Goal: Task Accomplishment & Management: Manage account settings

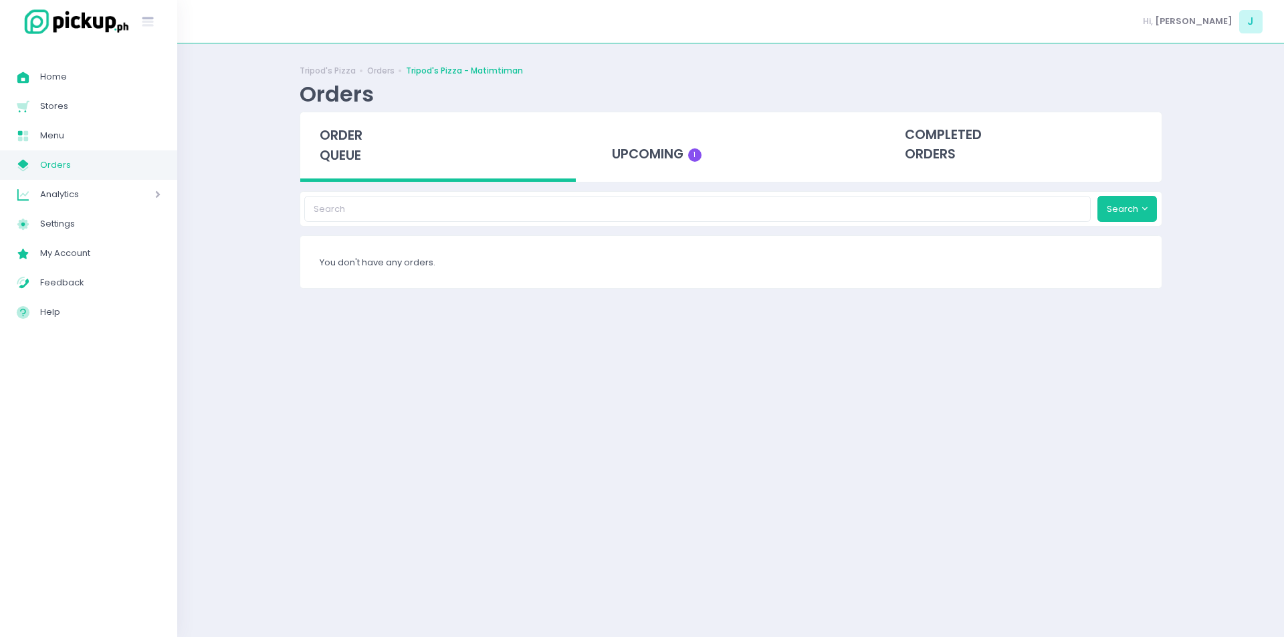
click at [345, 143] on span "order queue" at bounding box center [341, 145] width 43 height 38
click at [358, 144] on span "order queue" at bounding box center [341, 145] width 43 height 38
click at [360, 151] on span "order queue" at bounding box center [341, 145] width 43 height 38
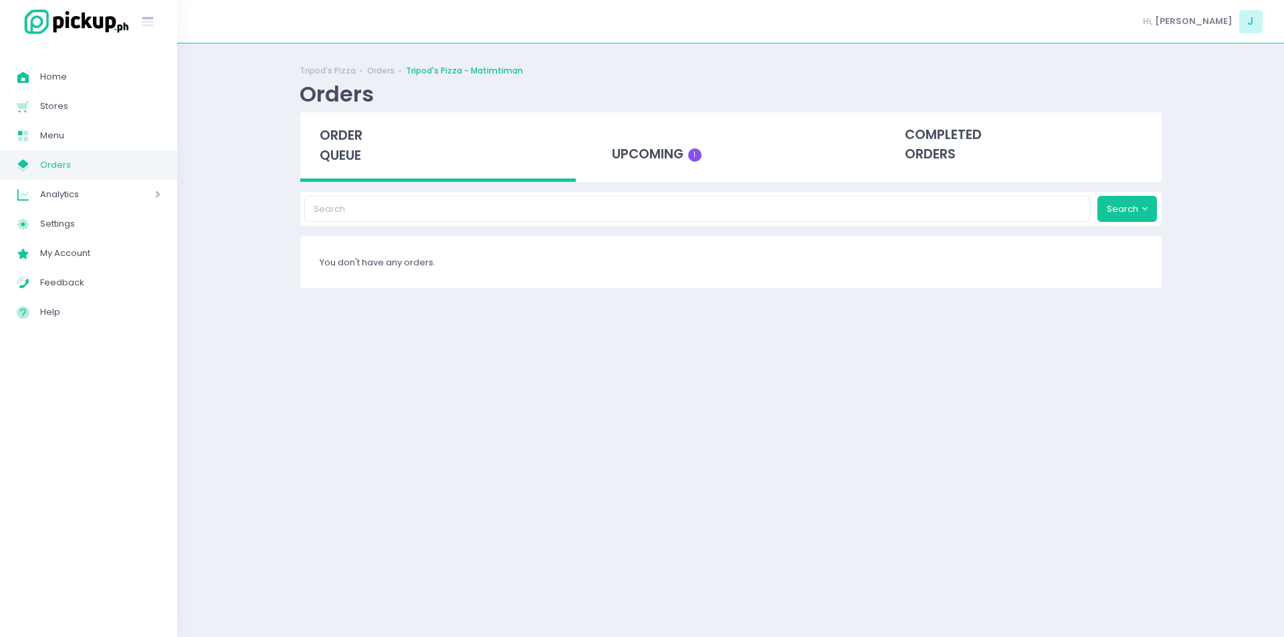
click at [360, 151] on span "order queue" at bounding box center [341, 145] width 43 height 38
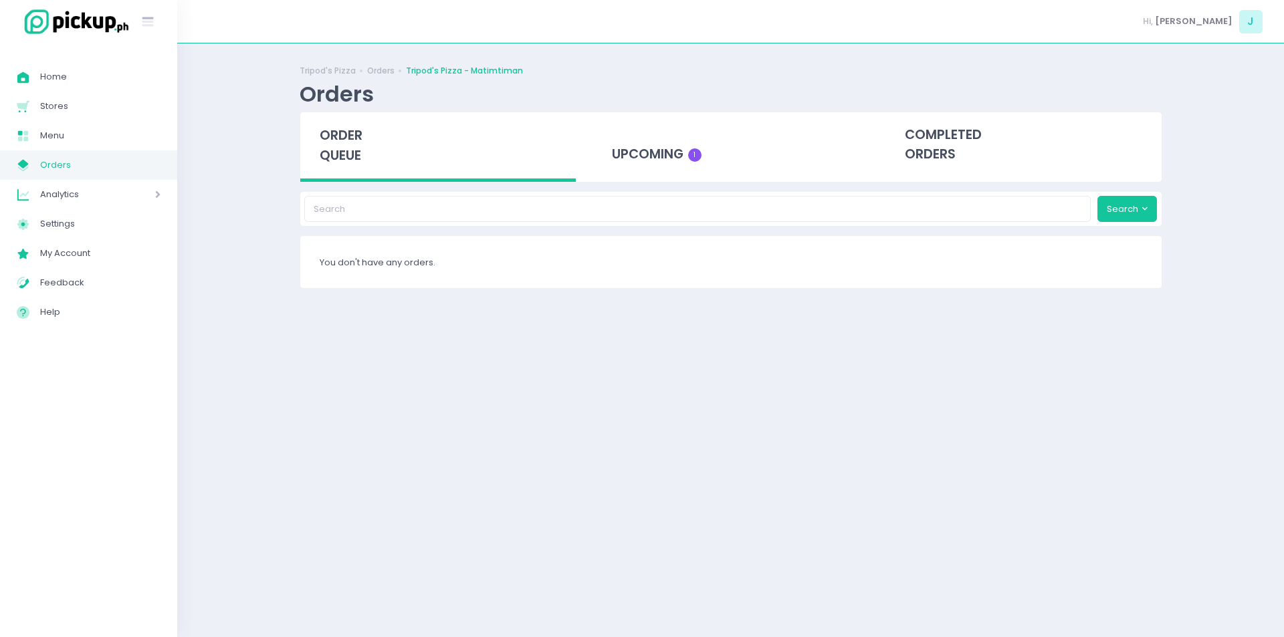
click at [360, 151] on span "order queue" at bounding box center [341, 145] width 43 height 38
click at [337, 164] on span "order queue" at bounding box center [341, 145] width 43 height 38
click at [334, 152] on span "order queue" at bounding box center [341, 145] width 43 height 38
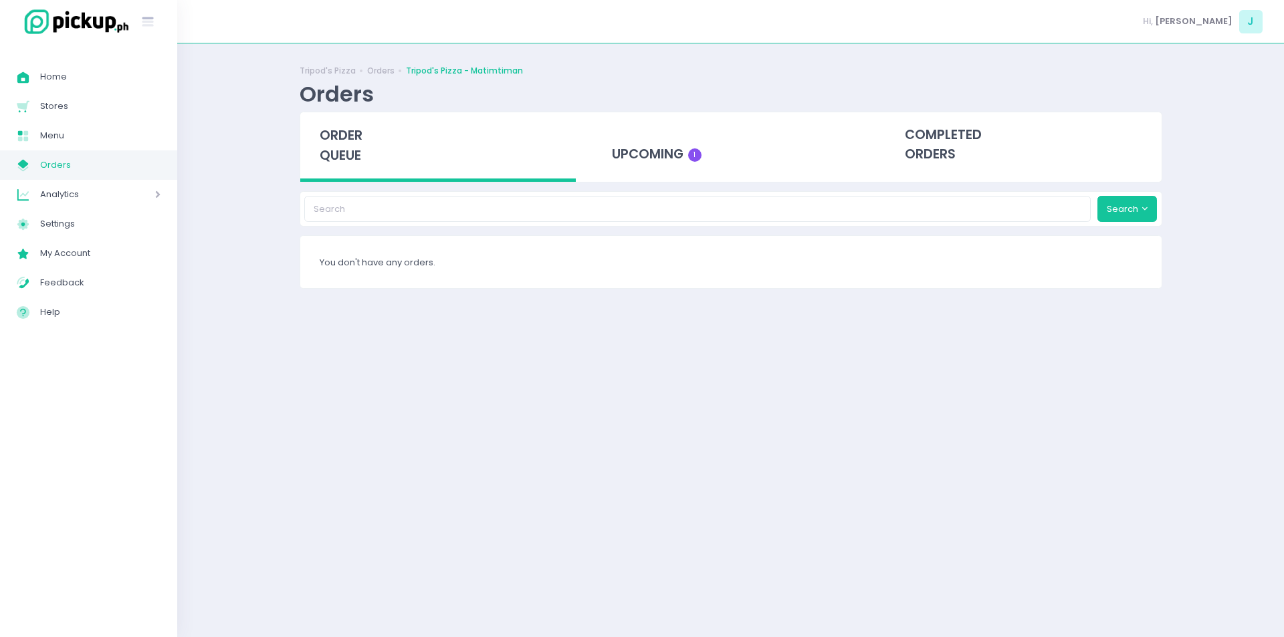
click at [334, 152] on span "order queue" at bounding box center [341, 145] width 43 height 38
click at [339, 148] on span "order queue" at bounding box center [341, 145] width 43 height 38
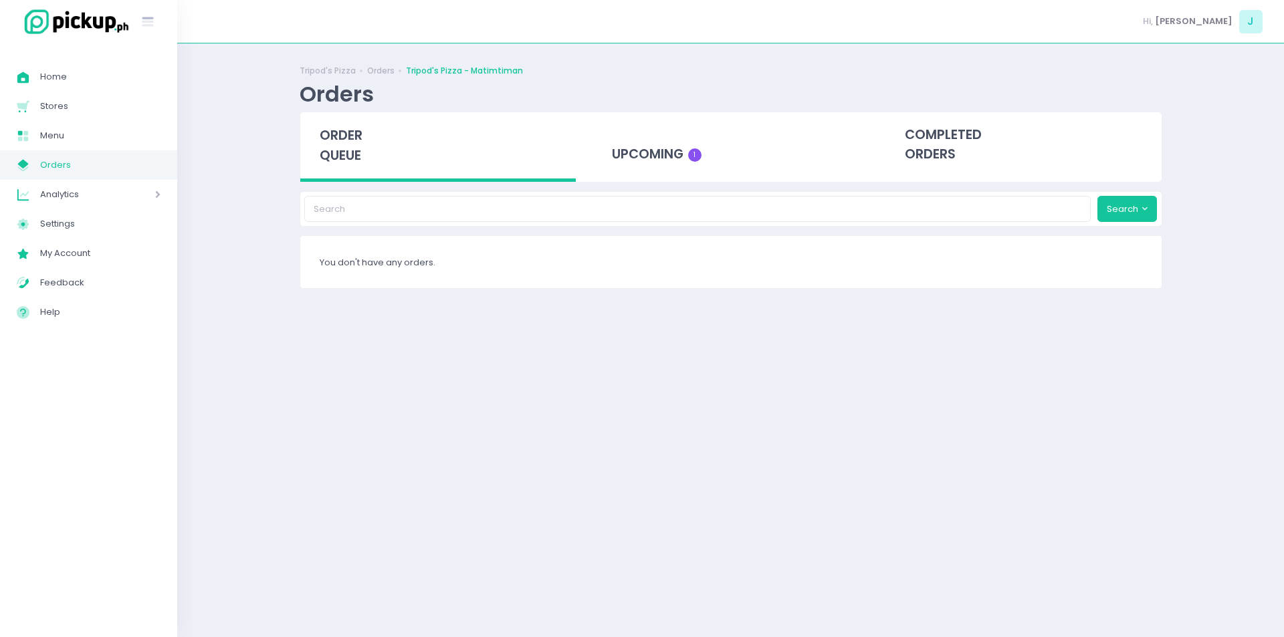
click at [339, 148] on span "order queue" at bounding box center [341, 145] width 43 height 38
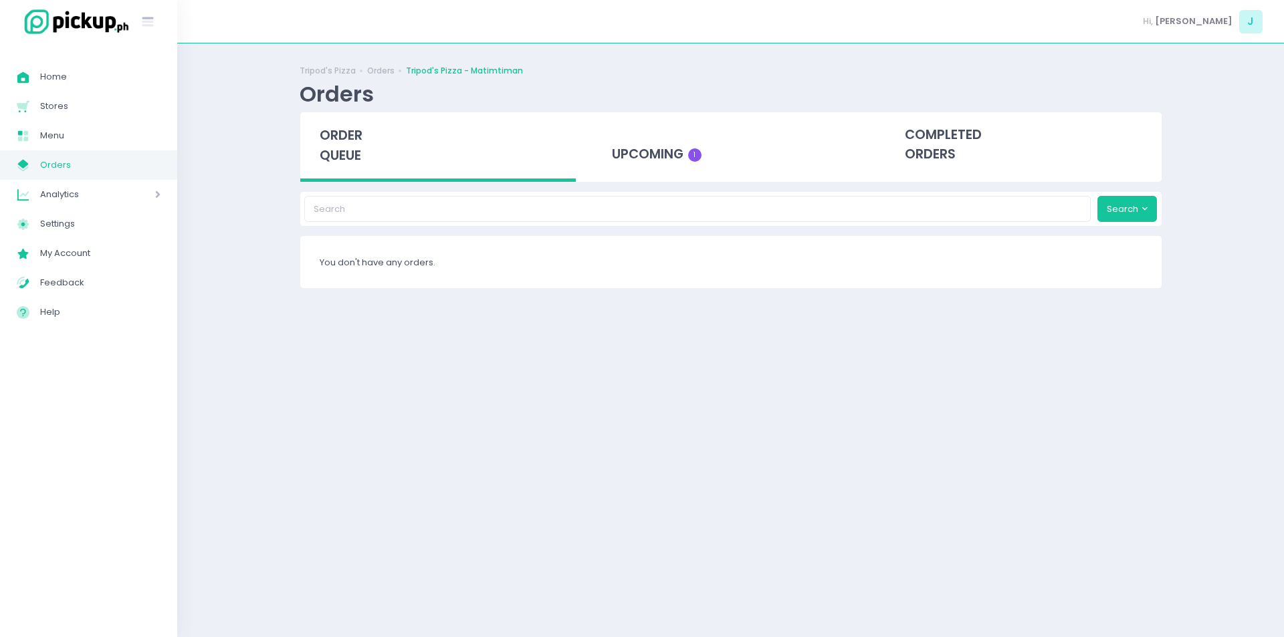
click at [328, 152] on span "order queue" at bounding box center [341, 145] width 43 height 38
click at [345, 134] on span "order queue" at bounding box center [341, 145] width 43 height 38
click at [344, 141] on span "order queue" at bounding box center [341, 145] width 43 height 38
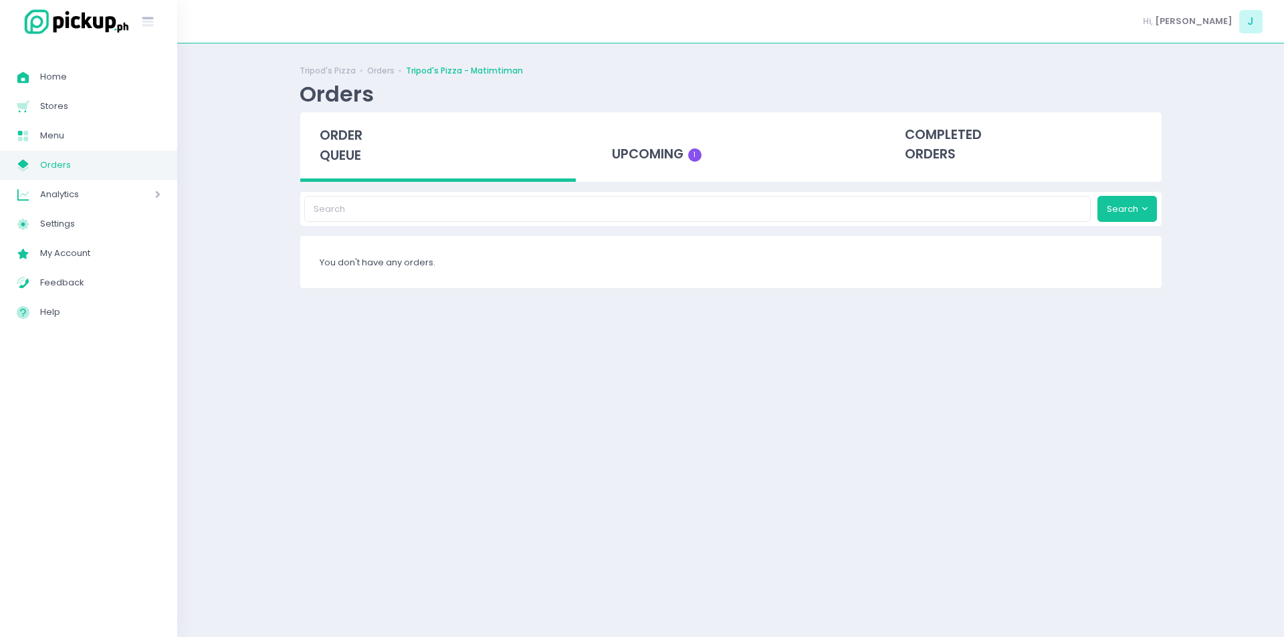
click at [344, 141] on span "order queue" at bounding box center [341, 145] width 43 height 38
click at [335, 146] on span "order queue" at bounding box center [341, 145] width 43 height 38
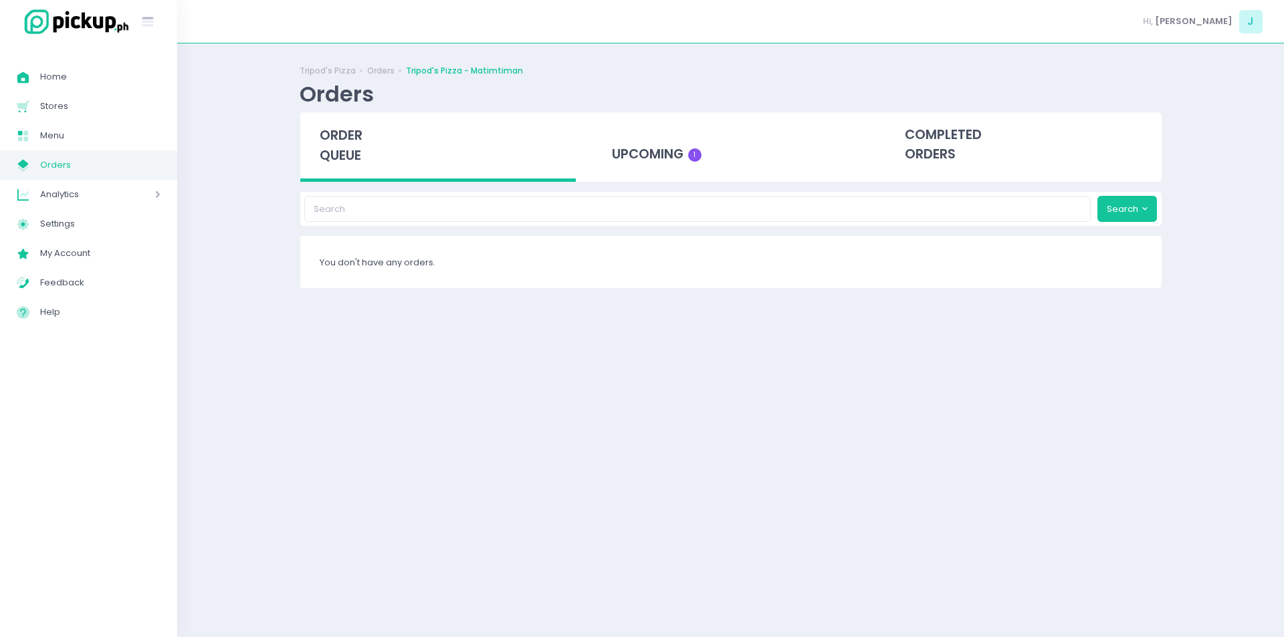
click at [335, 146] on span "order queue" at bounding box center [341, 145] width 43 height 38
click at [326, 158] on span "order queue" at bounding box center [341, 145] width 43 height 38
click at [293, 243] on div "Tripod's Pizza Orders Tripod's Pizza - Matimtiman Orders order queue upcoming 1…" at bounding box center [731, 340] width 896 height 560
click at [285, 241] on div "Tripod's Pizza Orders Tripod's Pizza - Matimtiman Orders order queue upcoming 1…" at bounding box center [731, 340] width 896 height 560
click at [321, 171] on div "order queue" at bounding box center [438, 147] width 276 height 70
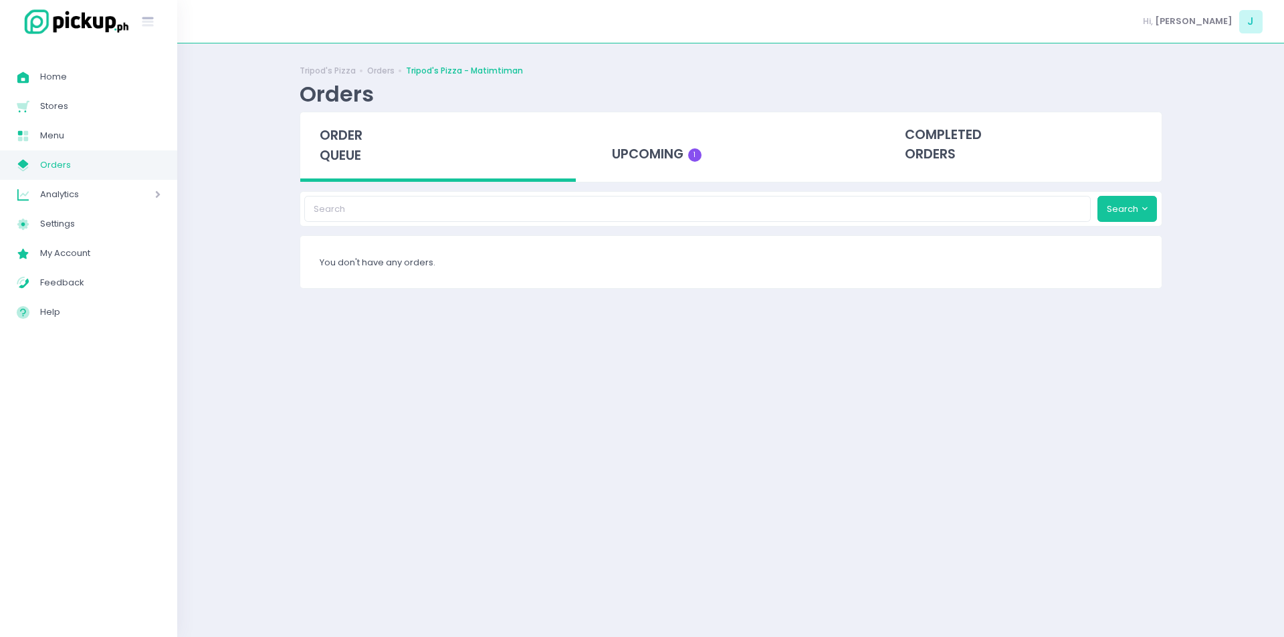
click at [321, 171] on div "order queue" at bounding box center [438, 147] width 276 height 70
click at [363, 160] on div "order queue" at bounding box center [438, 147] width 276 height 70
click at [340, 149] on span "order queue" at bounding box center [341, 145] width 43 height 38
click at [338, 149] on span "order queue" at bounding box center [341, 145] width 43 height 38
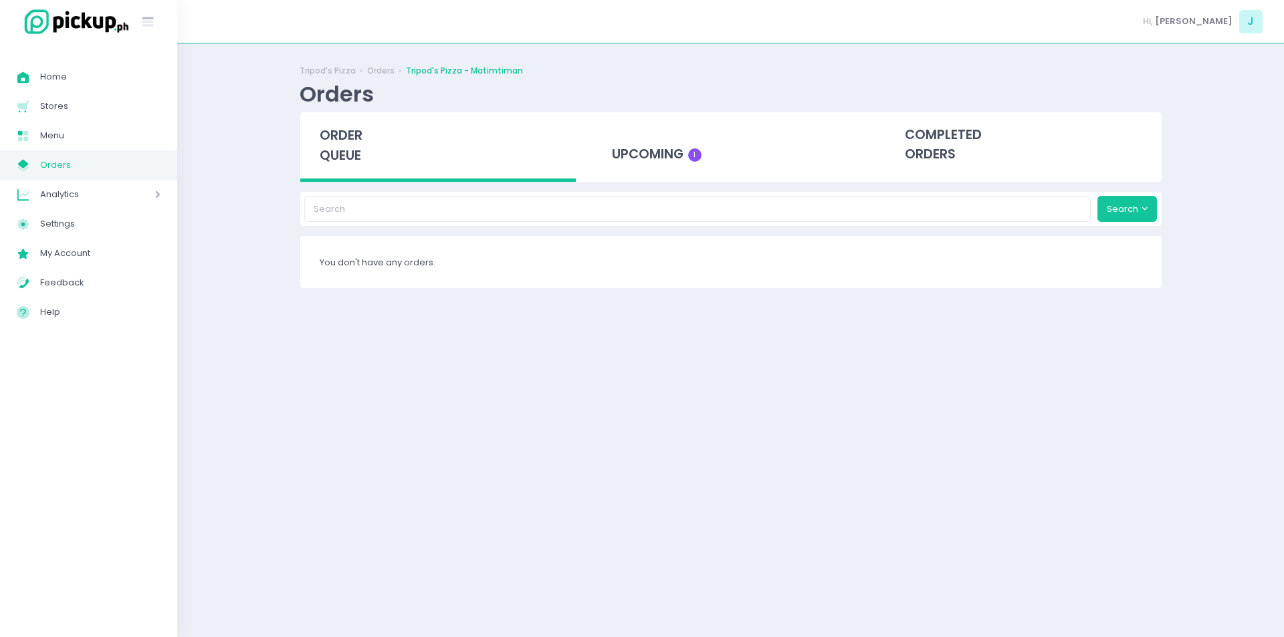
click at [338, 149] on span "order queue" at bounding box center [341, 145] width 43 height 38
click at [348, 164] on span "order queue" at bounding box center [341, 145] width 43 height 38
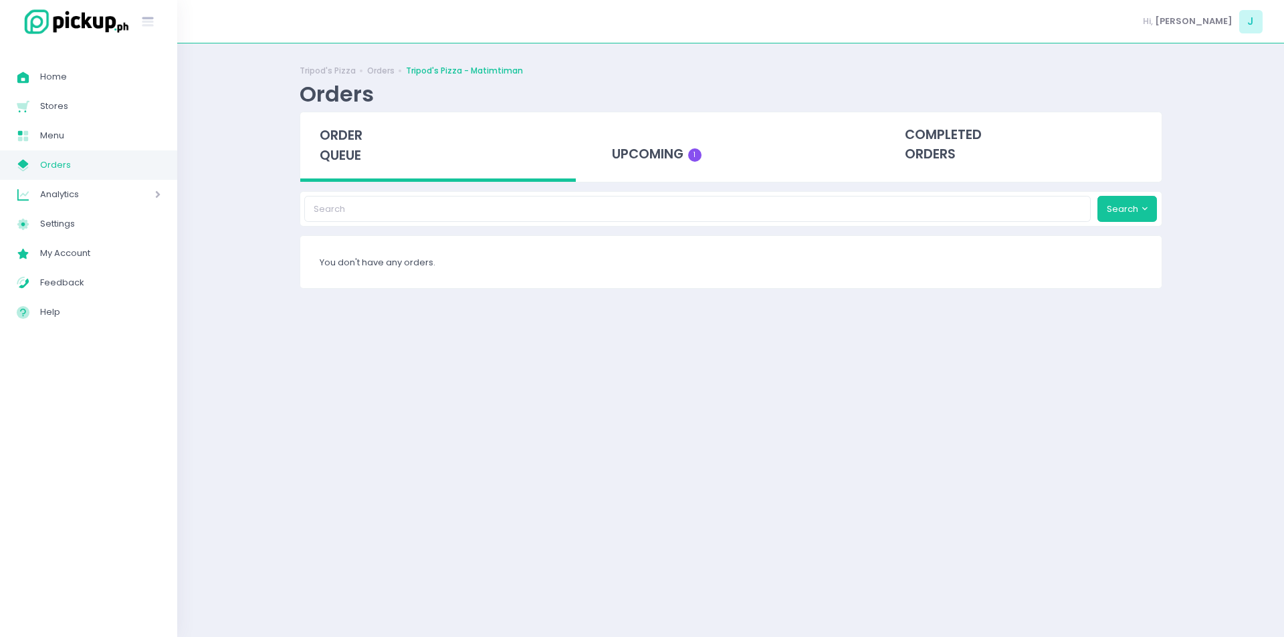
click at [352, 149] on span "order queue" at bounding box center [341, 145] width 43 height 38
click at [344, 150] on span "order queue" at bounding box center [341, 145] width 43 height 38
click at [354, 171] on div "order queue" at bounding box center [438, 147] width 276 height 70
click at [342, 110] on div "Tripod's Pizza Orders Tripod's Pizza - Matimtiman Orders" at bounding box center [731, 85] width 863 height 51
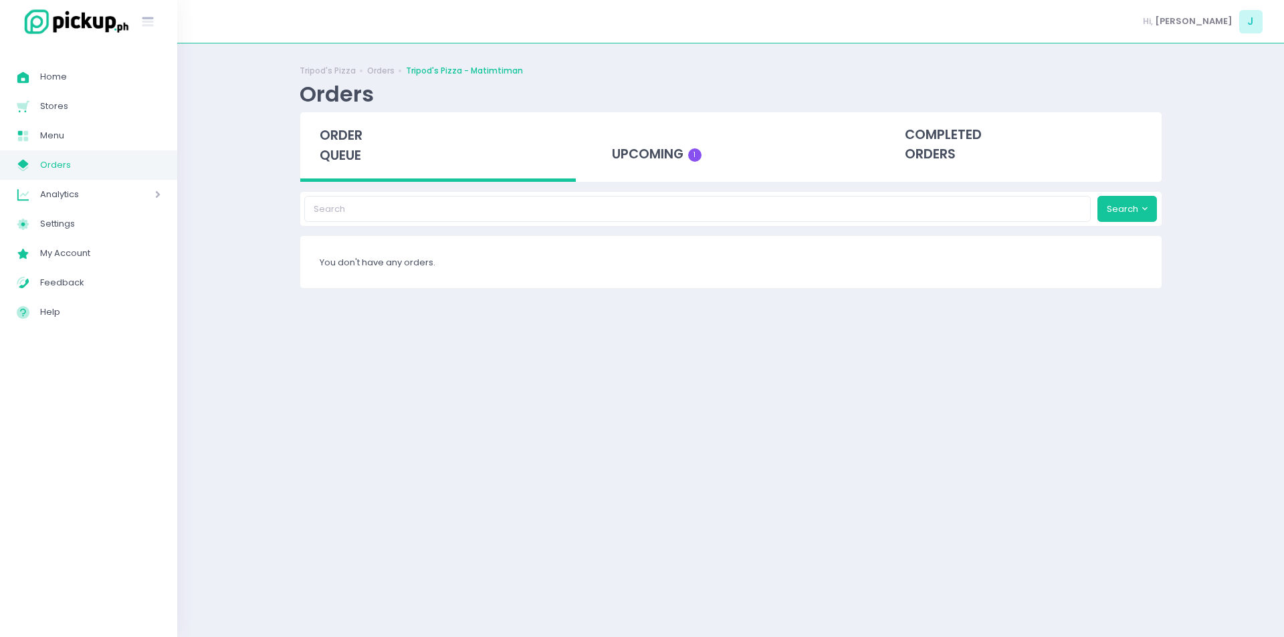
click at [354, 165] on span "order queue" at bounding box center [341, 145] width 43 height 38
click at [340, 161] on span "order queue" at bounding box center [341, 145] width 43 height 38
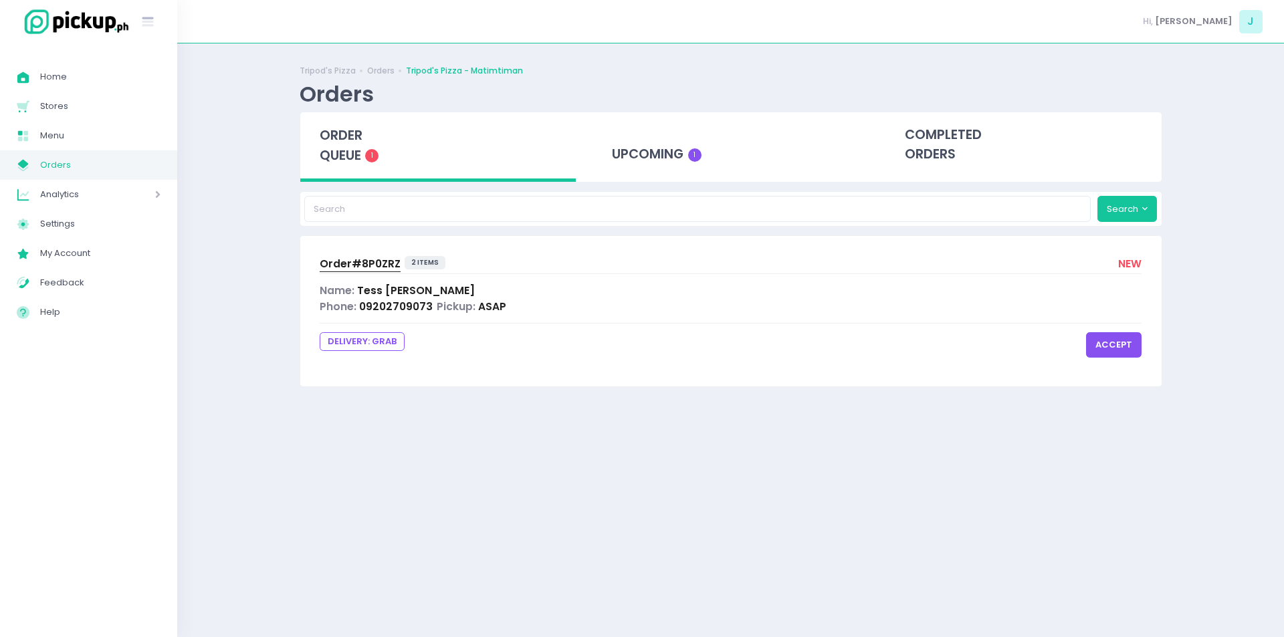
click at [360, 151] on span "order queue" at bounding box center [341, 145] width 43 height 38
click at [1114, 354] on button "accept" at bounding box center [1114, 344] width 56 height 25
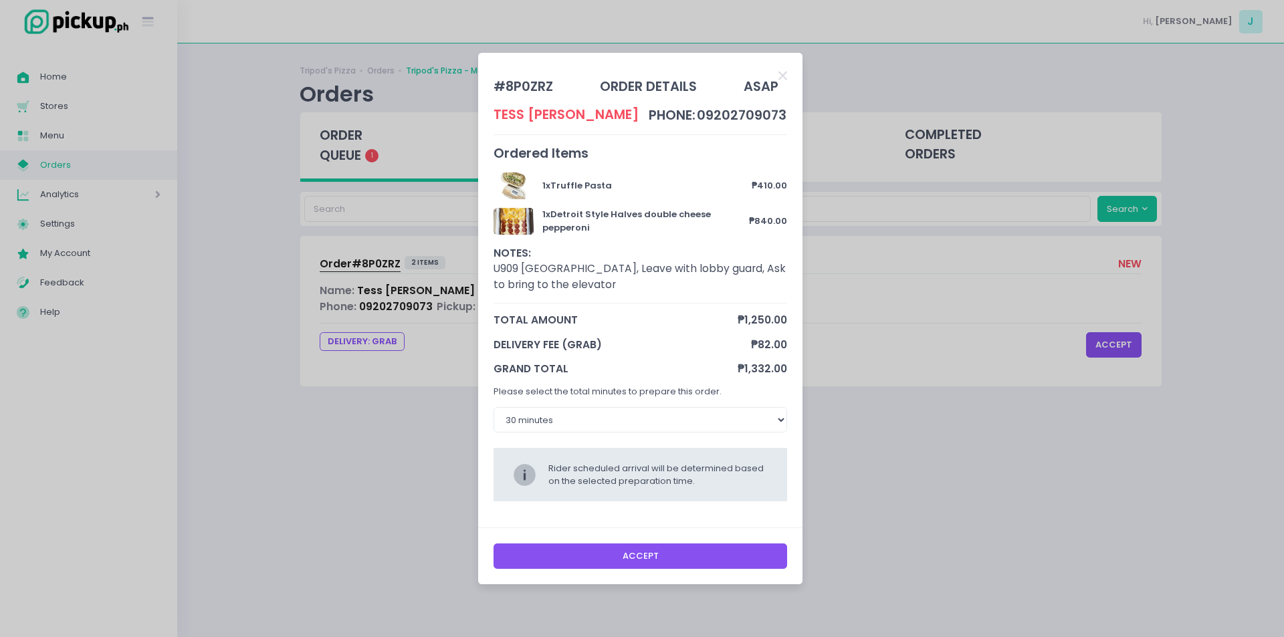
click at [752, 557] on button "Accept" at bounding box center [641, 556] width 294 height 25
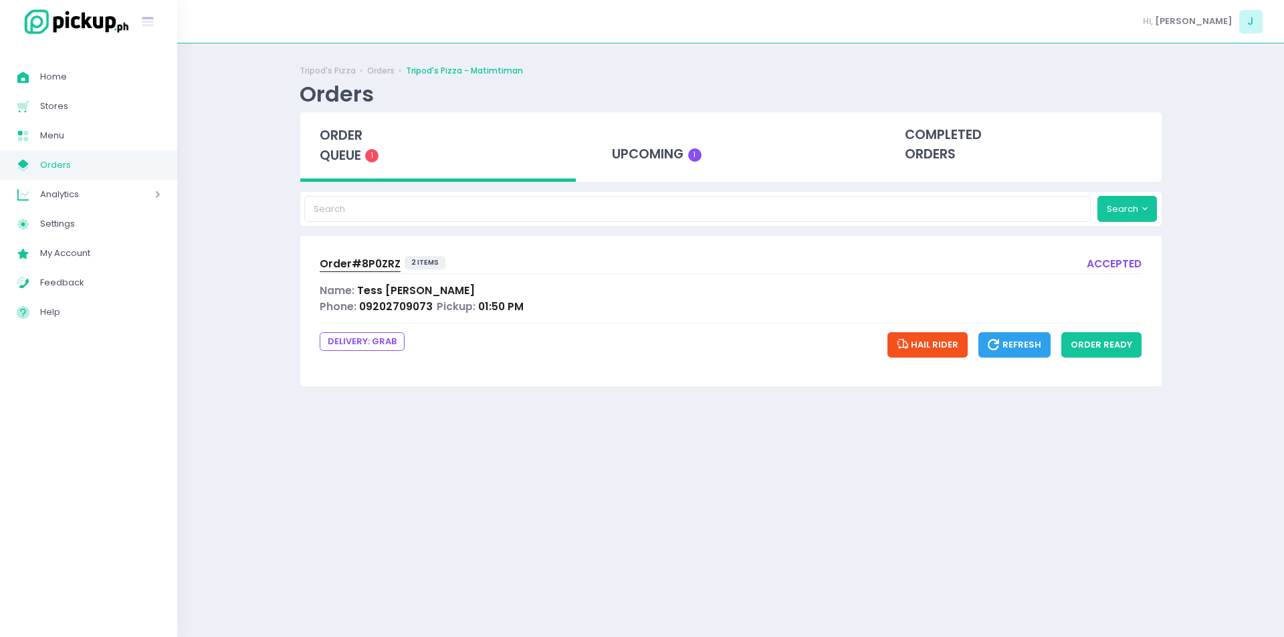
click at [374, 260] on span "Order# 8P0ZRZ" at bounding box center [360, 264] width 81 height 14
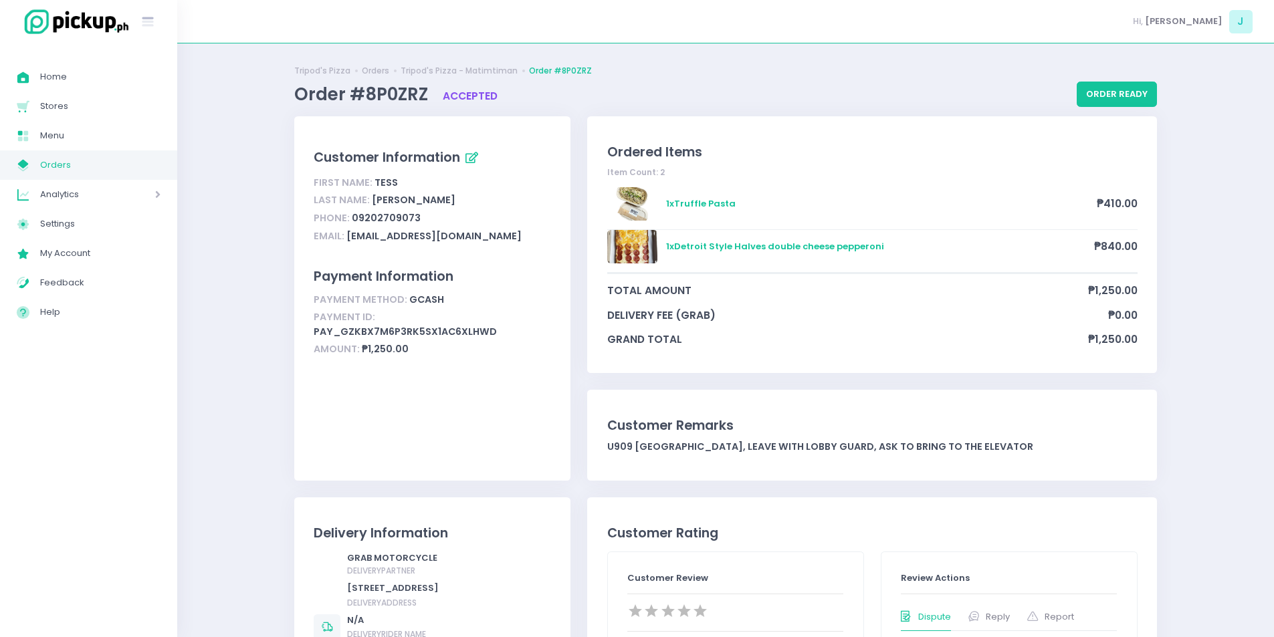
click at [88, 179] on link "My Store Created with Sketch. Orders" at bounding box center [88, 164] width 177 height 29
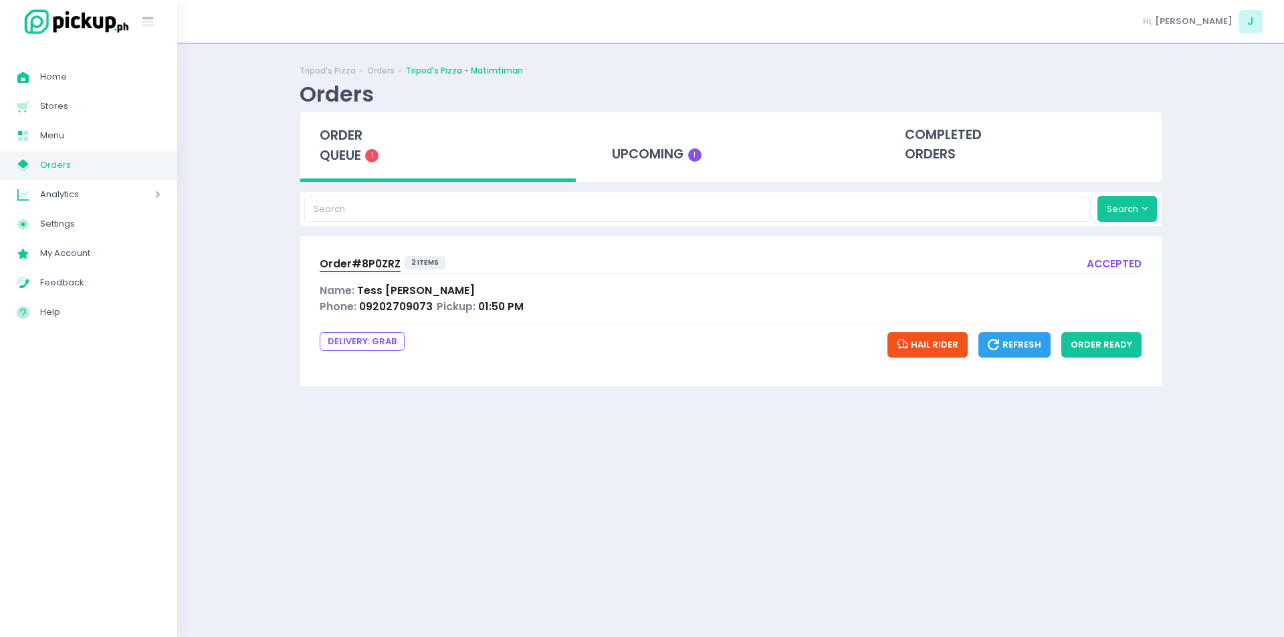
click at [314, 150] on div "order queue 1" at bounding box center [438, 147] width 276 height 70
click at [603, 145] on div "upcoming 1" at bounding box center [730, 145] width 276 height 66
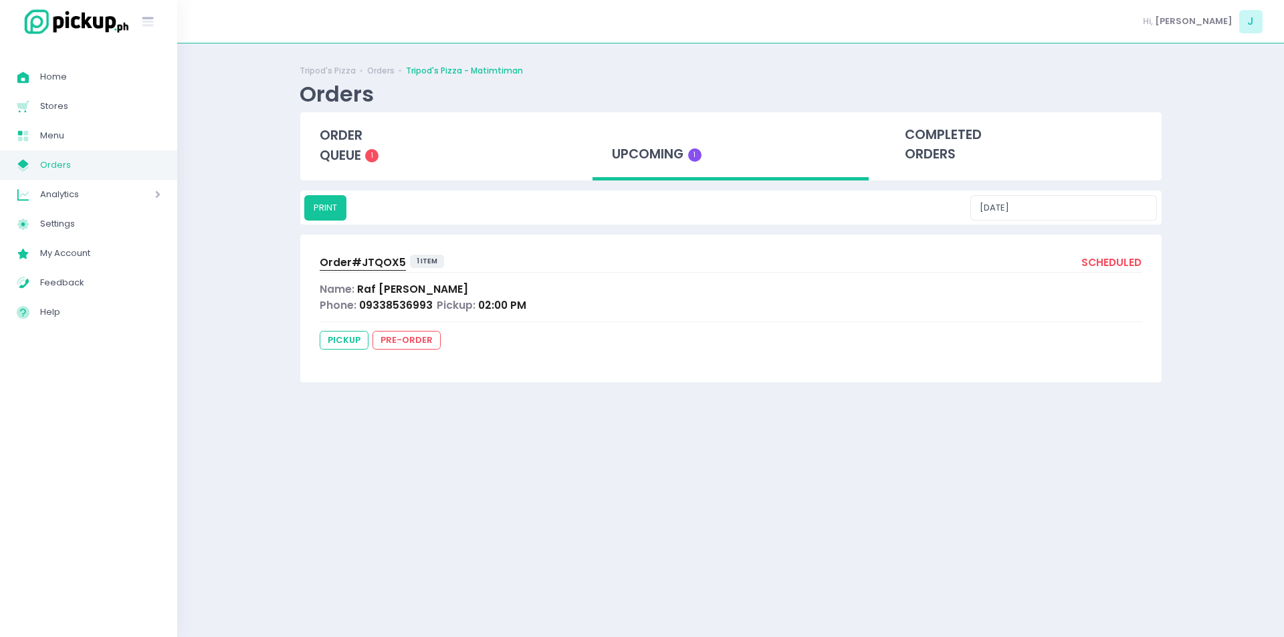
click at [365, 270] on div "Order# JTQOX5" at bounding box center [363, 263] width 86 height 16
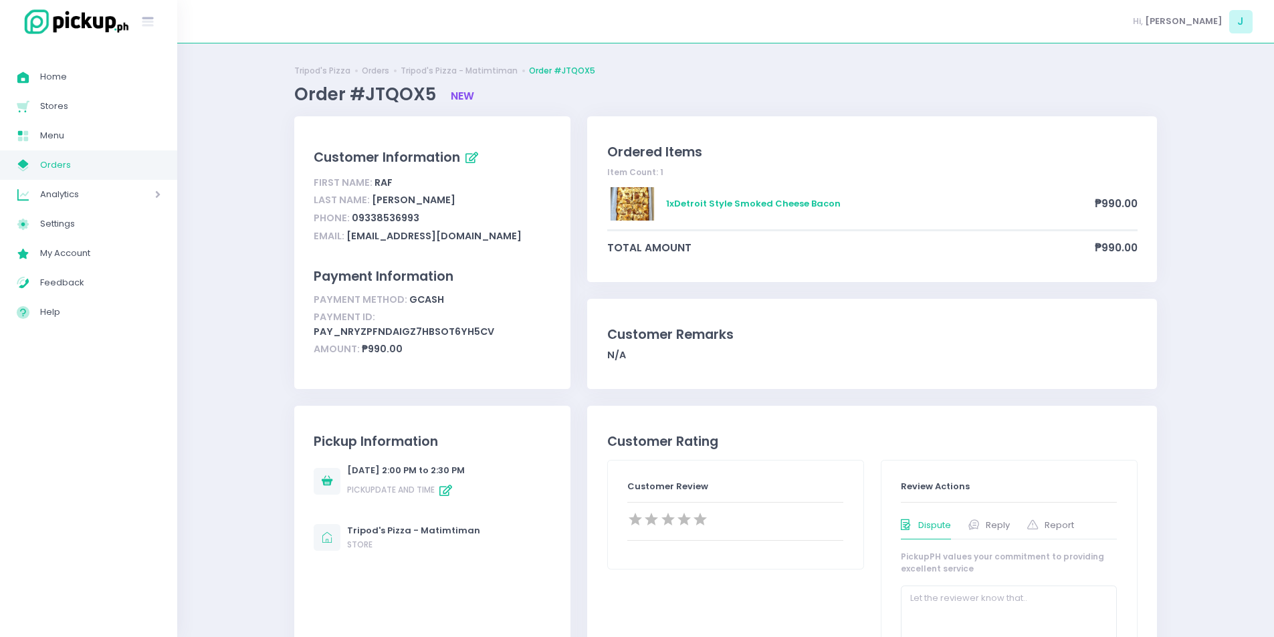
click at [146, 173] on span "Orders" at bounding box center [100, 164] width 120 height 17
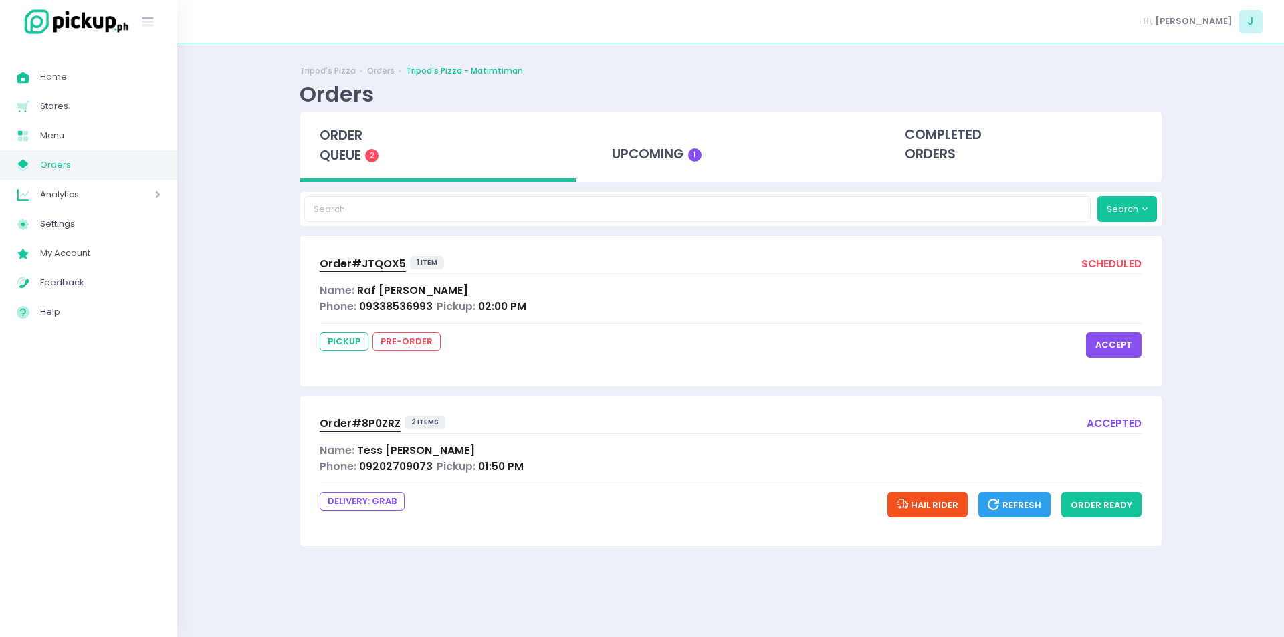
click at [1111, 347] on button "accept" at bounding box center [1114, 344] width 56 height 25
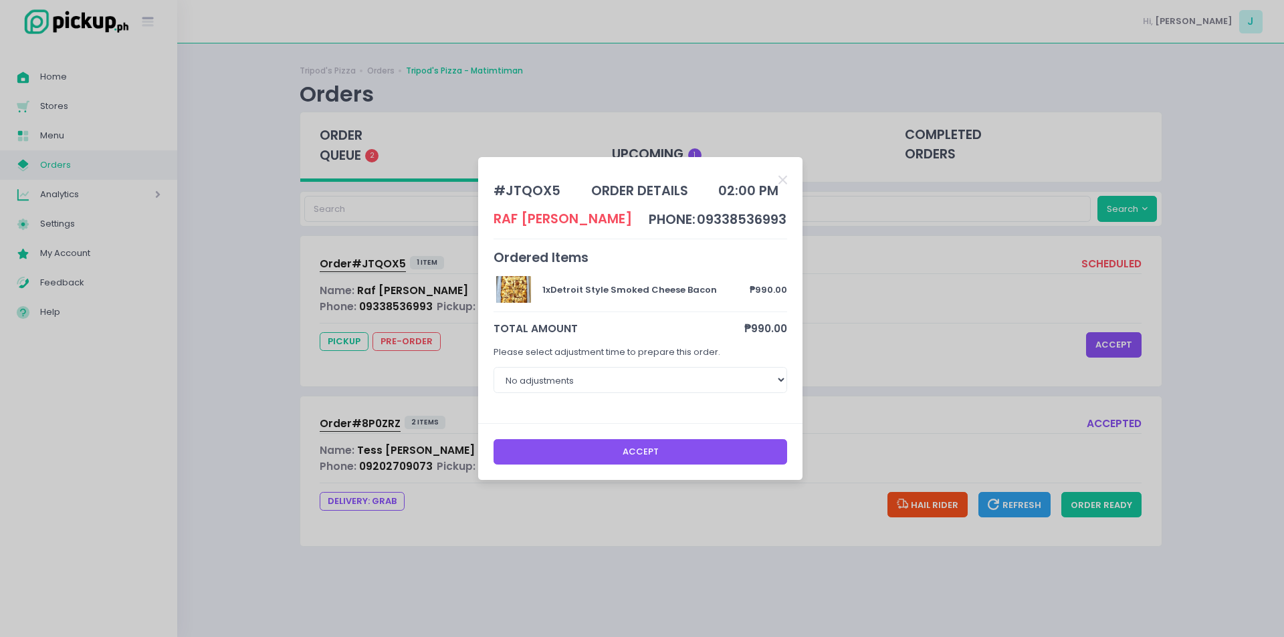
click at [645, 461] on button "Accept" at bounding box center [641, 451] width 294 height 25
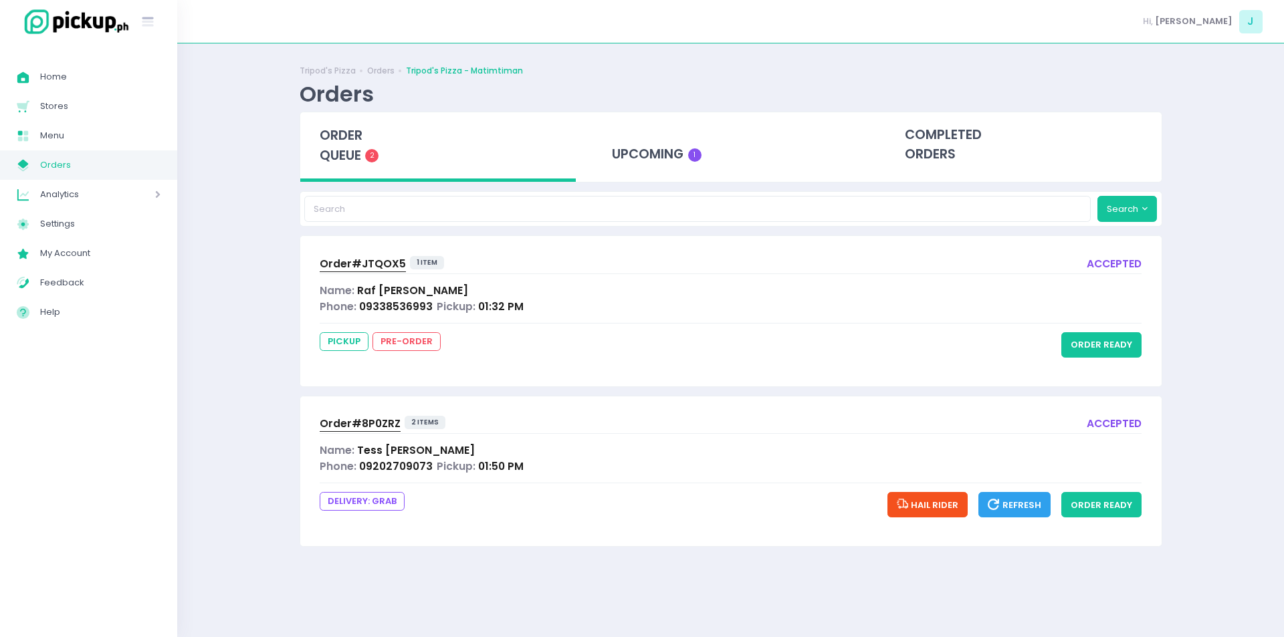
click at [339, 134] on span "order queue" at bounding box center [341, 145] width 43 height 38
click at [1099, 495] on button "order ready" at bounding box center [1101, 504] width 80 height 25
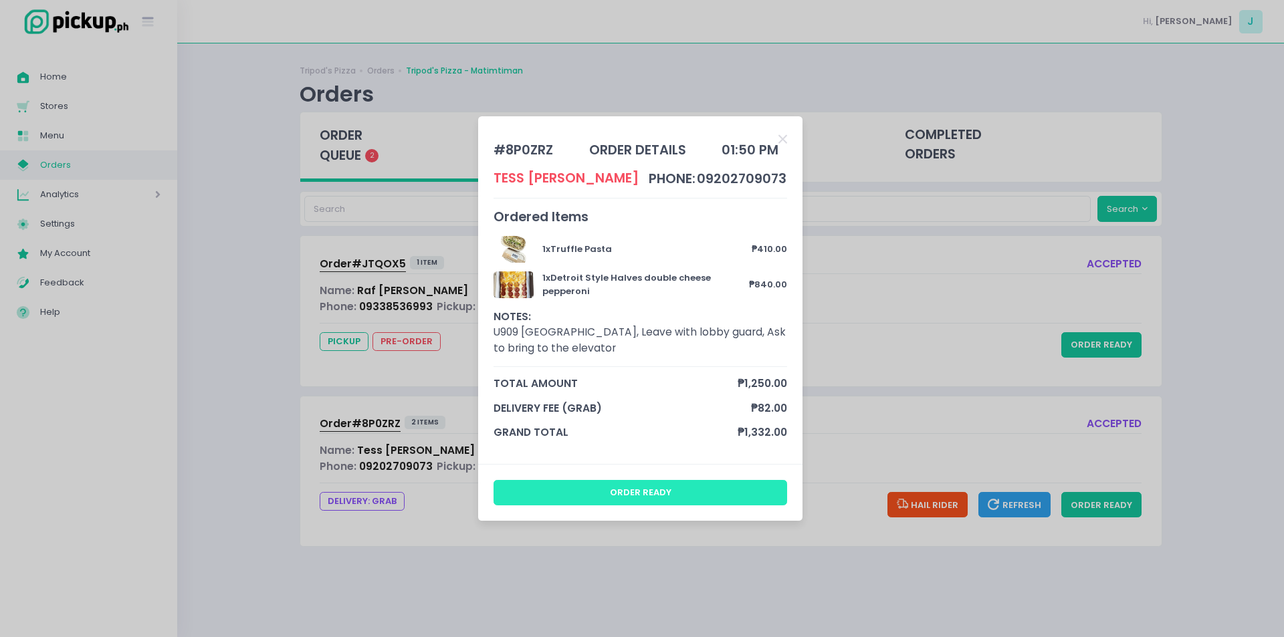
click at [669, 498] on button "order ready" at bounding box center [641, 492] width 294 height 25
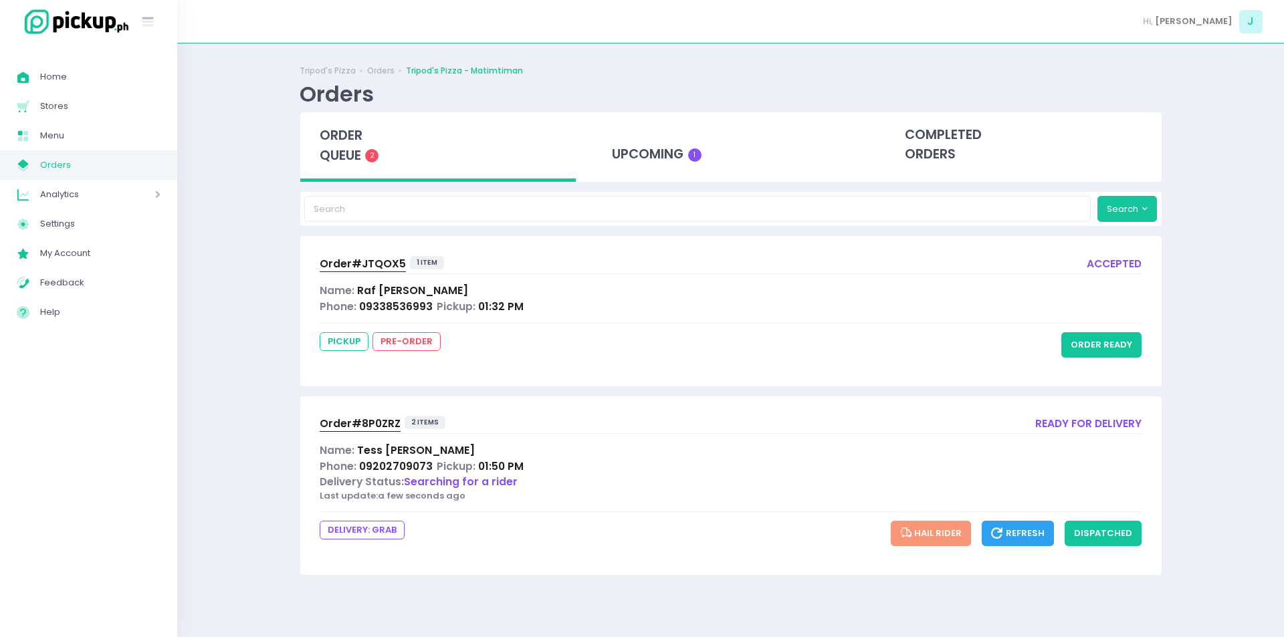
click at [340, 142] on span "order queue" at bounding box center [341, 145] width 43 height 38
click at [348, 153] on span "order queue" at bounding box center [341, 145] width 43 height 38
click at [665, 130] on div "upcoming 1" at bounding box center [730, 145] width 276 height 66
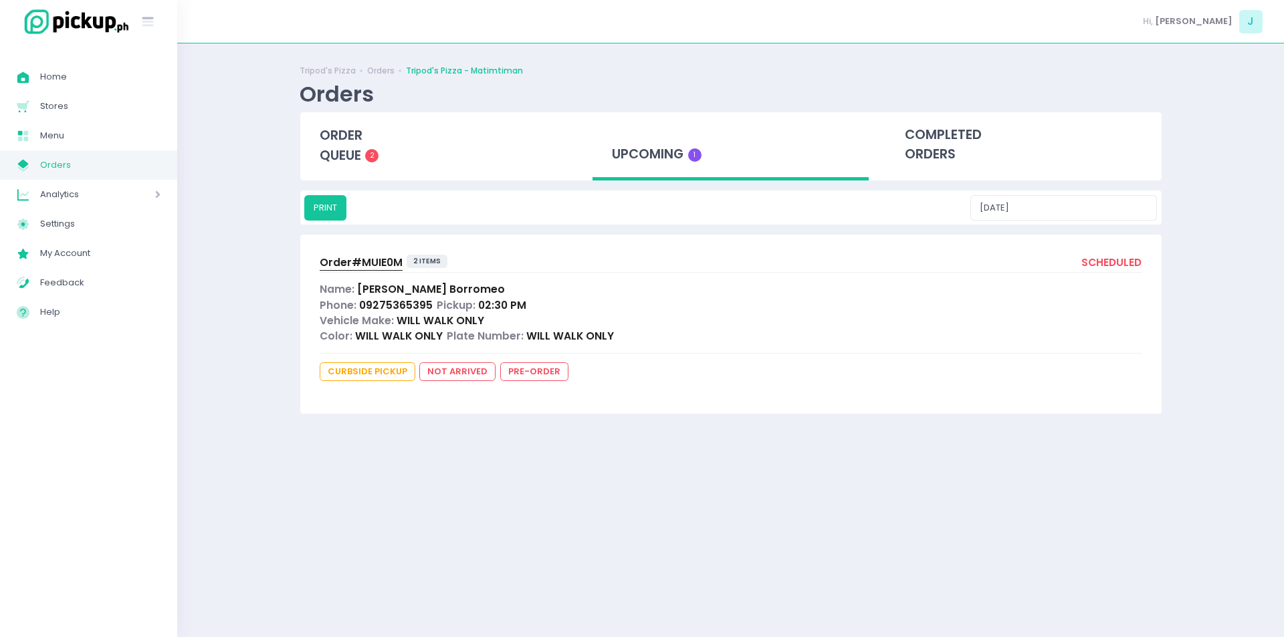
click at [372, 259] on span "Order# MUIE0M" at bounding box center [361, 262] width 83 height 14
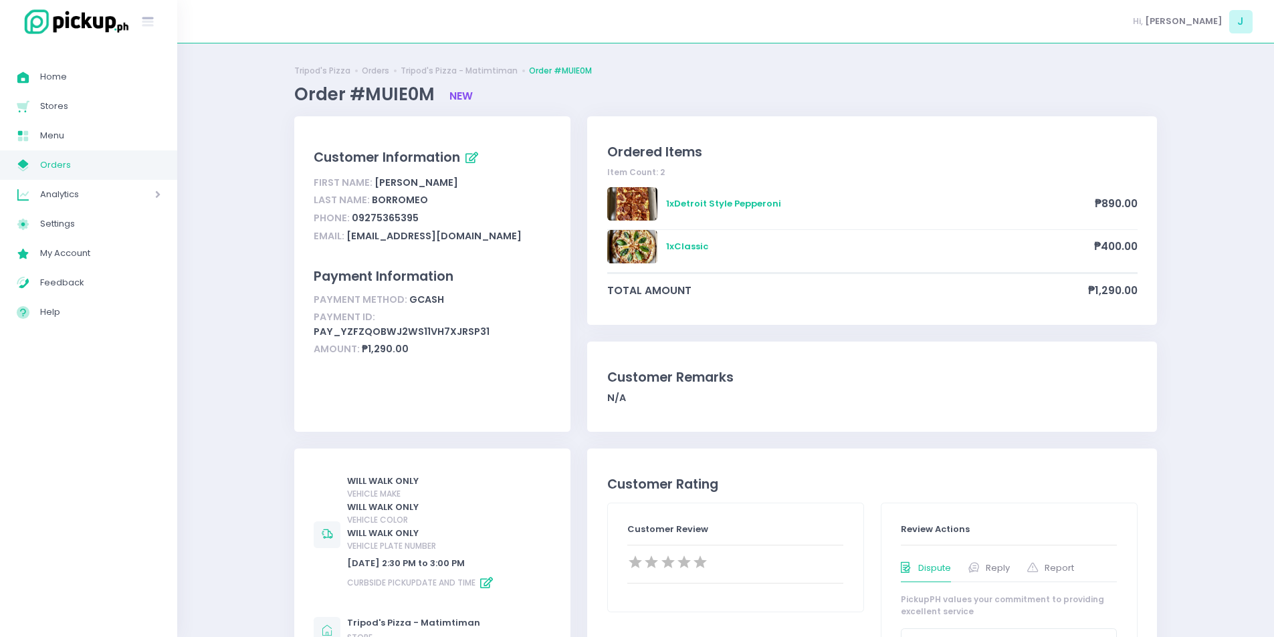
click at [113, 154] on link "My Store Created with Sketch. Orders" at bounding box center [88, 164] width 177 height 29
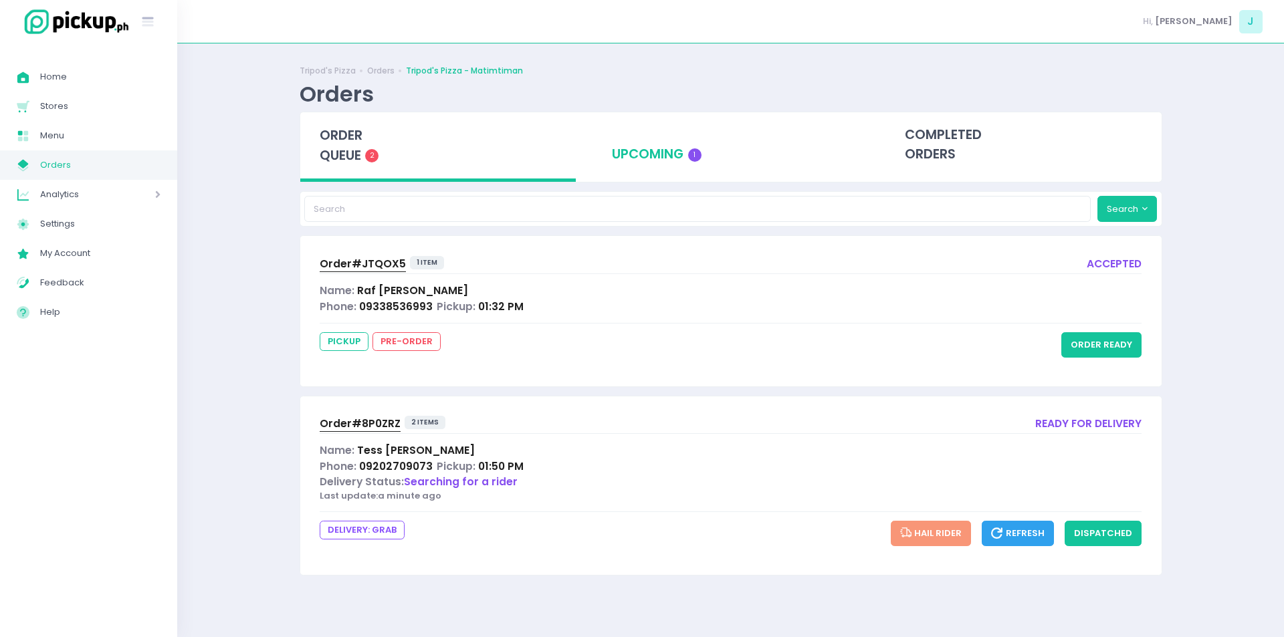
click at [633, 131] on div "upcoming 1" at bounding box center [730, 145] width 276 height 66
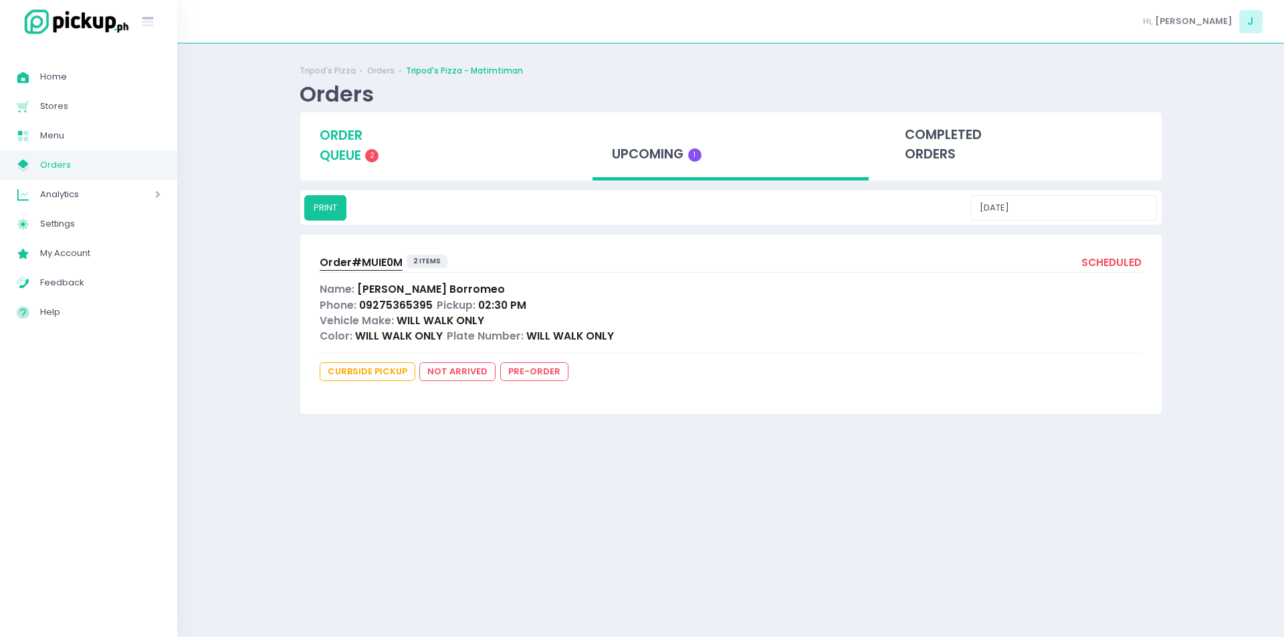
click at [340, 155] on span "order queue" at bounding box center [341, 145] width 43 height 38
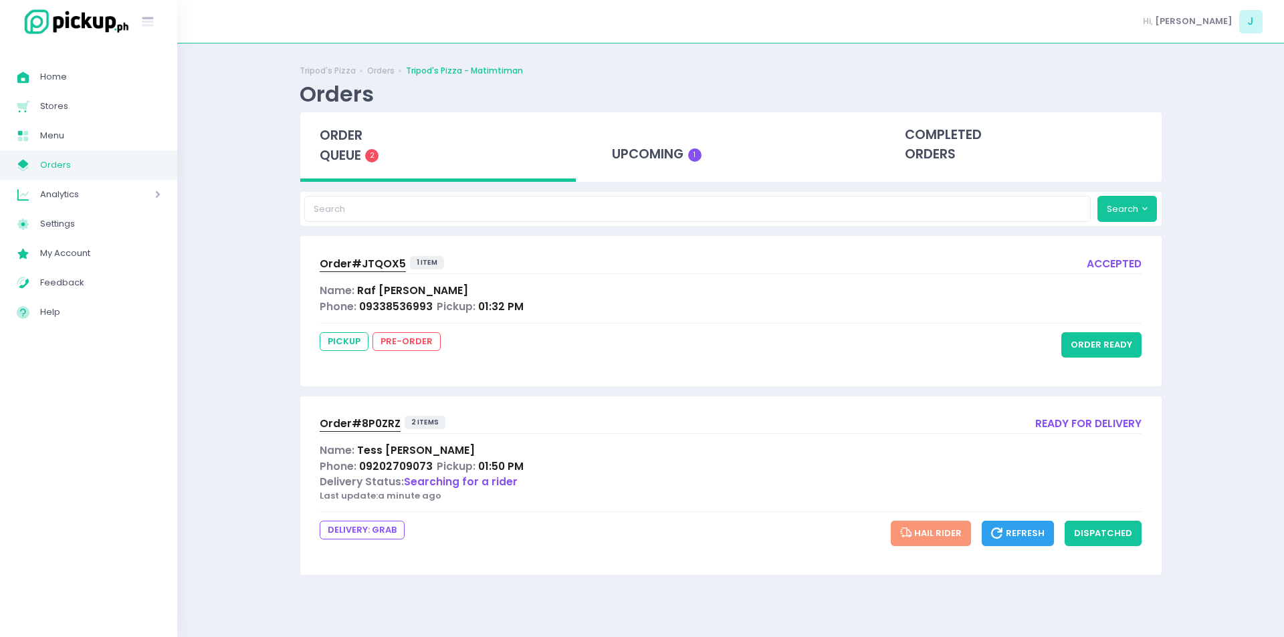
click at [350, 138] on span "order queue" at bounding box center [341, 145] width 43 height 38
click at [237, 284] on div "Tripod's Pizza Orders Tripod's Pizza - Matimtiman Orders order queue 2 upcoming…" at bounding box center [730, 340] width 1107 height 560
click at [265, 356] on div "Tripod's Pizza Orders Tripod's Pizza - Matimtiman Orders order queue 2 upcoming…" at bounding box center [730, 340] width 1107 height 560
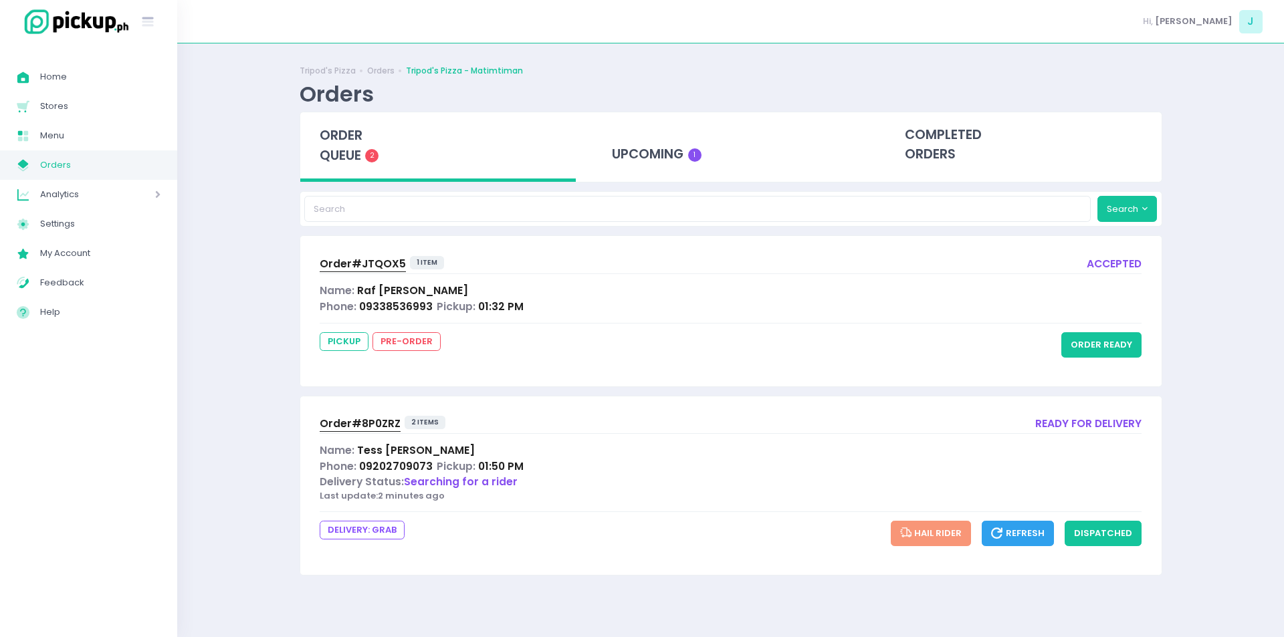
click at [318, 158] on div "order queue 2" at bounding box center [438, 147] width 276 height 70
click at [1097, 332] on button "order ready" at bounding box center [1101, 344] width 80 height 25
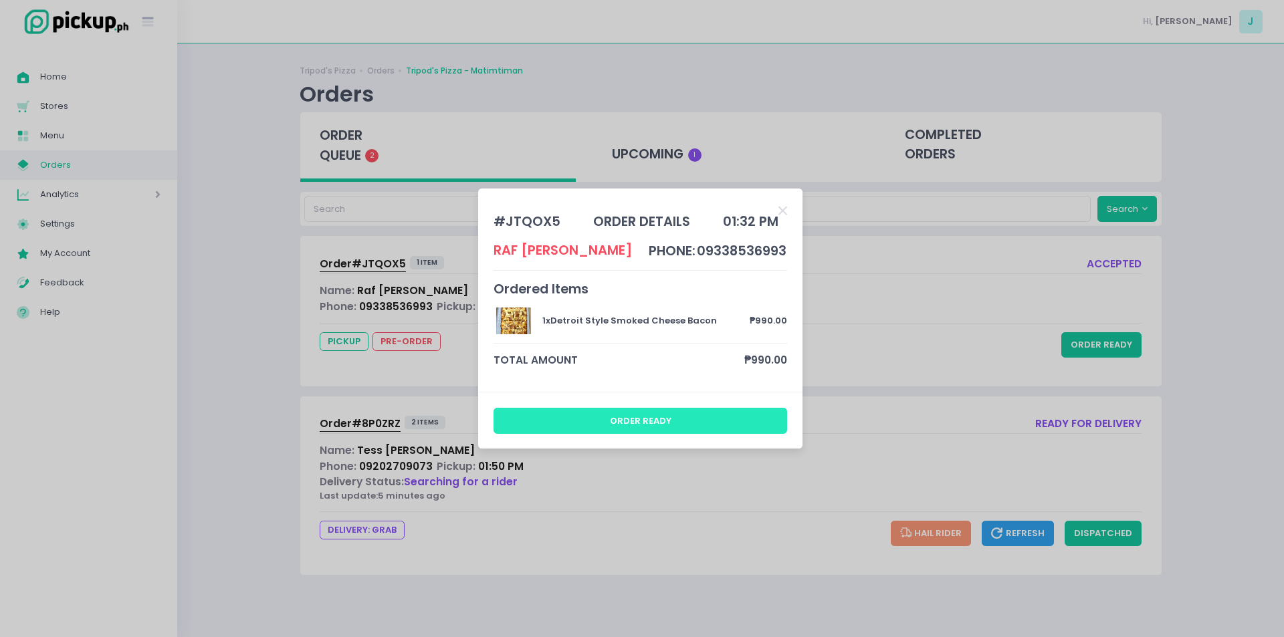
click at [720, 431] on button "order ready" at bounding box center [641, 420] width 294 height 25
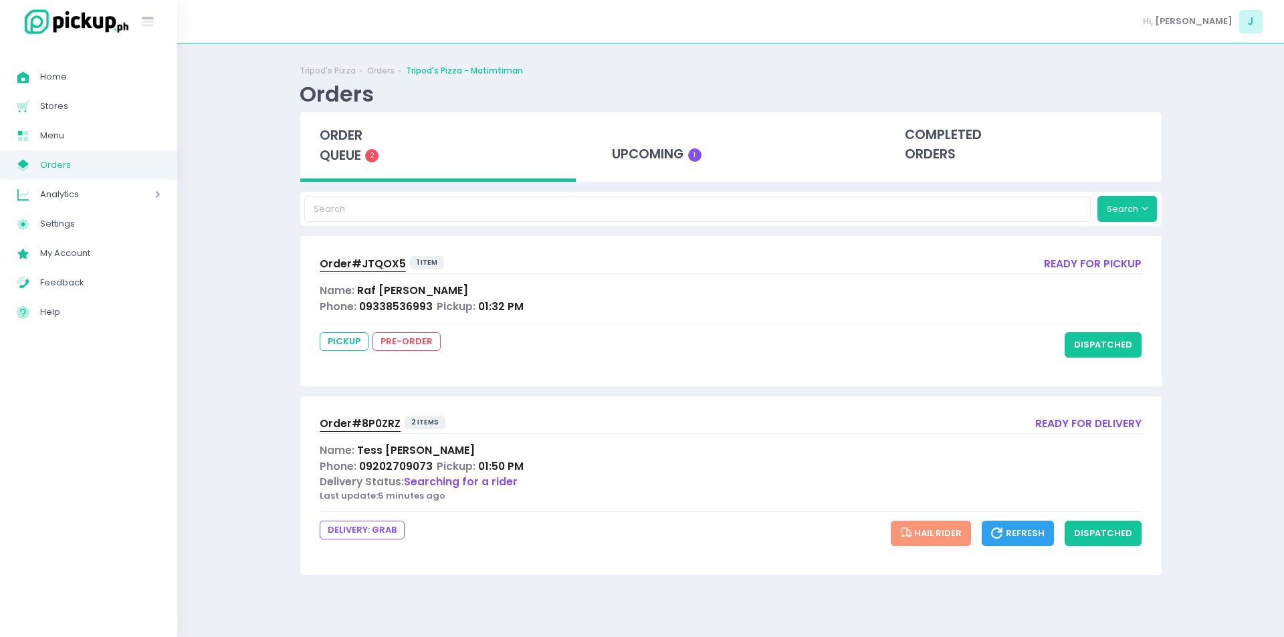
click at [313, 154] on div "order queue 2" at bounding box center [438, 147] width 276 height 70
click at [344, 147] on span "order queue" at bounding box center [341, 145] width 43 height 38
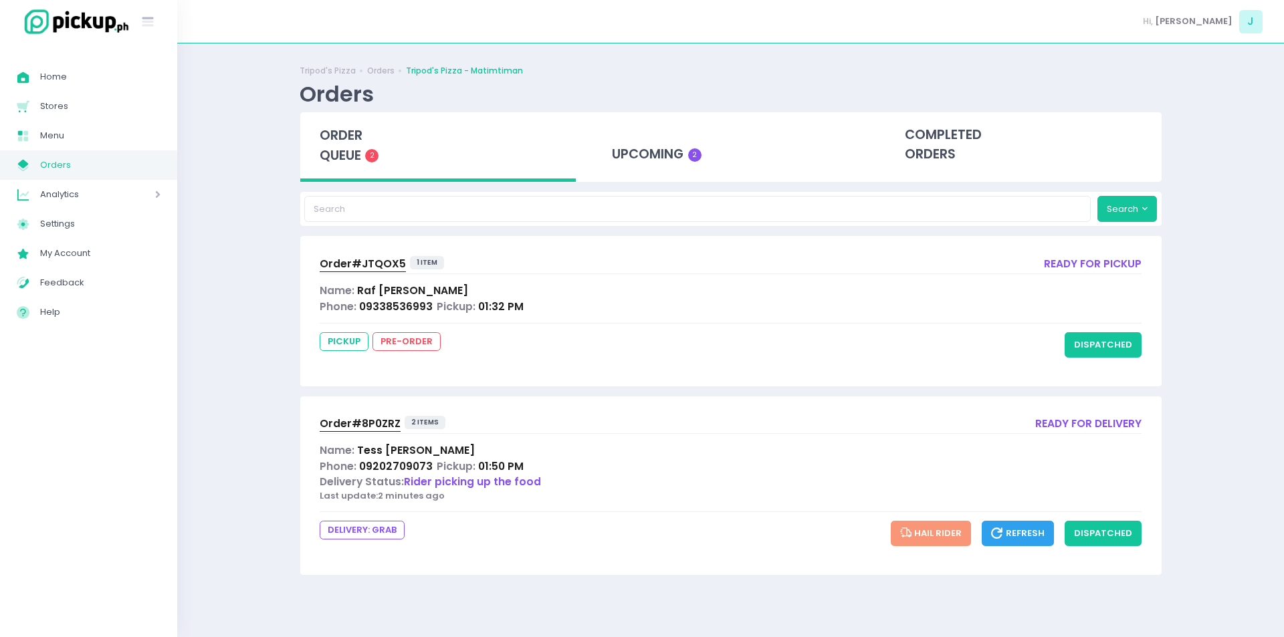
click at [344, 147] on span "order queue" at bounding box center [341, 145] width 43 height 38
click at [347, 140] on span "order queue" at bounding box center [341, 145] width 43 height 38
click at [259, 340] on div "Tripod's Pizza Orders Tripod's Pizza - Matimtiman Orders order queue 2 upcoming…" at bounding box center [730, 340] width 1107 height 560
click at [377, 167] on div "order queue 2" at bounding box center [438, 147] width 276 height 70
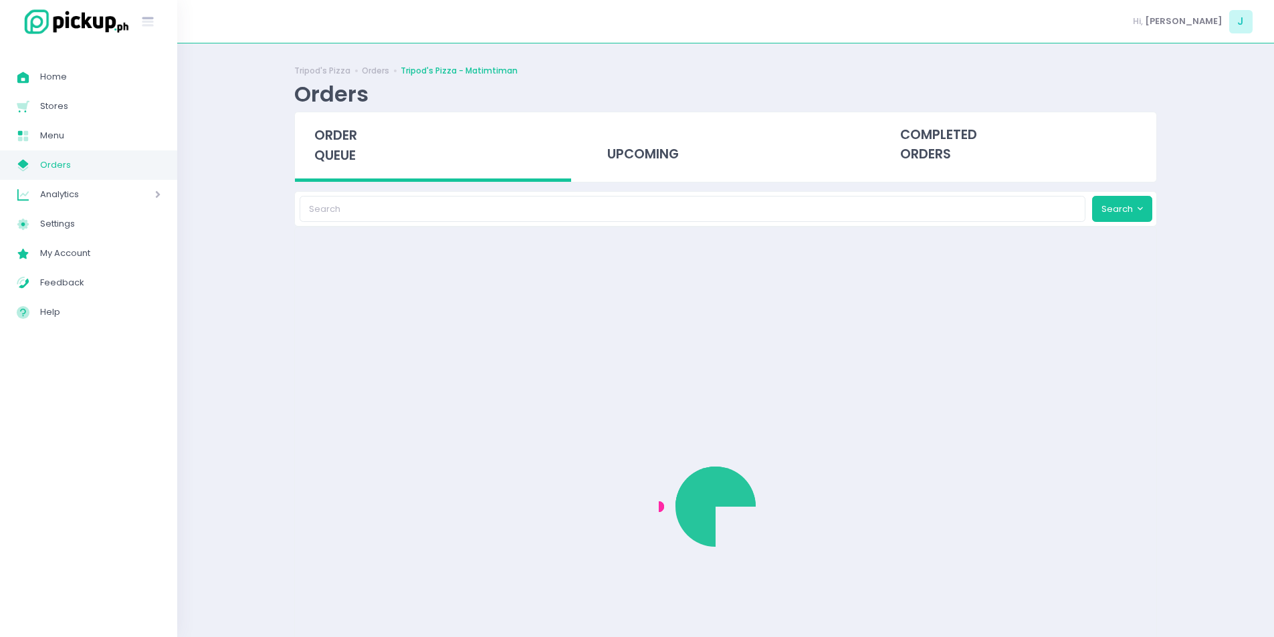
click at [377, 167] on div "order queue" at bounding box center [433, 147] width 276 height 70
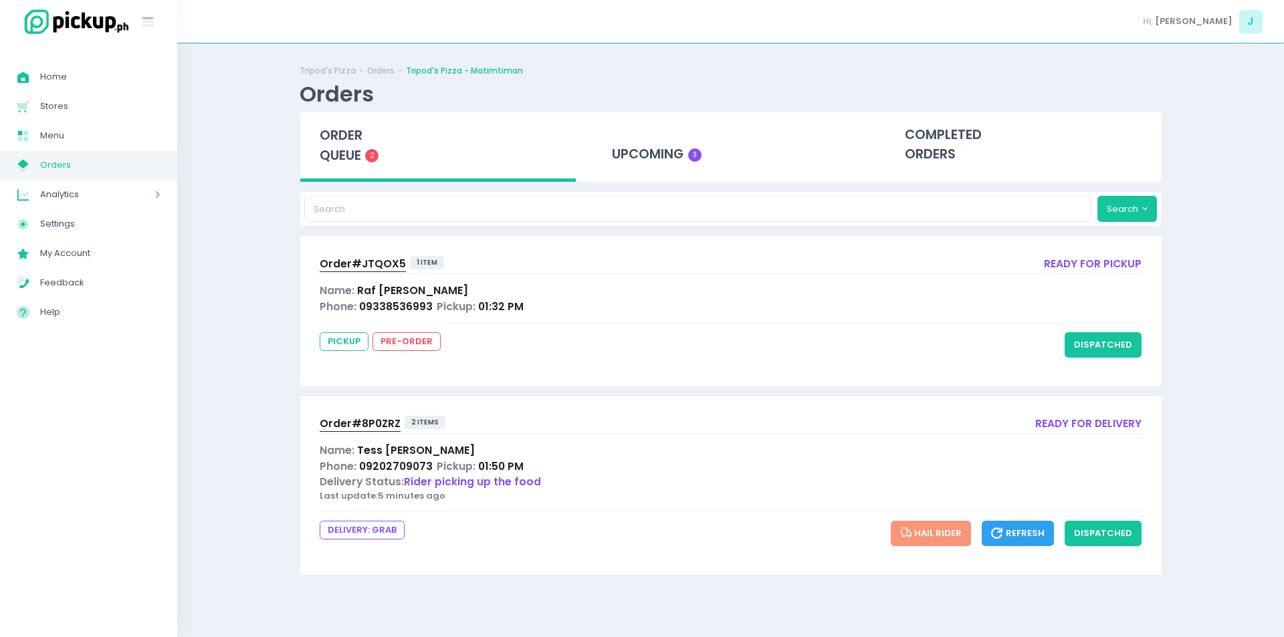
click at [371, 165] on div "order queue 2" at bounding box center [438, 147] width 276 height 70
click at [205, 340] on div "Tripod's Pizza Orders Tripod's Pizza - Matimtiman Orders order queue 2 upcoming…" at bounding box center [730, 340] width 1107 height 560
click at [362, 150] on div "order queue 2" at bounding box center [438, 147] width 276 height 70
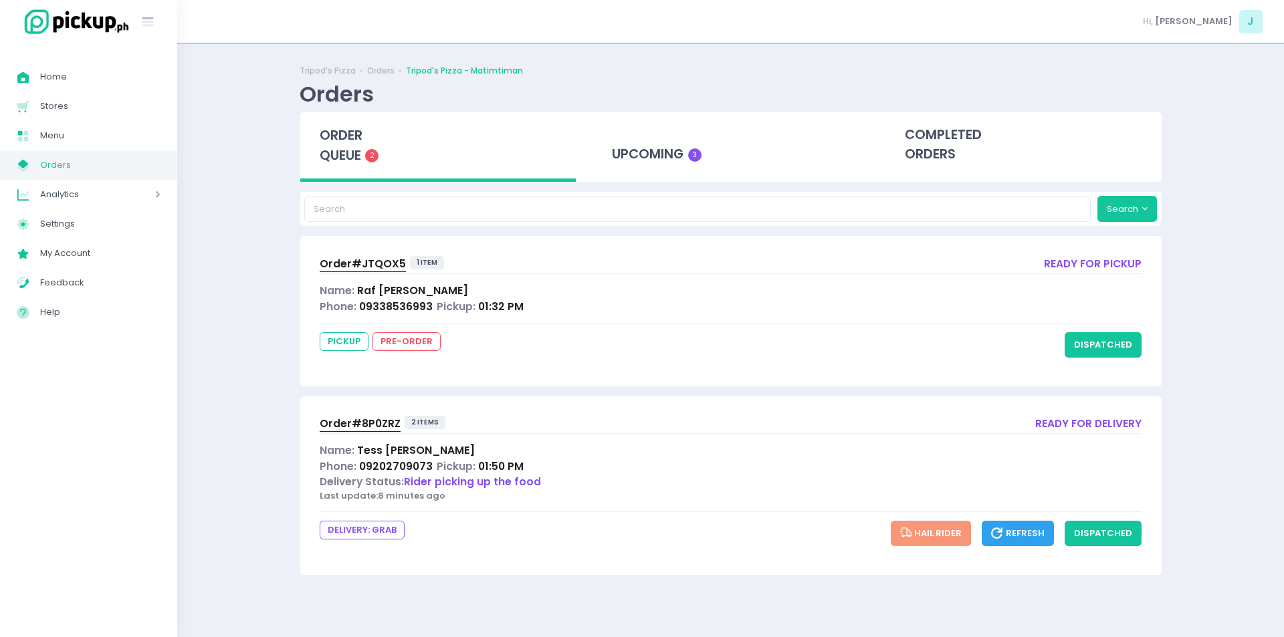
click at [380, 429] on span "Order# 8P0ZRZ" at bounding box center [360, 424] width 81 height 14
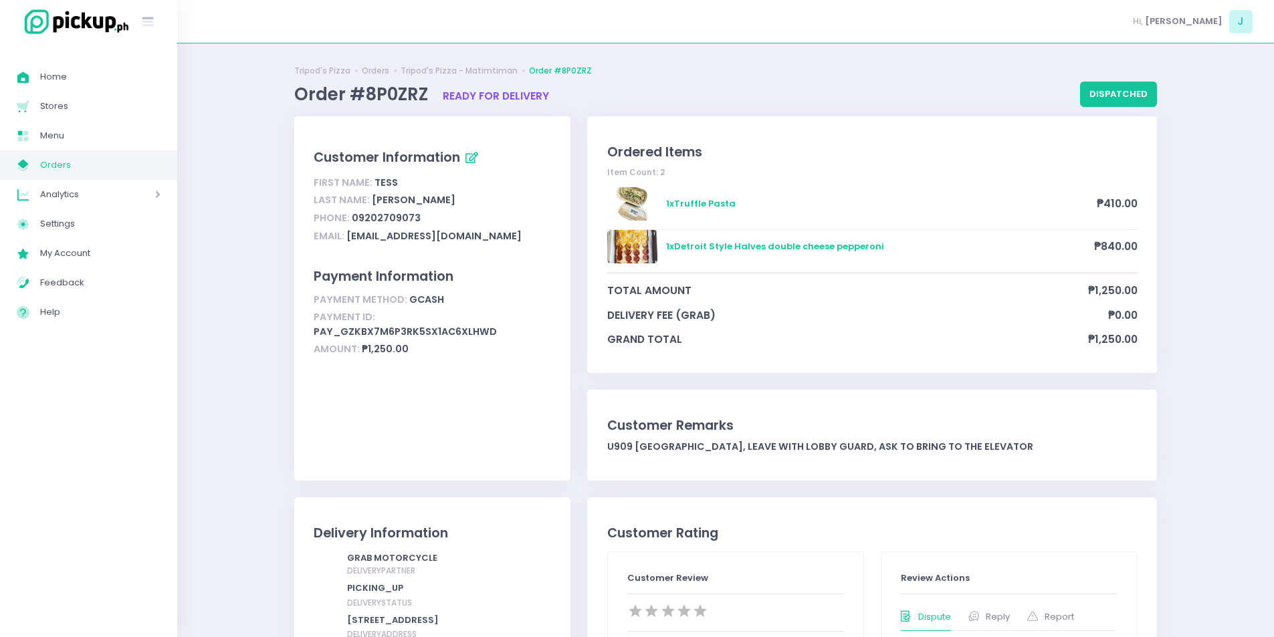
click at [148, 176] on link "My Store Created with Sketch. Orders" at bounding box center [88, 164] width 177 height 29
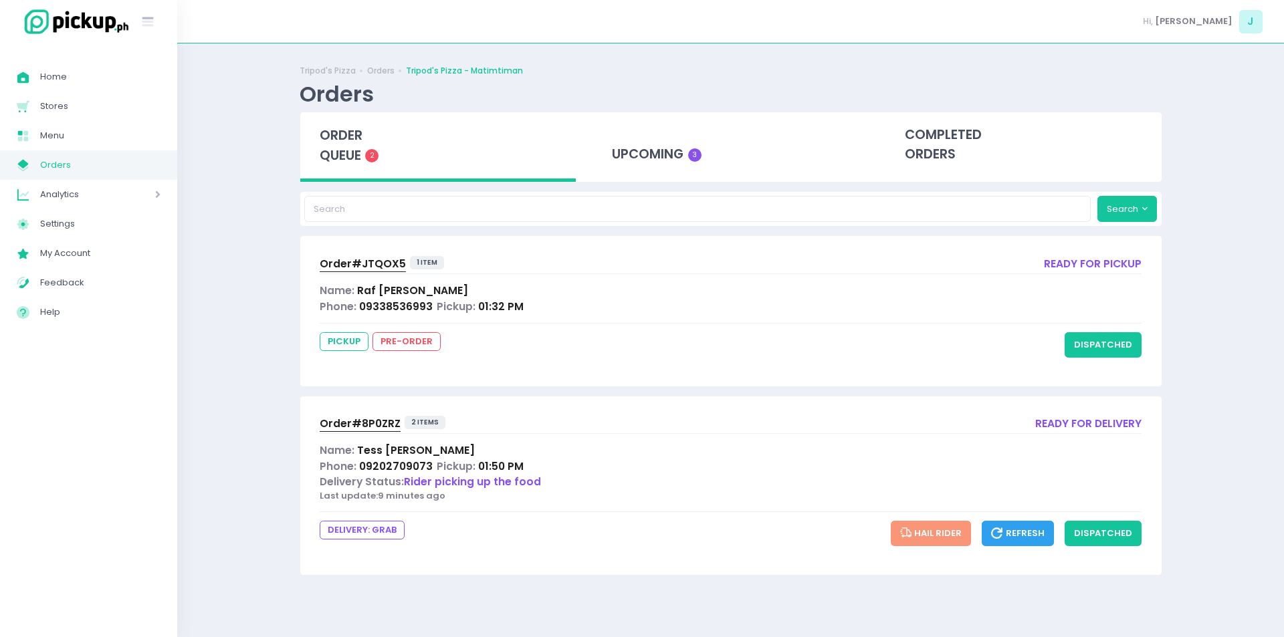
click at [350, 427] on span "Order# 8P0ZRZ" at bounding box center [360, 424] width 81 height 14
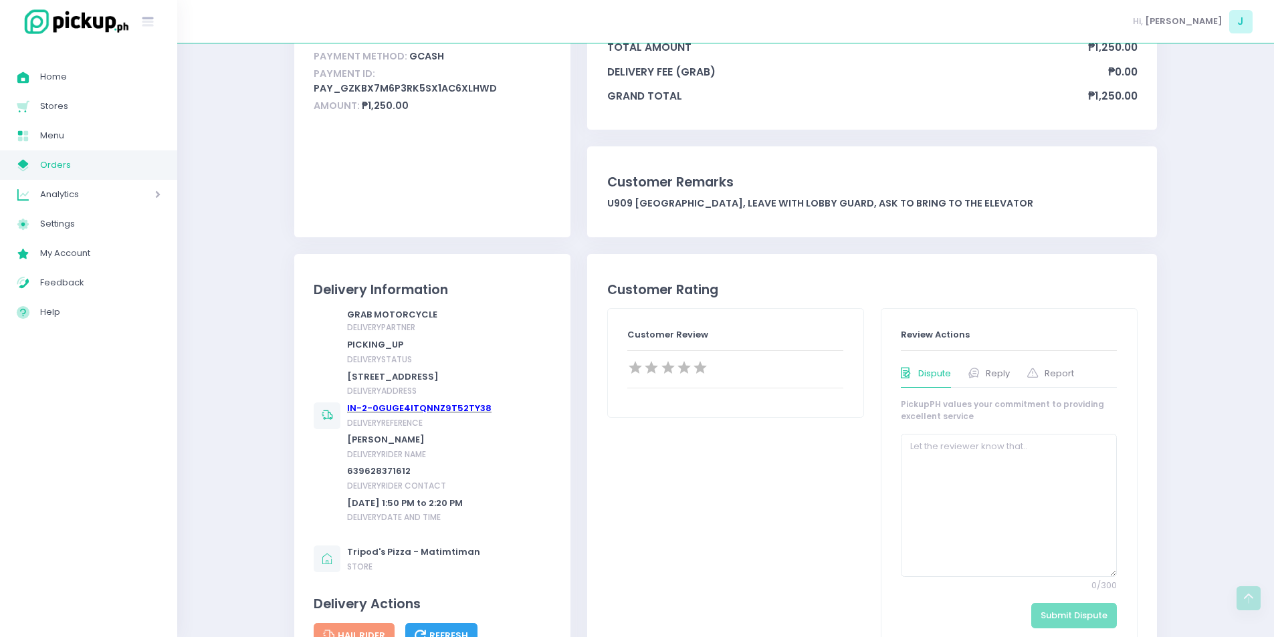
scroll to position [244, 0]
click at [112, 183] on div "Analytics Created with Sketch. Analytics" at bounding box center [88, 194] width 177 height 29
click at [114, 180] on div "Analytics Created with Sketch. Analytics" at bounding box center [88, 194] width 177 height 29
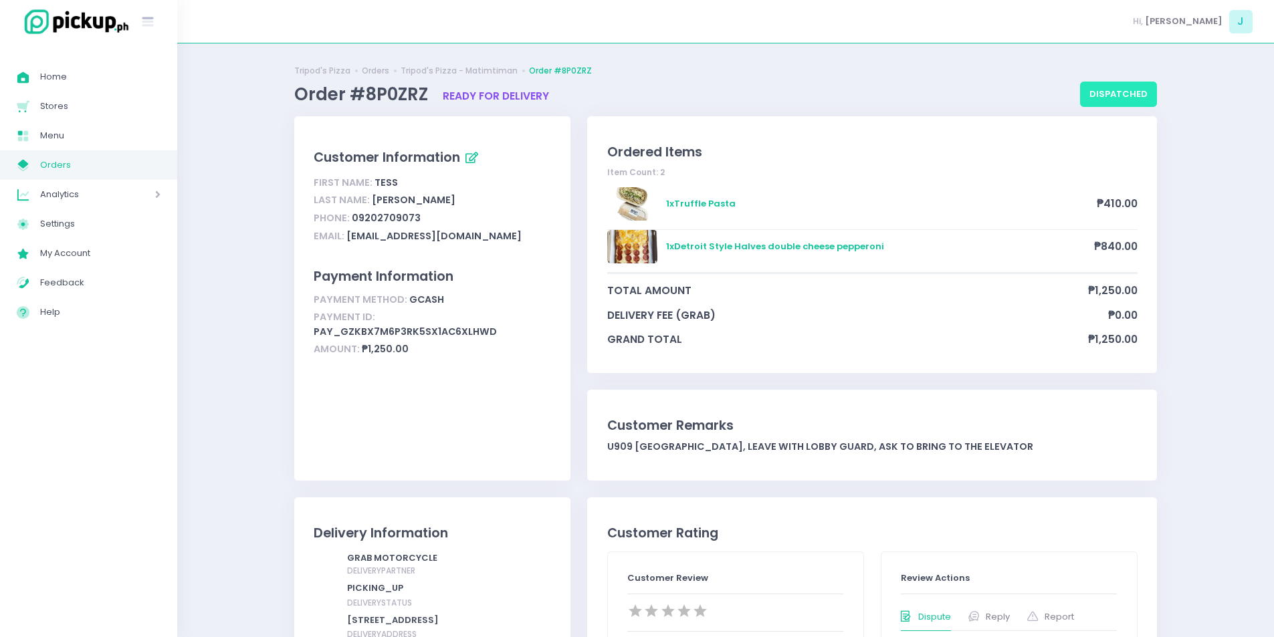
click at [1142, 84] on button "dispatched" at bounding box center [1118, 94] width 77 height 25
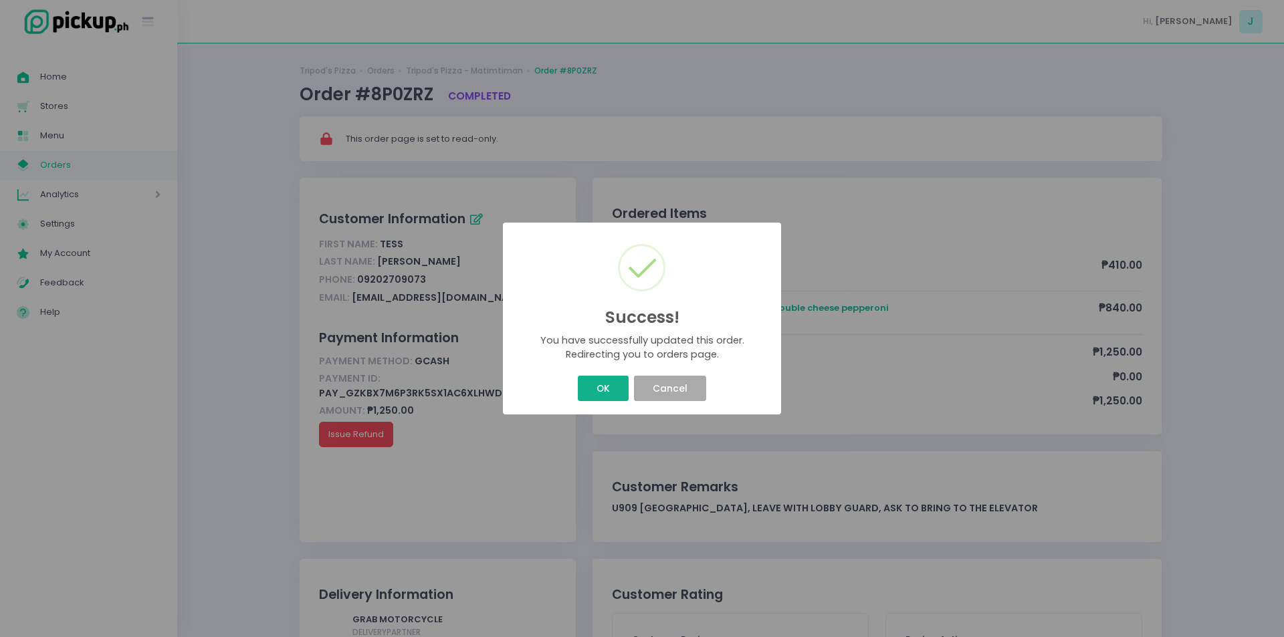
click at [613, 389] on button "OK" at bounding box center [603, 388] width 50 height 25
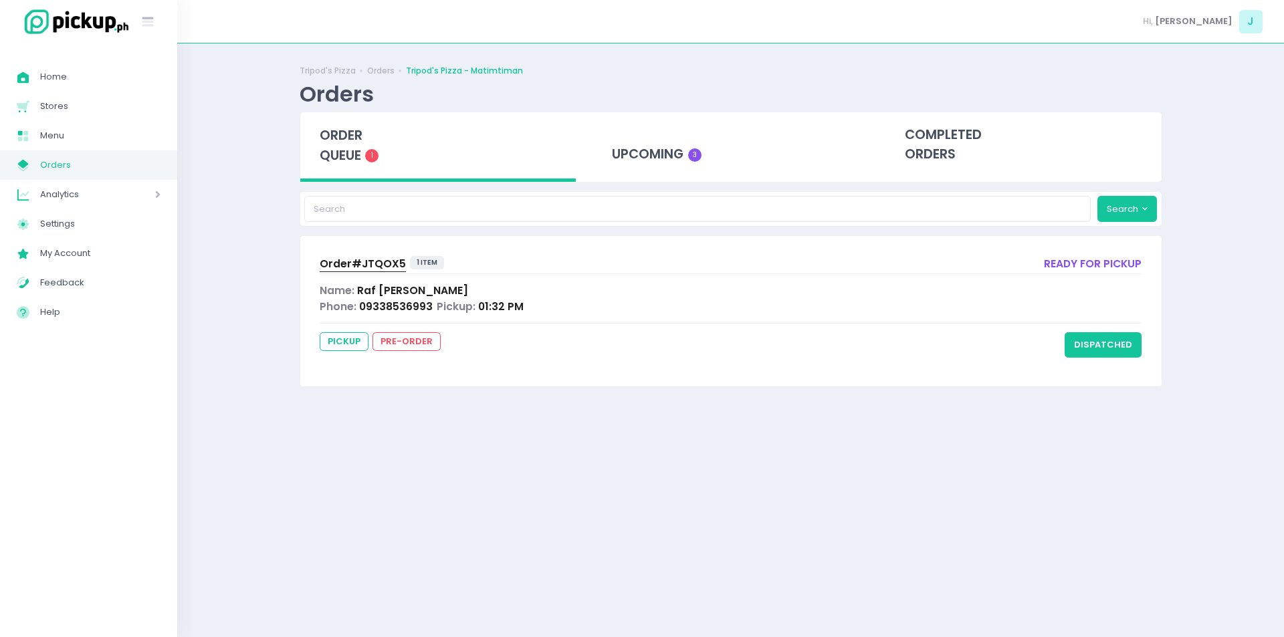
click at [67, 166] on span "Orders" at bounding box center [100, 164] width 120 height 17
click at [334, 167] on div "order queue 1" at bounding box center [438, 147] width 276 height 70
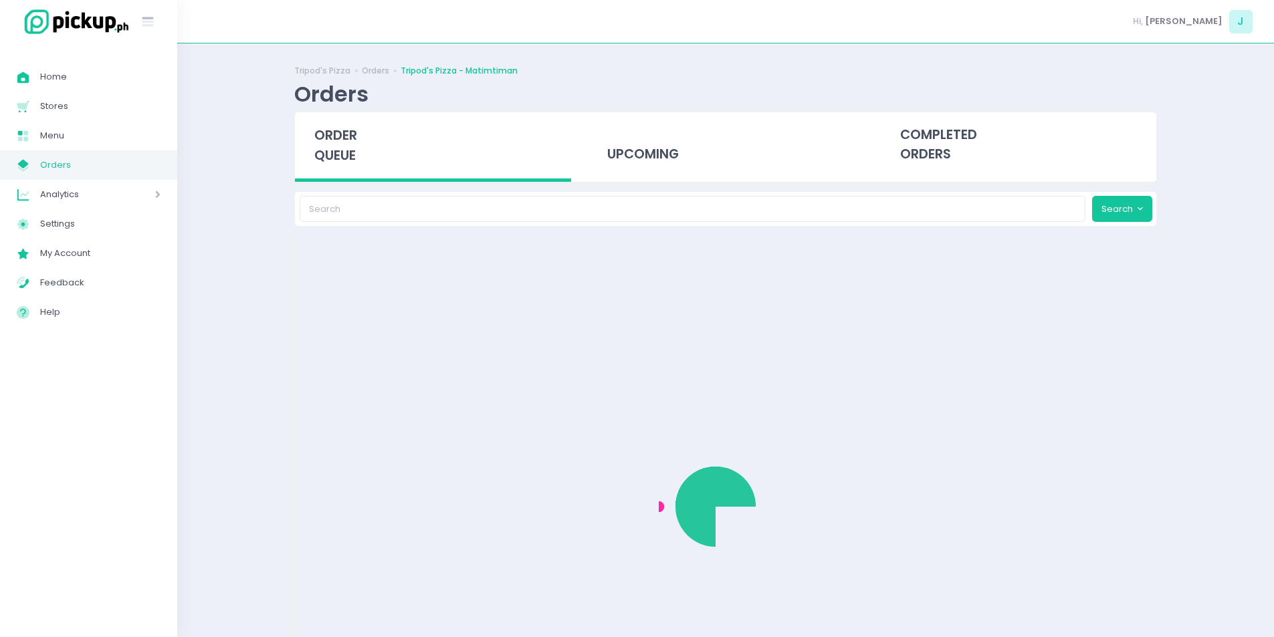
click at [334, 167] on div "order queue" at bounding box center [433, 147] width 276 height 70
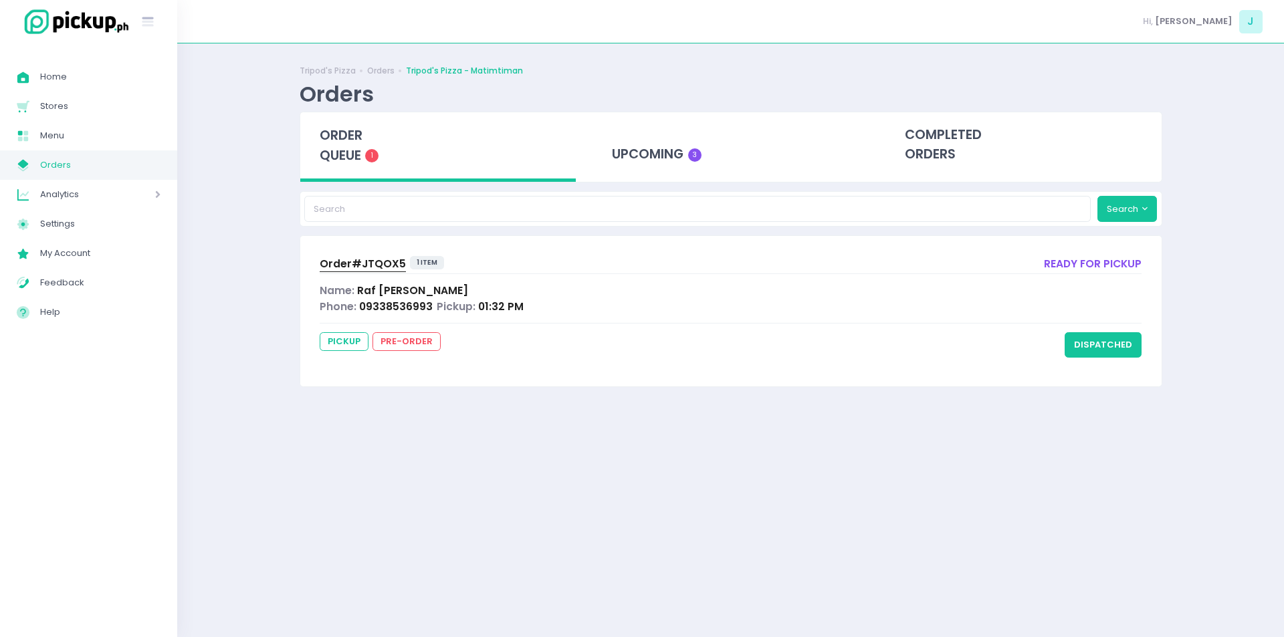
click at [334, 167] on div "order queue 1" at bounding box center [438, 147] width 276 height 70
click at [647, 153] on div "upcoming 3" at bounding box center [730, 145] width 276 height 66
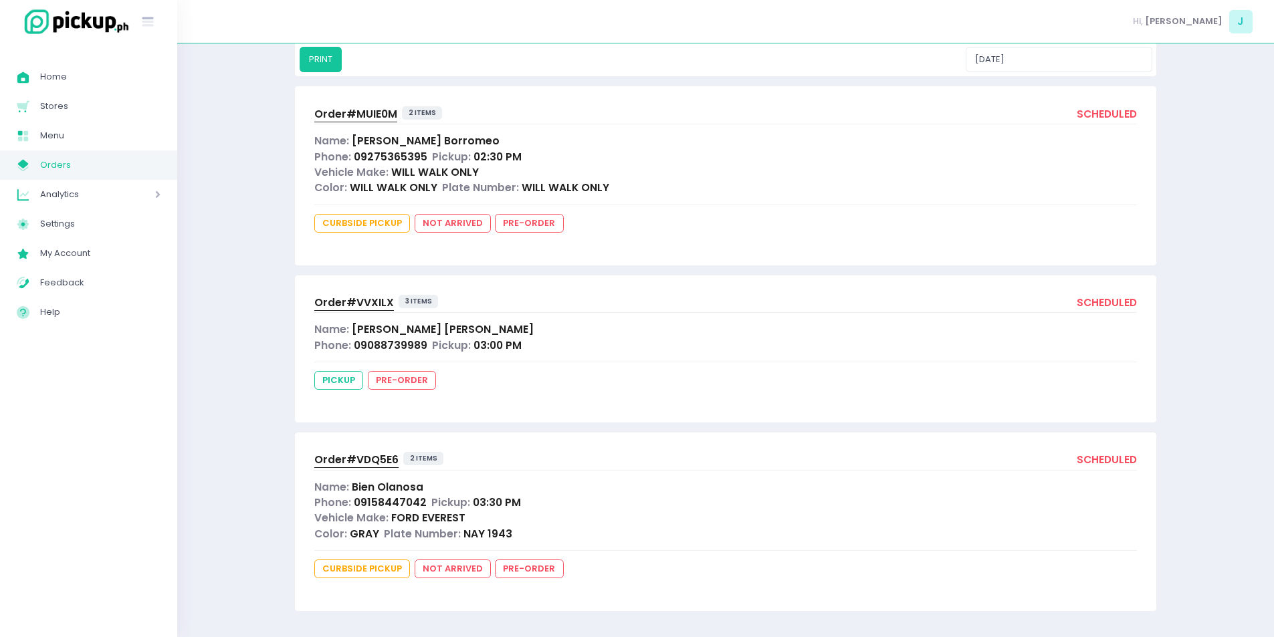
scroll to position [81, 0]
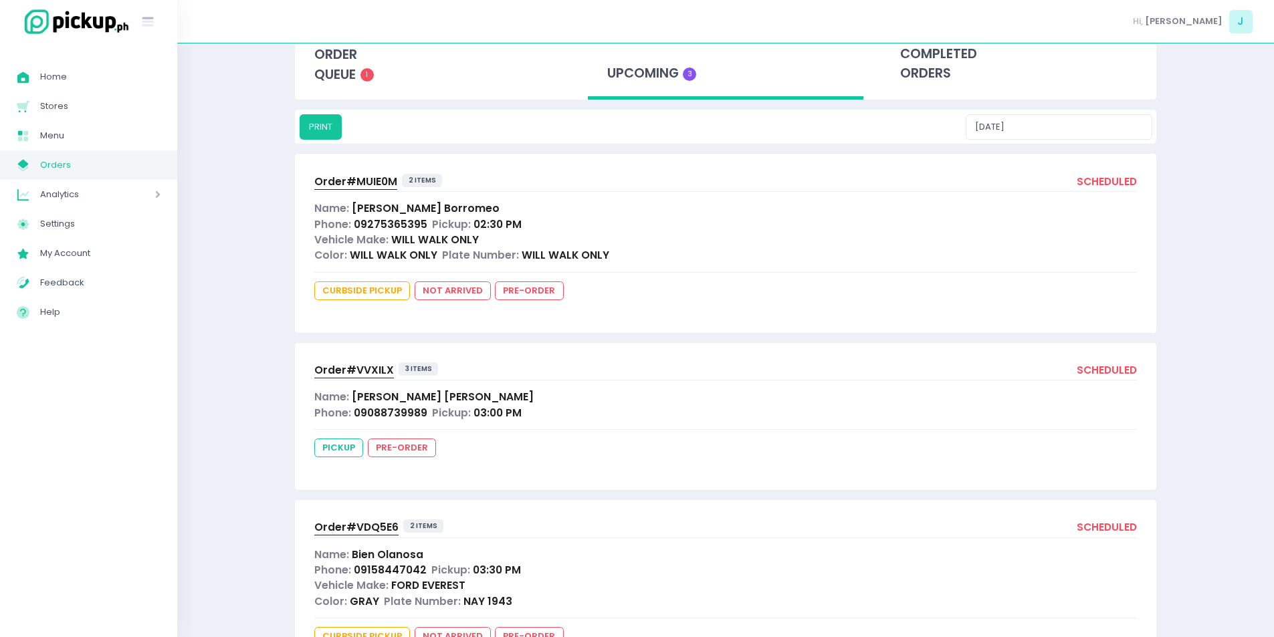
click at [377, 188] on span "Order# MUIE0M" at bounding box center [355, 182] width 83 height 14
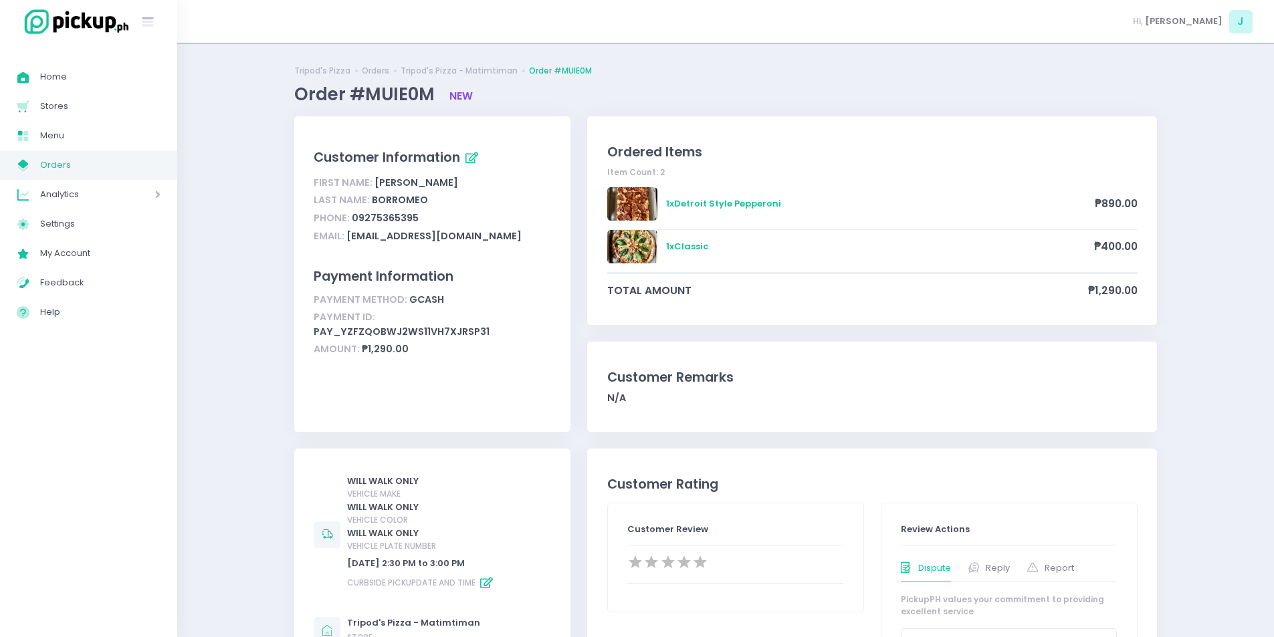
click at [141, 167] on span "Orders" at bounding box center [100, 164] width 120 height 17
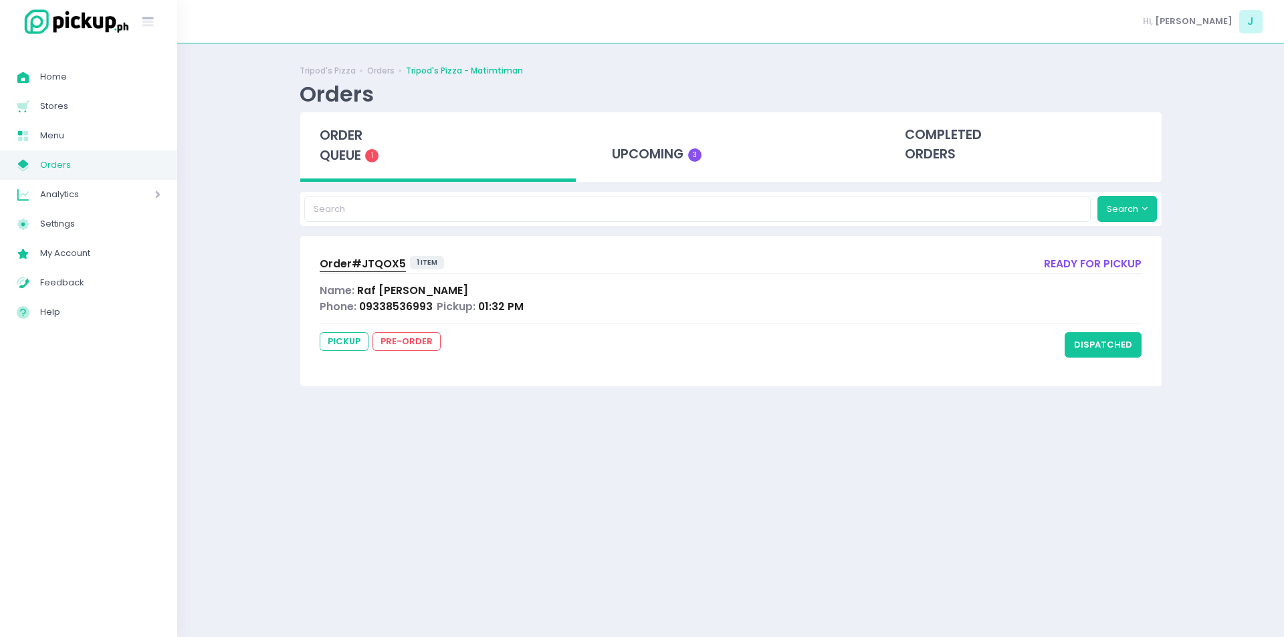
click at [334, 128] on span "order queue" at bounding box center [341, 145] width 43 height 38
click at [613, 144] on div "upcoming 3" at bounding box center [730, 145] width 276 height 66
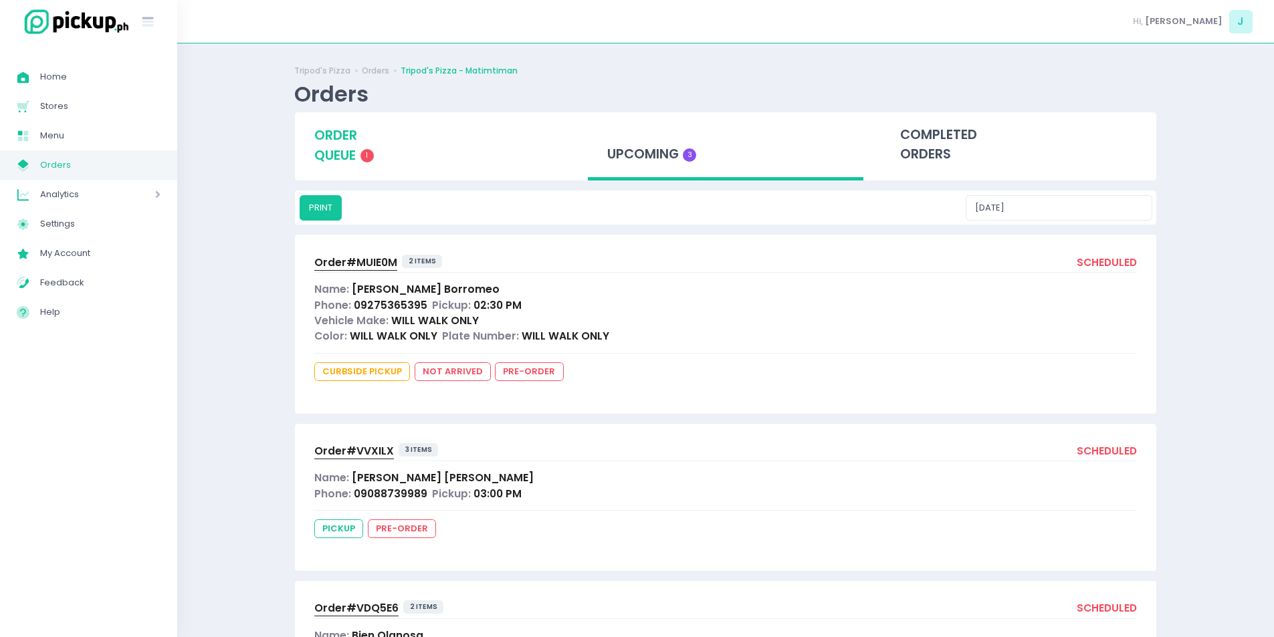
click at [382, 163] on div "order queue 1" at bounding box center [433, 145] width 276 height 66
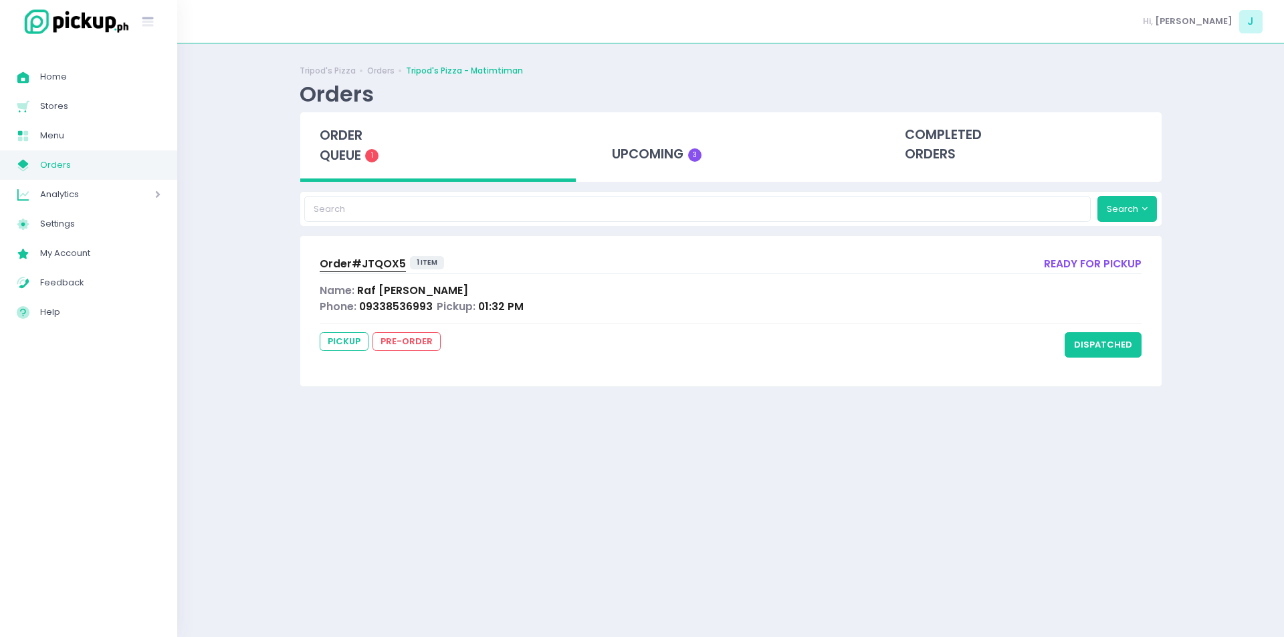
click at [273, 262] on div "Tripod's Pizza Orders Tripod's Pizza - Matimtiman Orders order queue 1 upcoming…" at bounding box center [730, 340] width 1107 height 560
click at [348, 138] on span "order queue" at bounding box center [341, 145] width 43 height 38
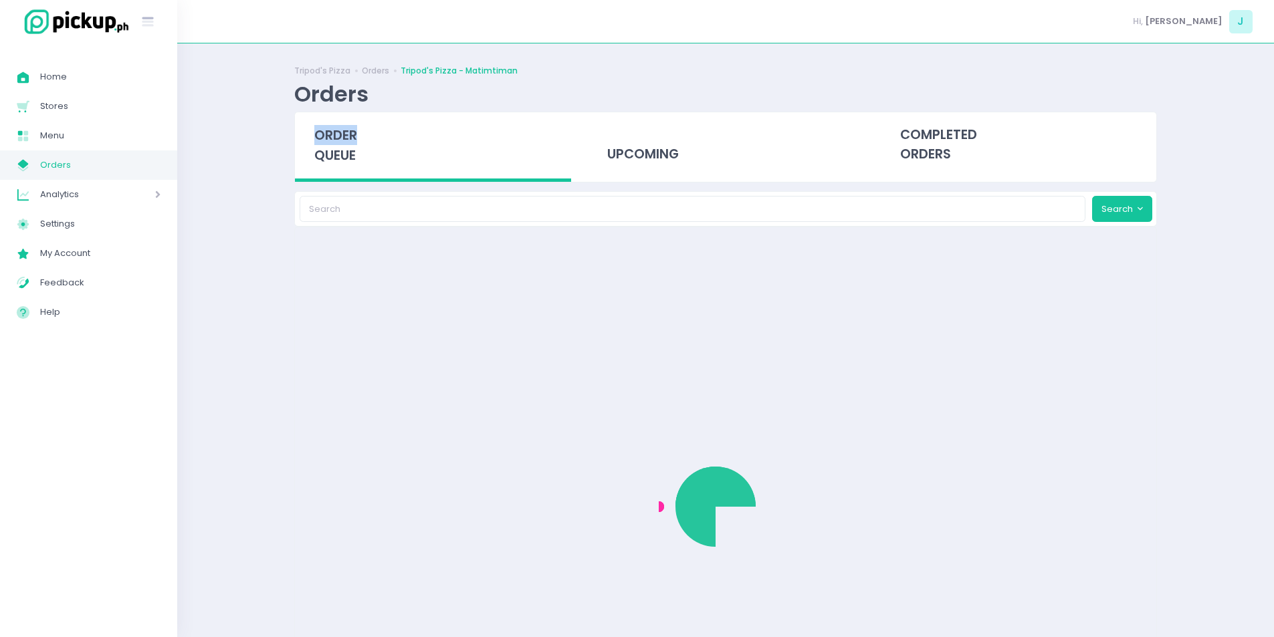
click at [348, 138] on span "order queue" at bounding box center [335, 145] width 43 height 38
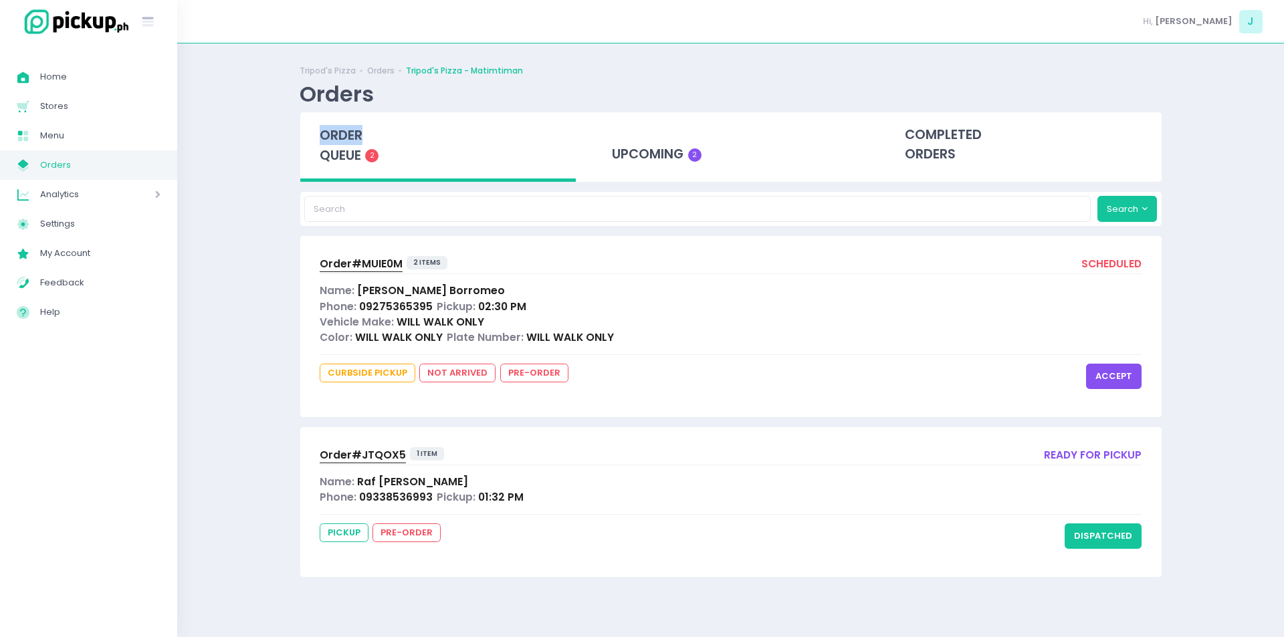
click at [1110, 372] on button "accept" at bounding box center [1114, 376] width 56 height 25
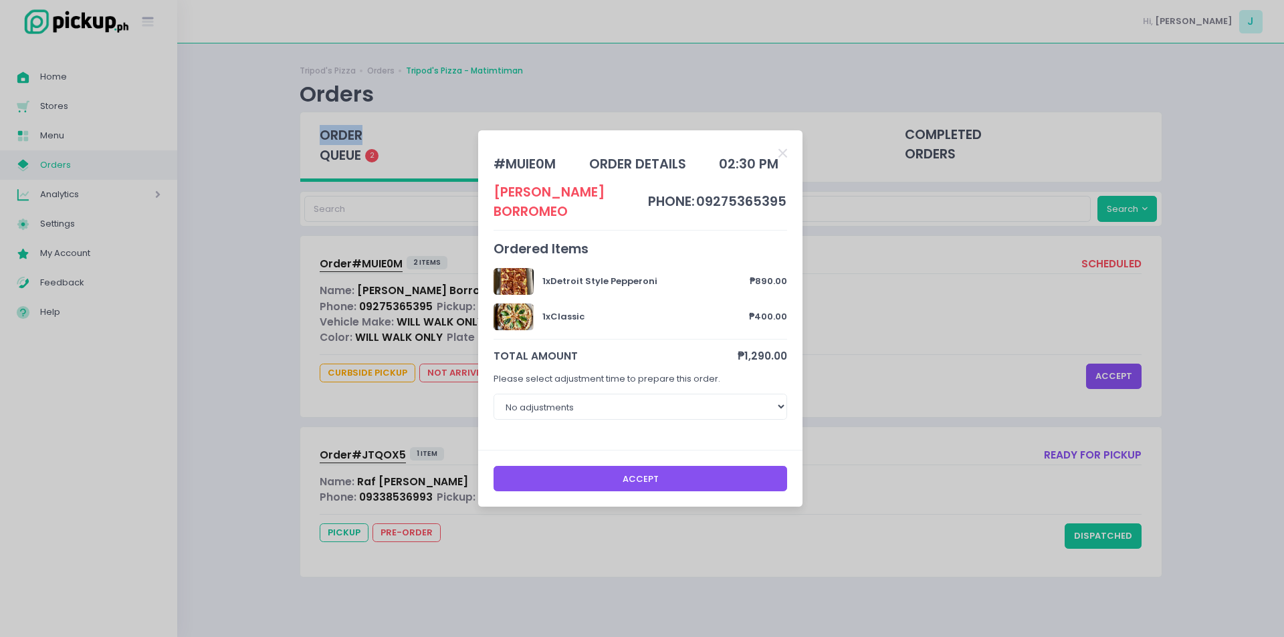
click at [726, 482] on button "Accept" at bounding box center [641, 478] width 294 height 25
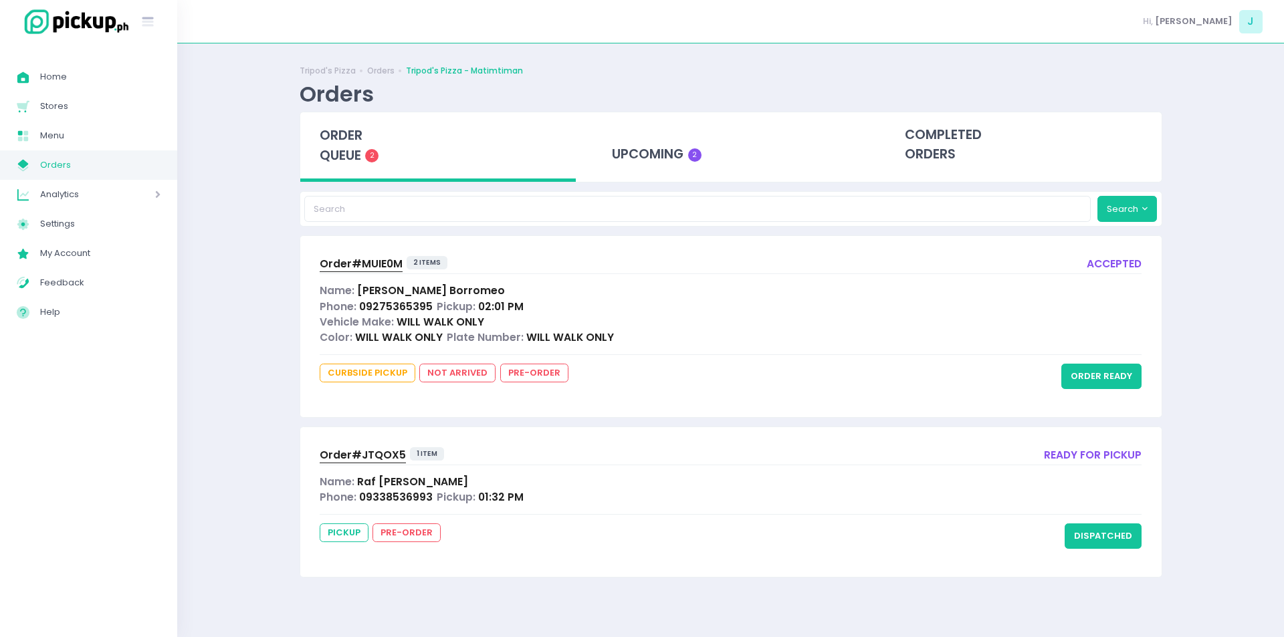
click at [343, 181] on div "order queue 2" at bounding box center [438, 147] width 276 height 70
click at [346, 162] on span "order queue" at bounding box center [341, 145] width 43 height 38
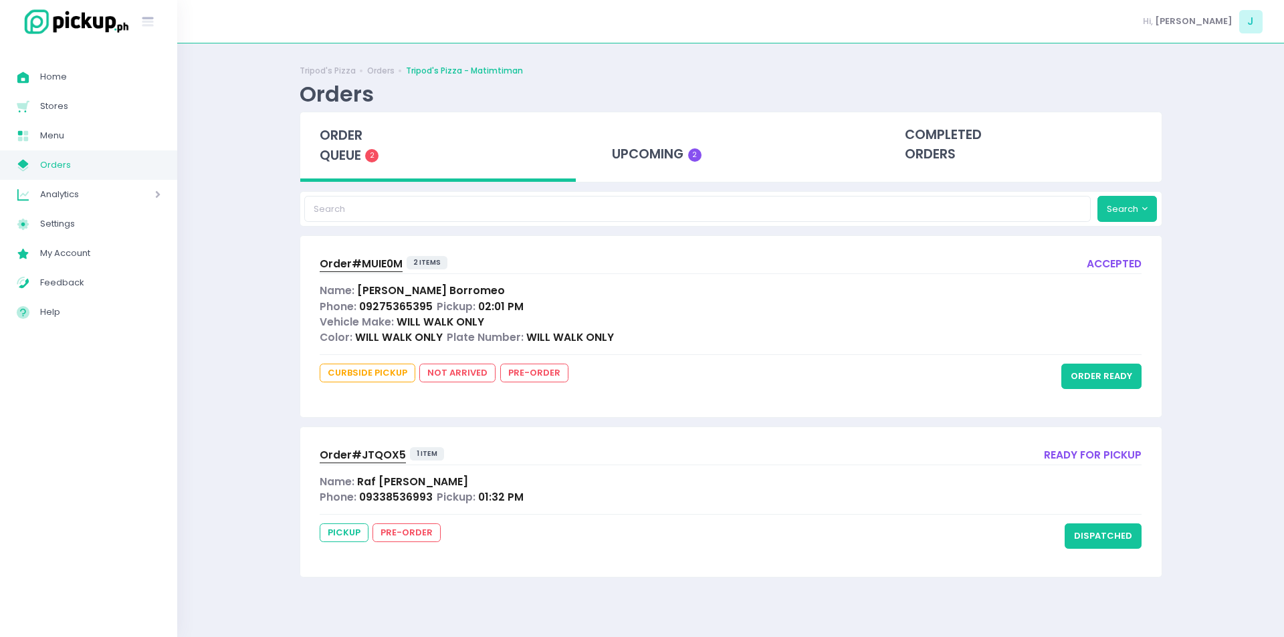
click at [1116, 552] on div "Order# JTQOX5 1 item ready for pickup Name: [PERSON_NAME] Phone: 09338536993 Pi…" at bounding box center [730, 502] width 861 height 150
click at [1115, 545] on button "dispatched" at bounding box center [1103, 536] width 77 height 25
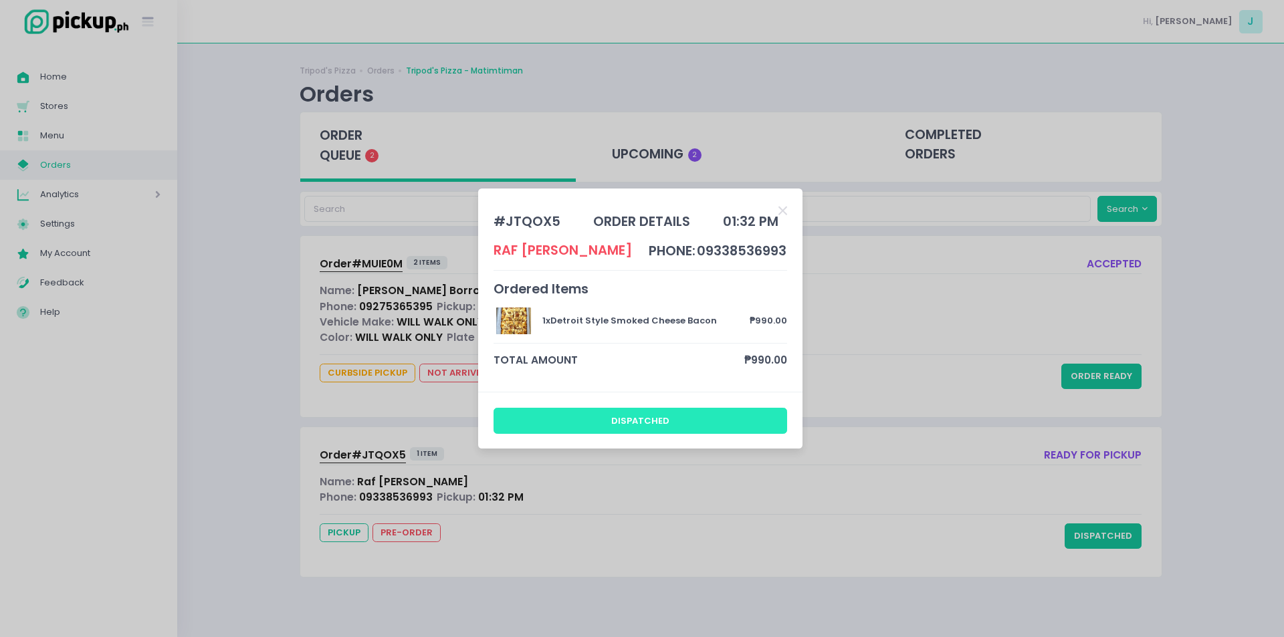
click at [596, 417] on button "dispatched" at bounding box center [641, 420] width 294 height 25
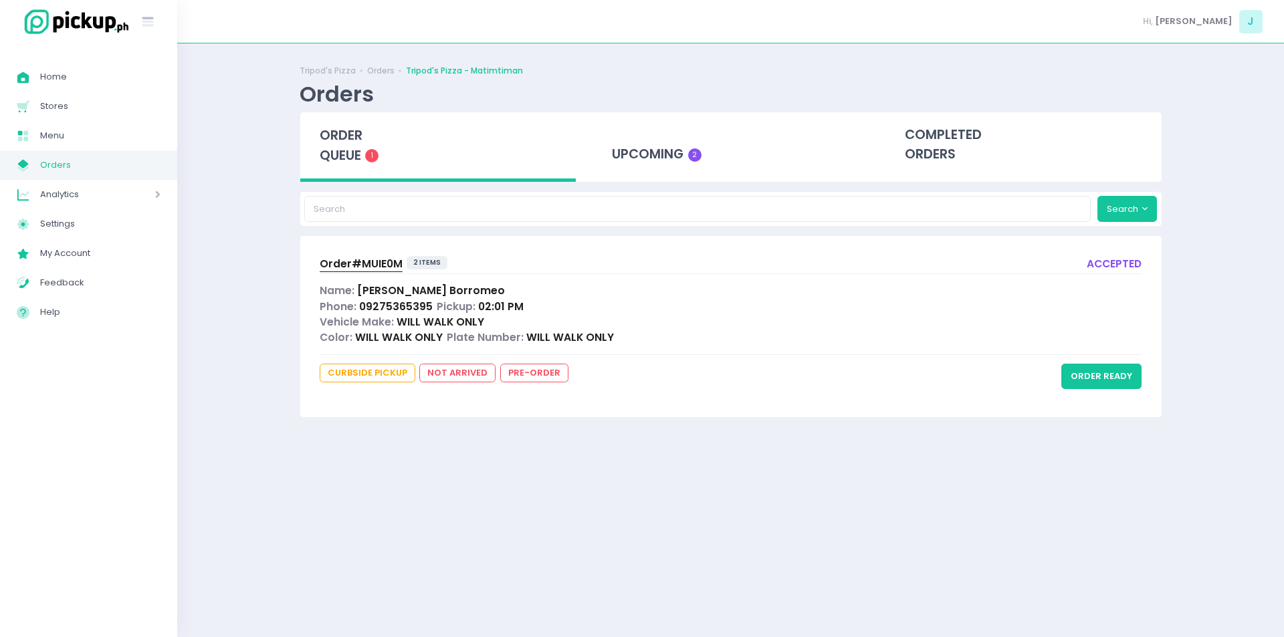
click at [350, 148] on span "order queue" at bounding box center [341, 145] width 43 height 38
click at [207, 307] on div "Tripod's Pizza Orders Tripod's Pizza - Matimtiman Orders order queue 1 upcoming…" at bounding box center [730, 340] width 1107 height 560
click at [667, 139] on div "upcoming 2" at bounding box center [730, 145] width 276 height 66
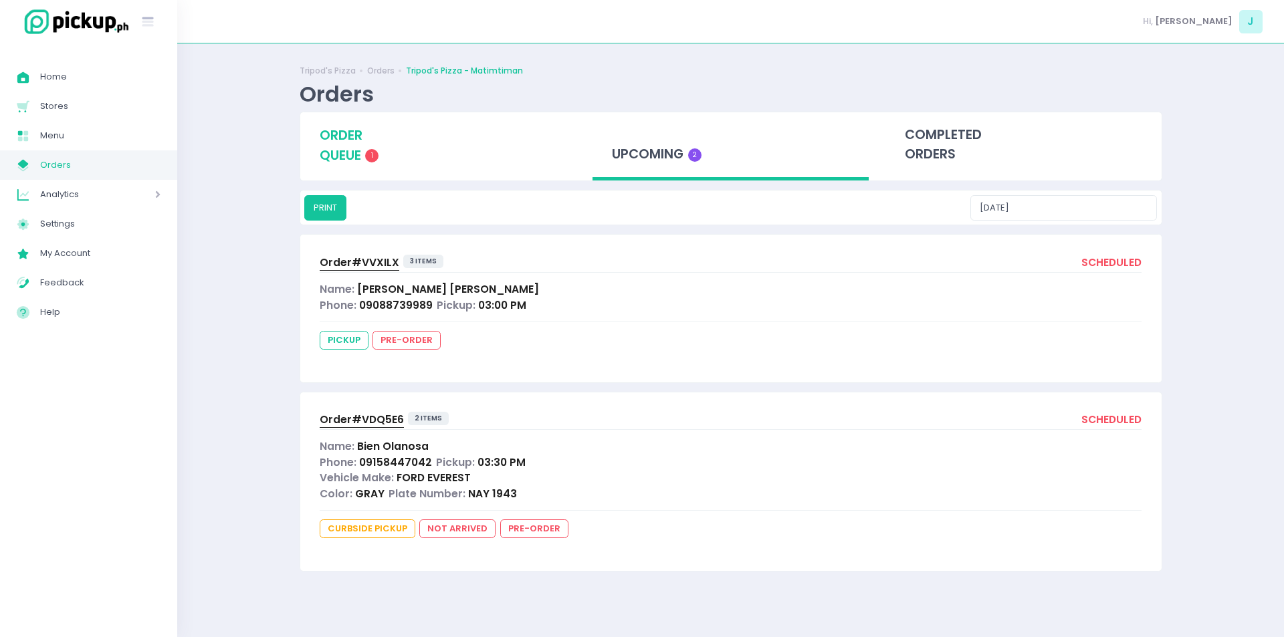
click at [368, 118] on div "order queue 1" at bounding box center [438, 145] width 276 height 66
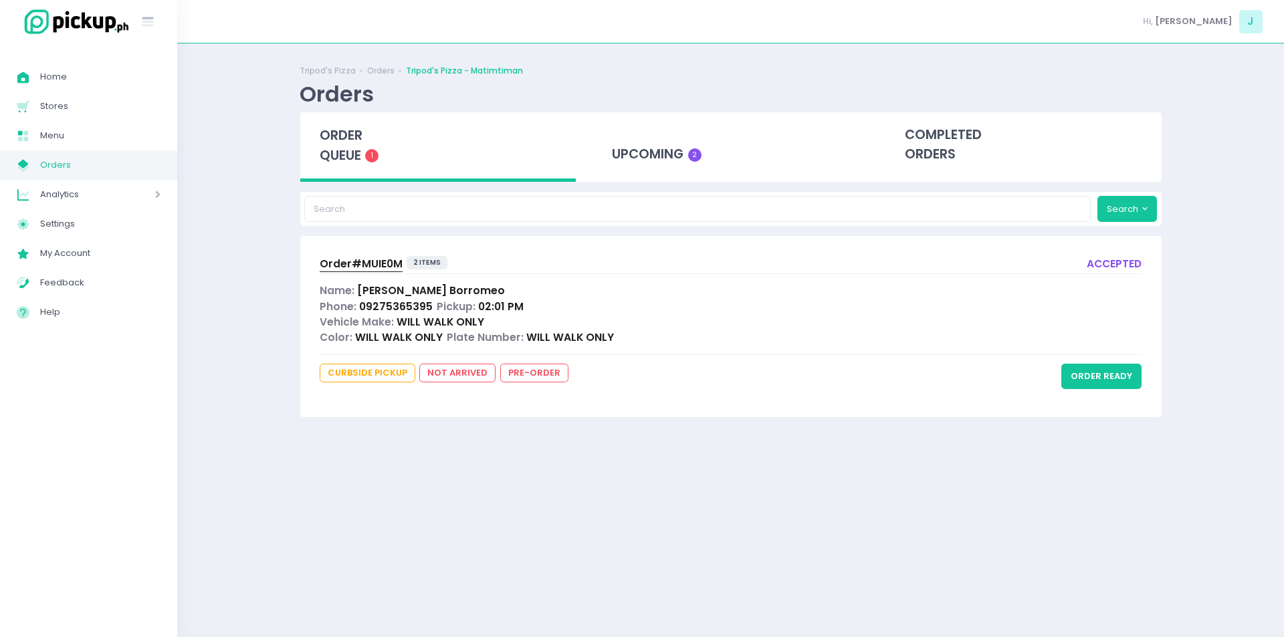
click at [300, 254] on div "Order# MUIE0M 2 items accepted Name: [PERSON_NAME] Phone: 09275365395 Pickup: 0…" at bounding box center [731, 326] width 863 height 183
click at [352, 140] on span "order queue" at bounding box center [341, 145] width 43 height 38
click at [349, 267] on span "Order# MUIE0M" at bounding box center [361, 264] width 83 height 14
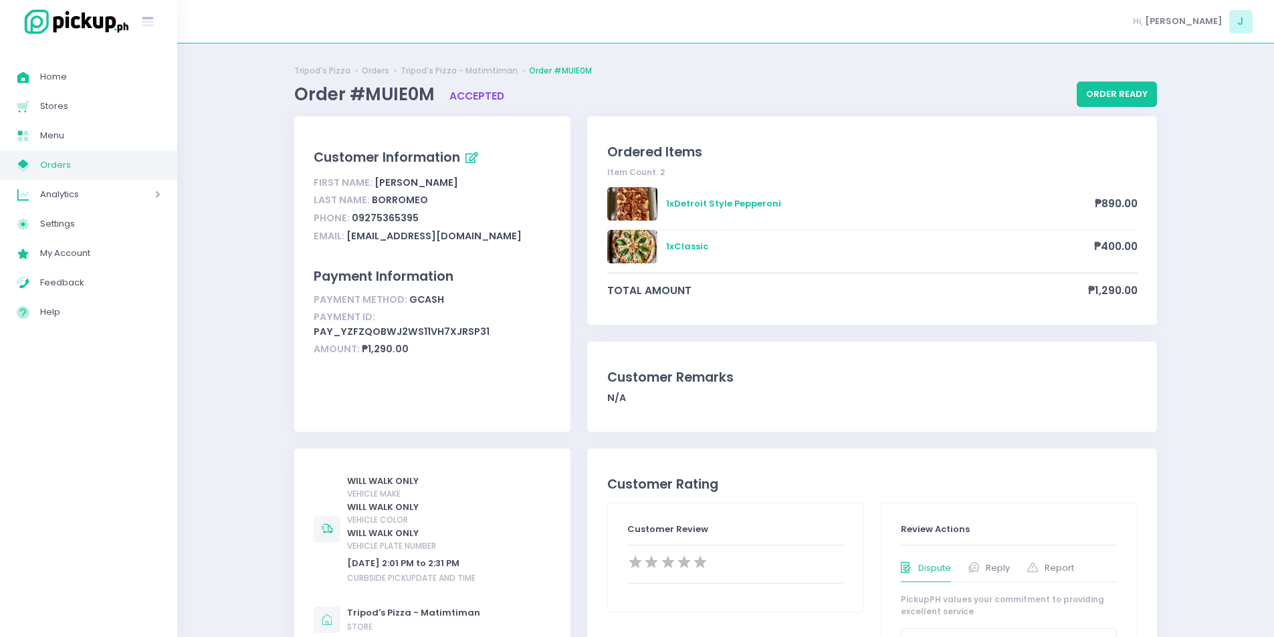
click at [148, 182] on div "Analytics Created with Sketch. Analytics" at bounding box center [88, 194] width 177 height 29
click at [151, 170] on span "Orders" at bounding box center [100, 164] width 120 height 17
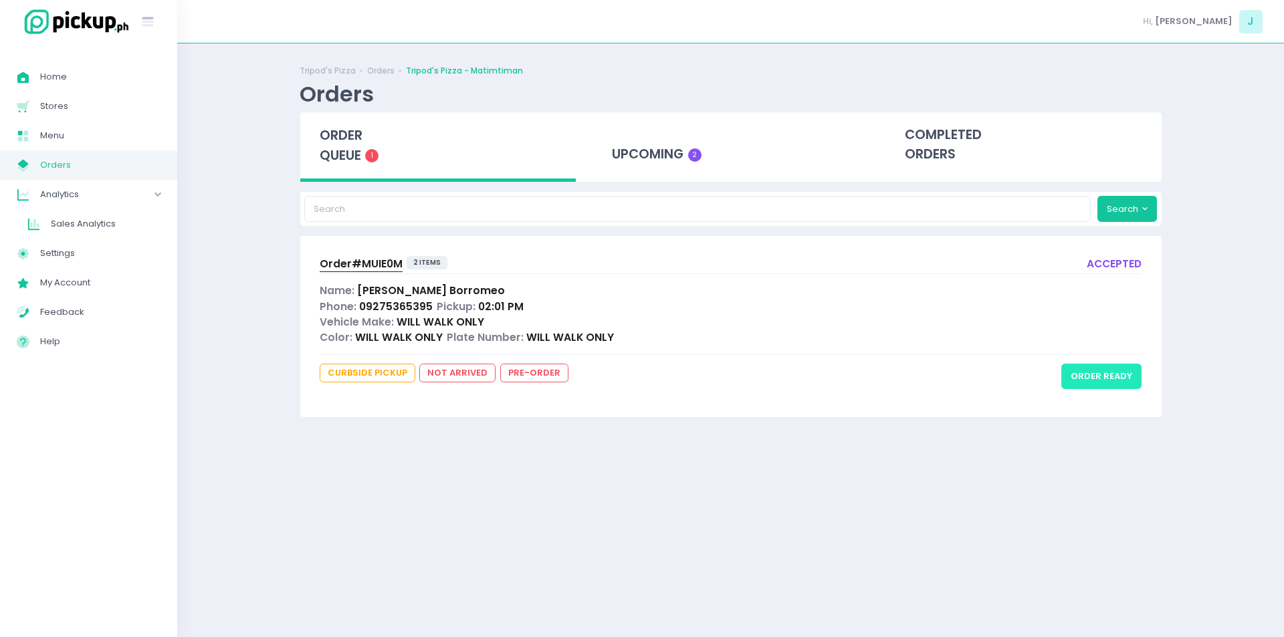
click at [1095, 386] on button "order ready" at bounding box center [1101, 376] width 80 height 25
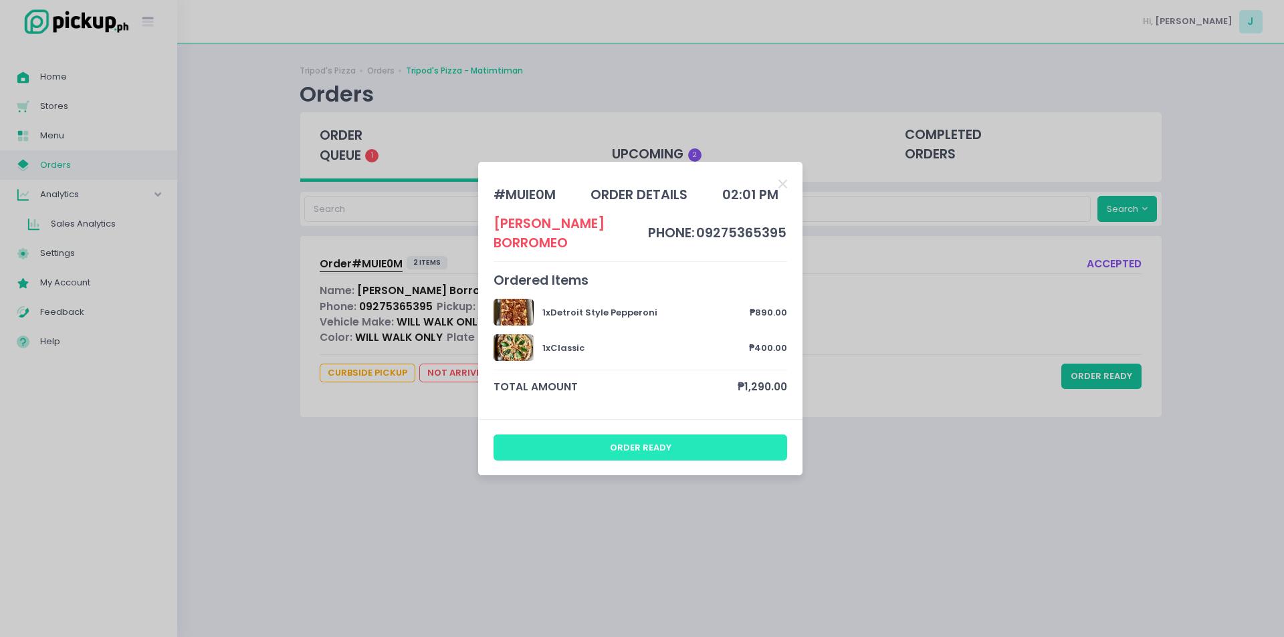
click at [658, 445] on button "order ready" at bounding box center [641, 447] width 294 height 25
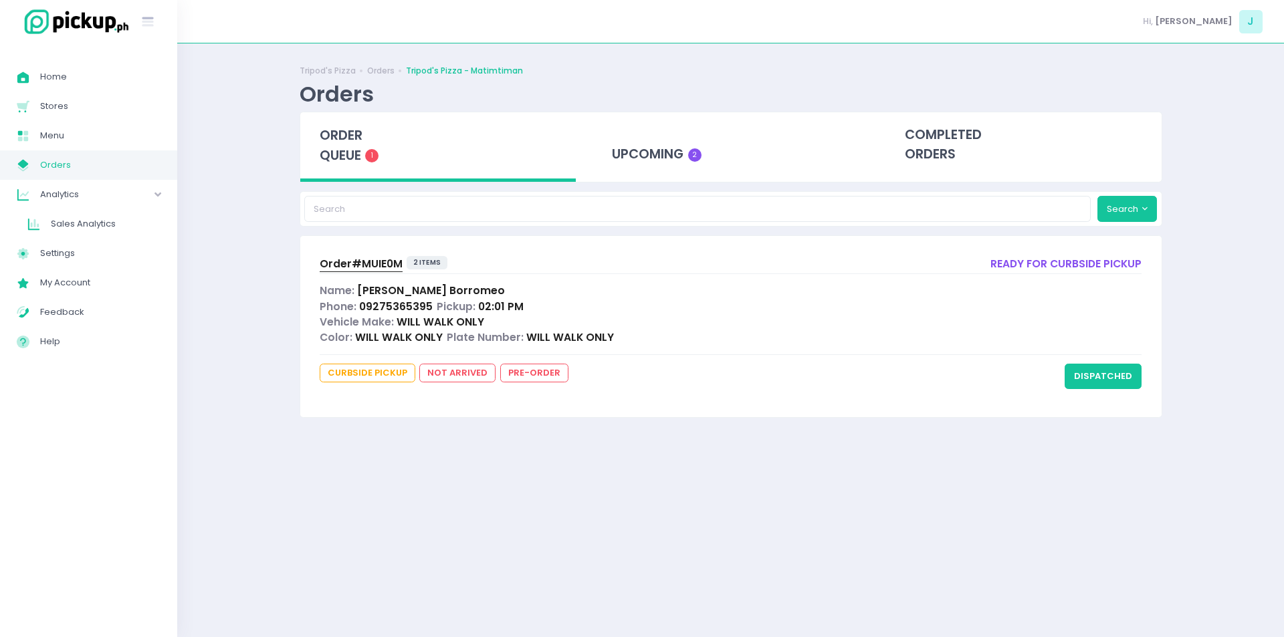
click at [353, 155] on span "order queue" at bounding box center [341, 145] width 43 height 38
click at [666, 138] on div "upcoming 2" at bounding box center [730, 145] width 276 height 66
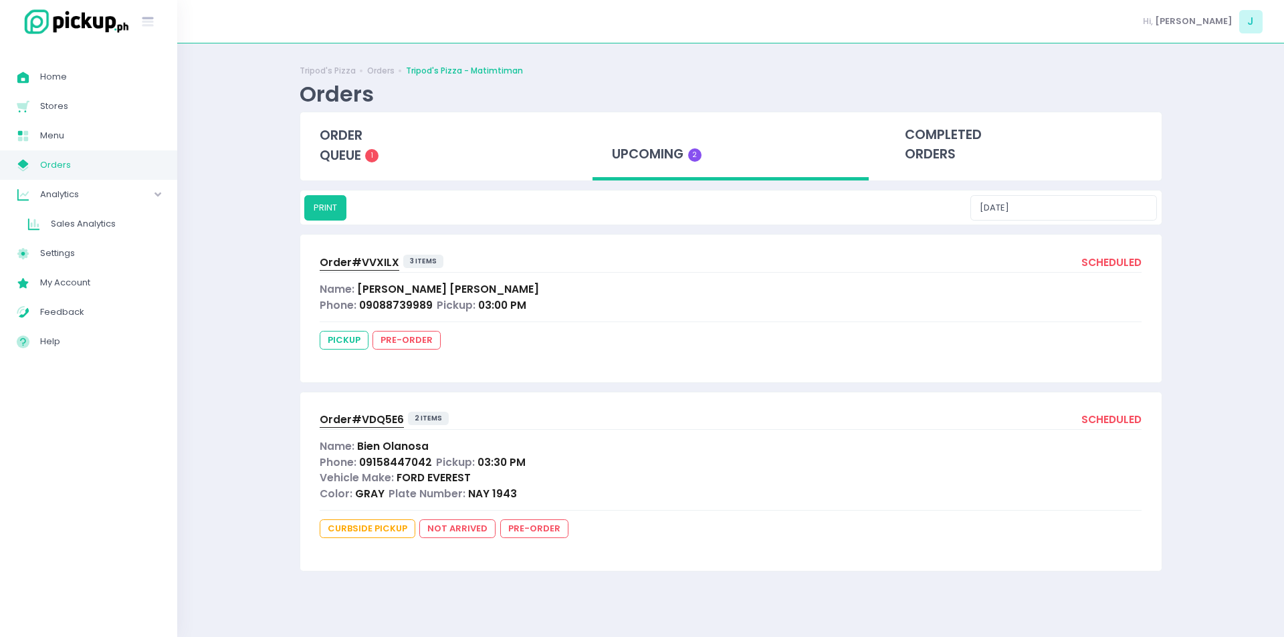
click at [370, 259] on span "Order# VVXILX" at bounding box center [360, 262] width 80 height 14
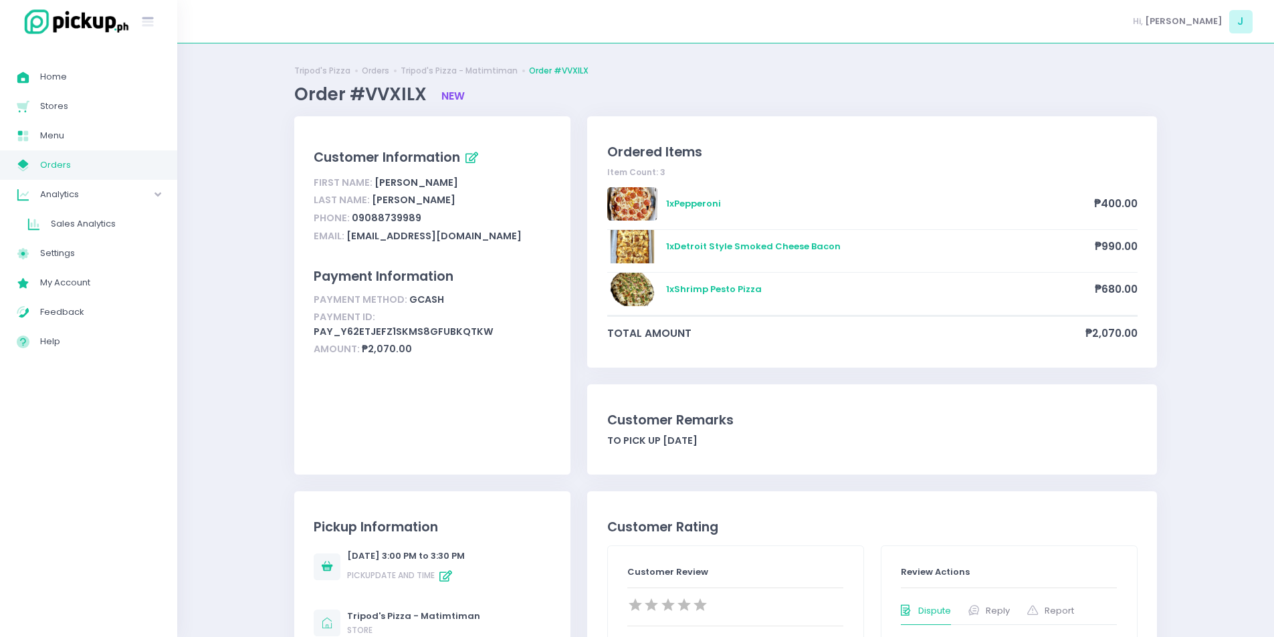
click at [87, 171] on span "Orders" at bounding box center [100, 164] width 120 height 17
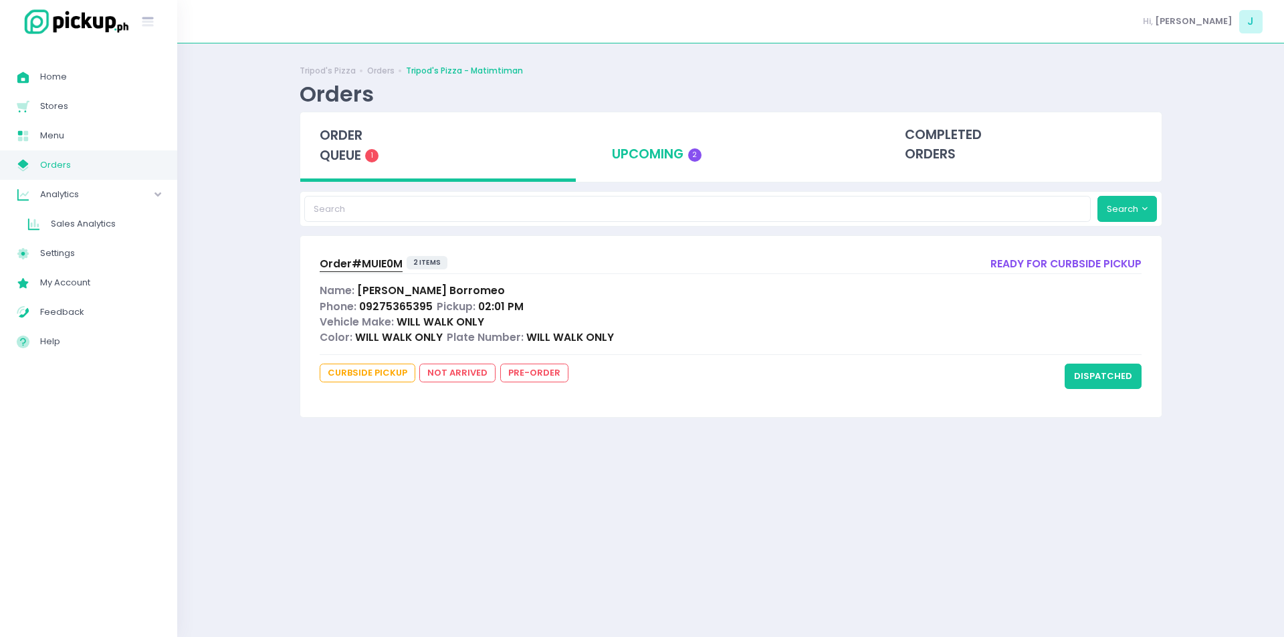
click at [635, 147] on div "upcoming 2" at bounding box center [730, 145] width 276 height 66
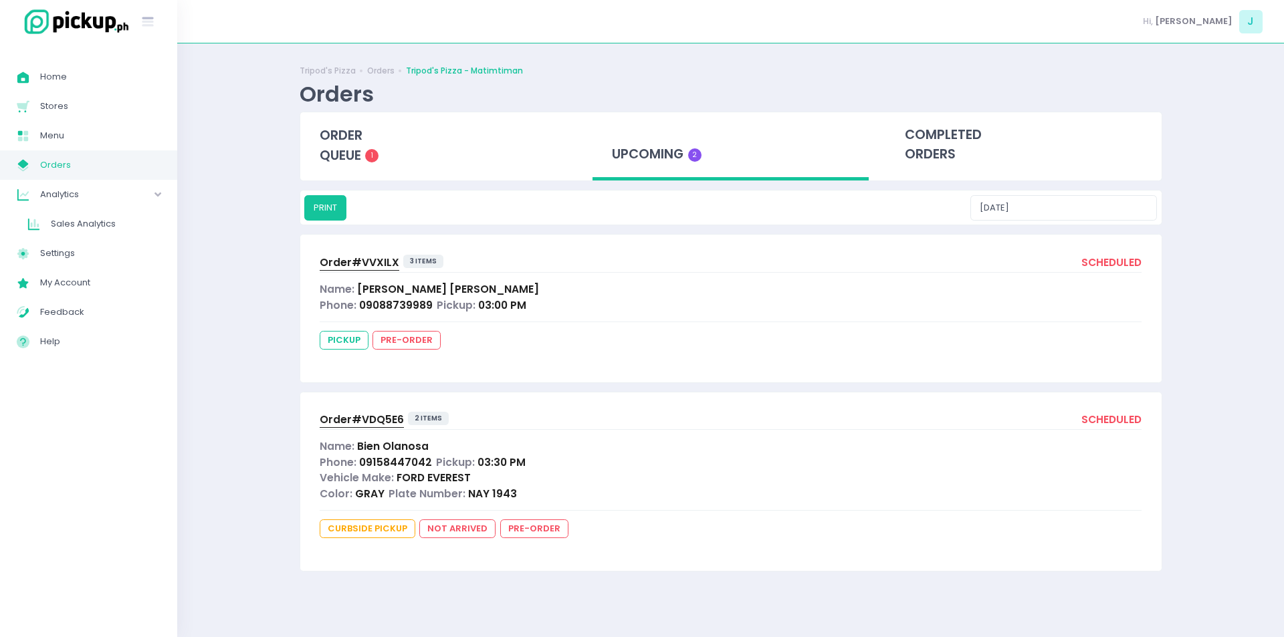
click at [356, 421] on span "Order# VDQ5E6" at bounding box center [362, 420] width 84 height 14
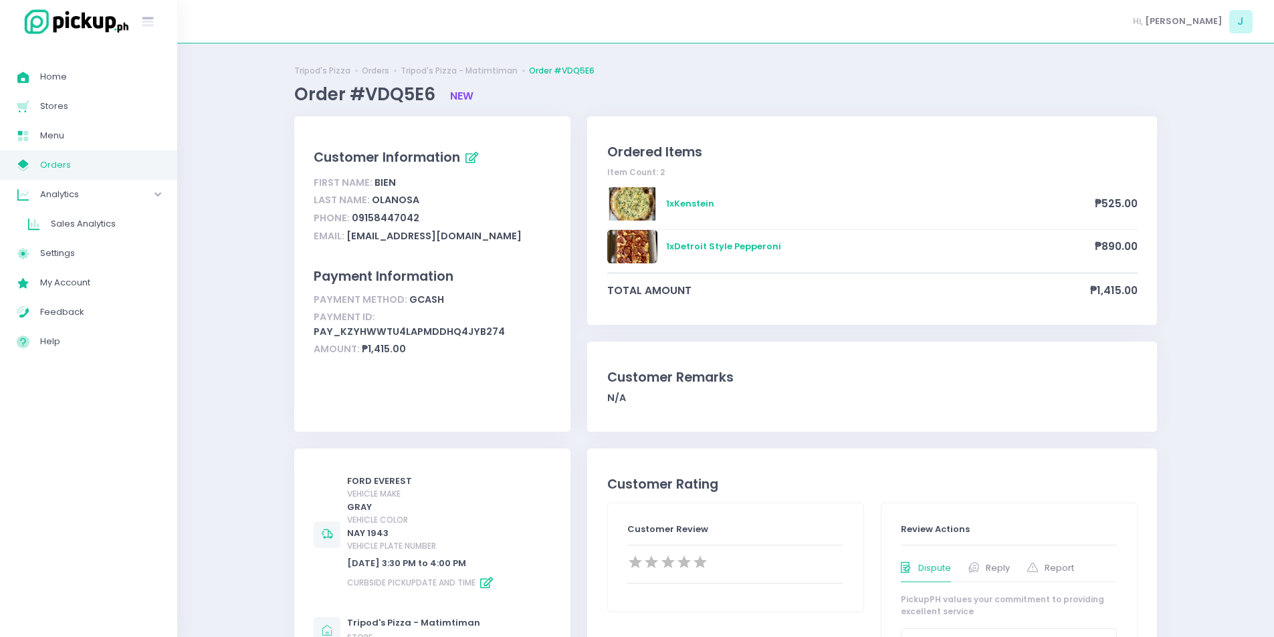
click at [127, 161] on span "Orders" at bounding box center [100, 164] width 120 height 17
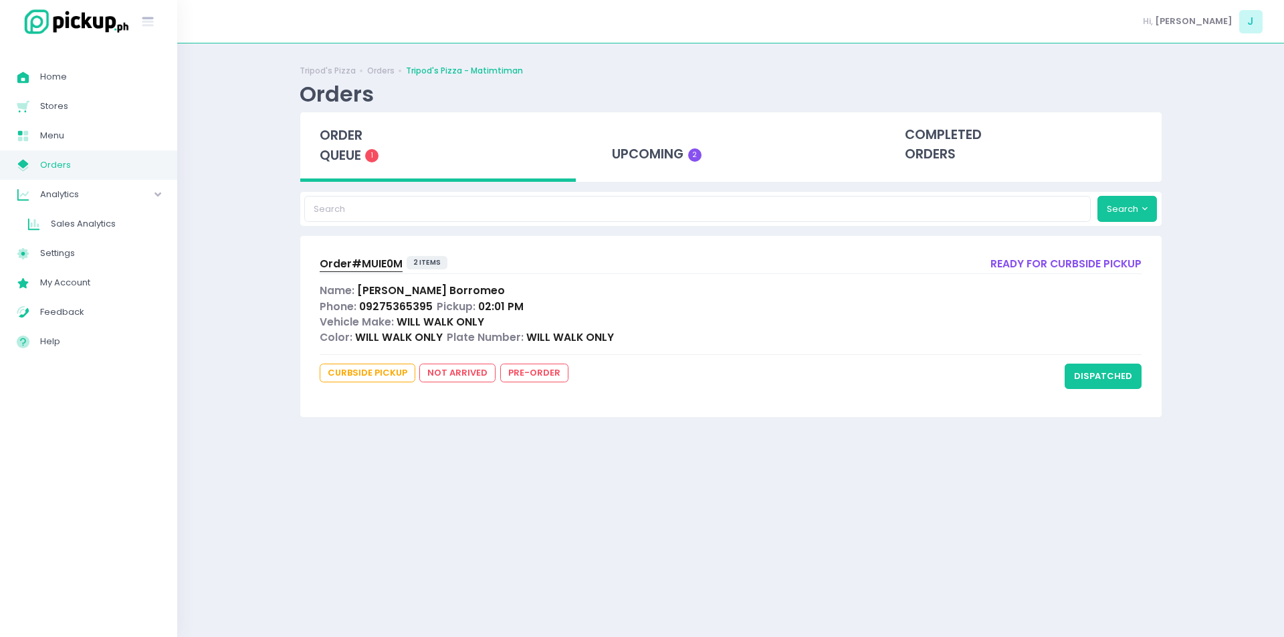
click at [339, 156] on span "order queue" at bounding box center [341, 145] width 43 height 38
click at [286, 321] on div "Tripod's Pizza Orders Tripod's Pizza - Matimtiman Orders order queue 1 upcoming…" at bounding box center [731, 340] width 896 height 560
click at [346, 148] on span "order queue" at bounding box center [341, 145] width 43 height 38
click at [320, 150] on span "order queue" at bounding box center [341, 145] width 43 height 38
click at [1099, 376] on button "dispatched" at bounding box center [1103, 376] width 77 height 25
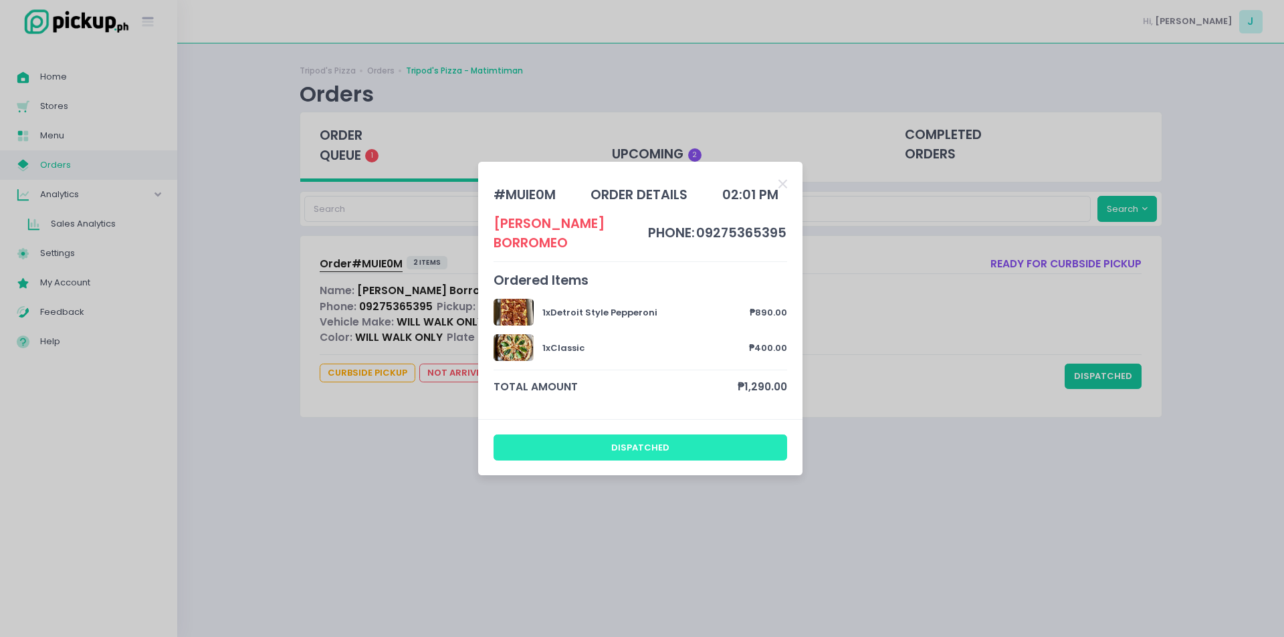
click at [734, 435] on button "dispatched" at bounding box center [641, 447] width 294 height 25
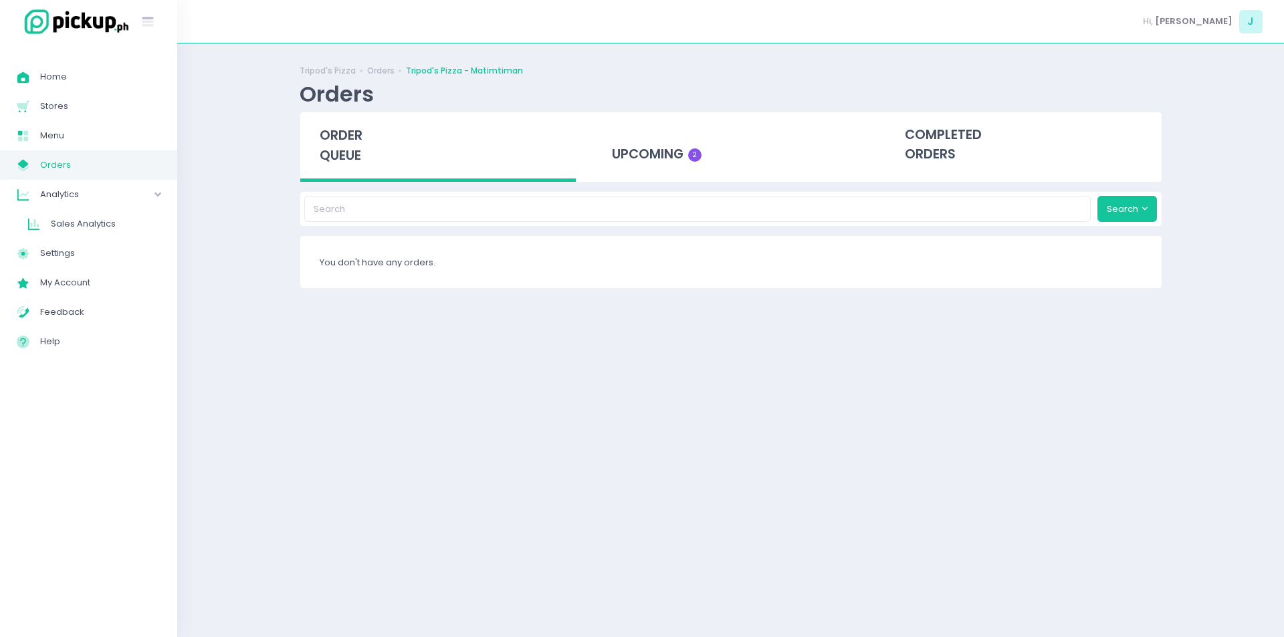
click at [334, 128] on span "order queue" at bounding box center [341, 145] width 43 height 38
click at [334, 130] on span "order queue" at bounding box center [341, 145] width 43 height 38
click at [352, 143] on span "order queue" at bounding box center [341, 145] width 43 height 38
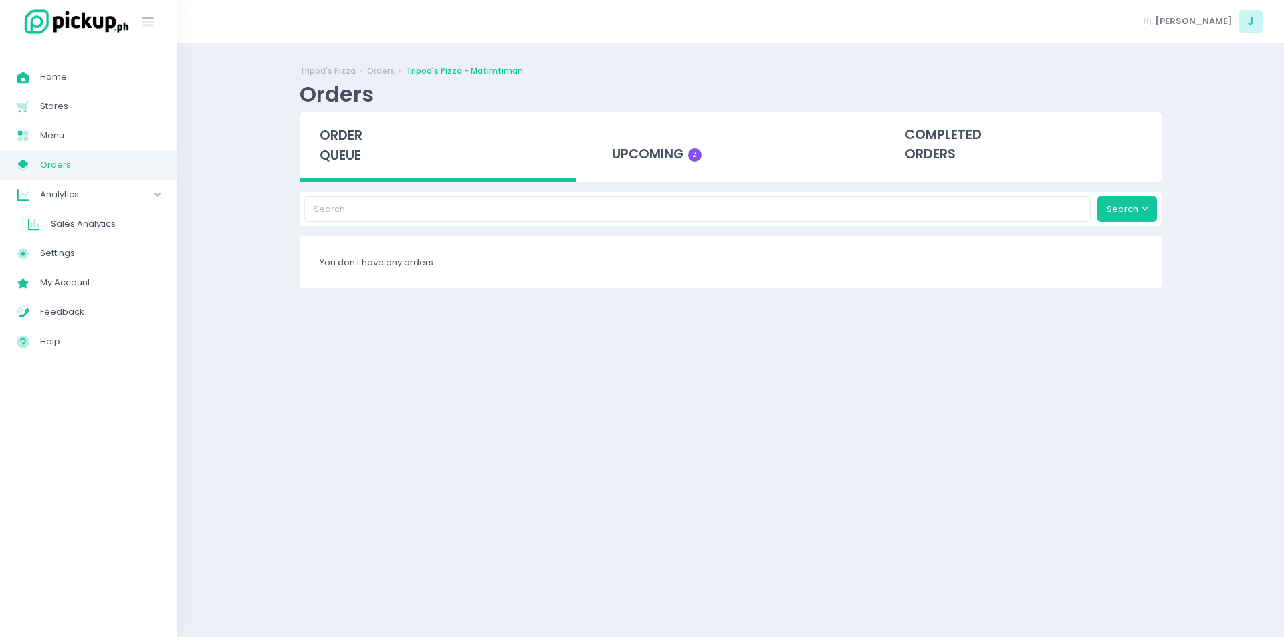
click at [352, 143] on span "order queue" at bounding box center [341, 145] width 43 height 38
click at [656, 151] on div "upcoming 2" at bounding box center [730, 145] width 276 height 66
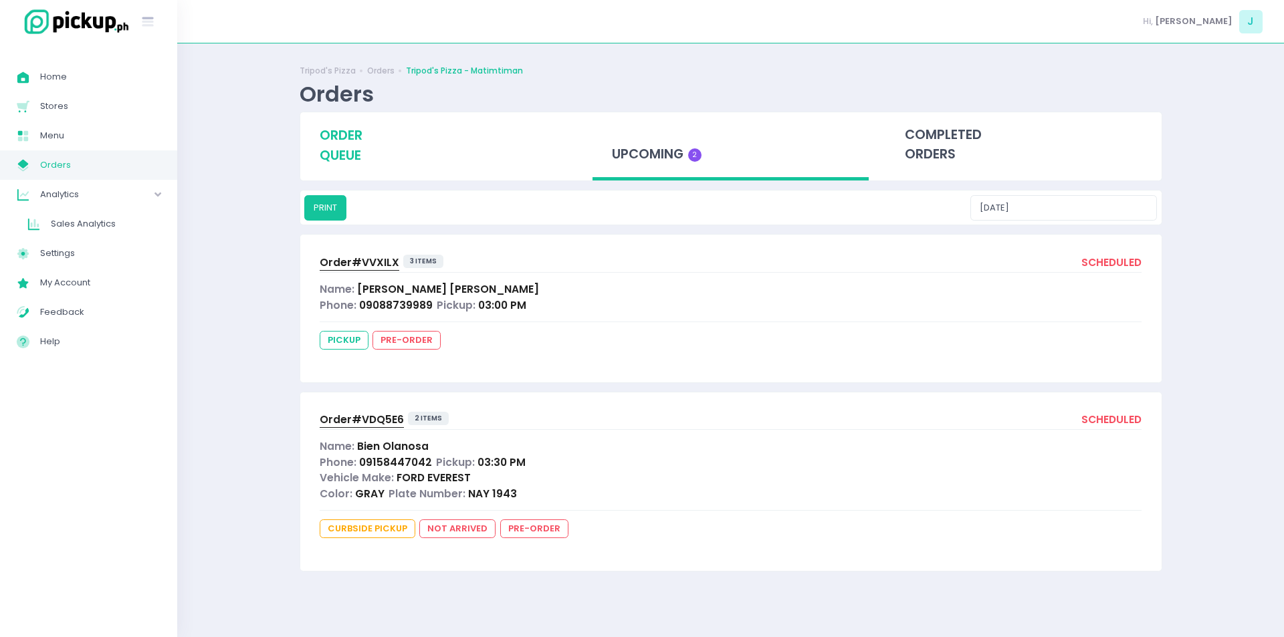
click at [362, 132] on span "order queue" at bounding box center [341, 145] width 43 height 38
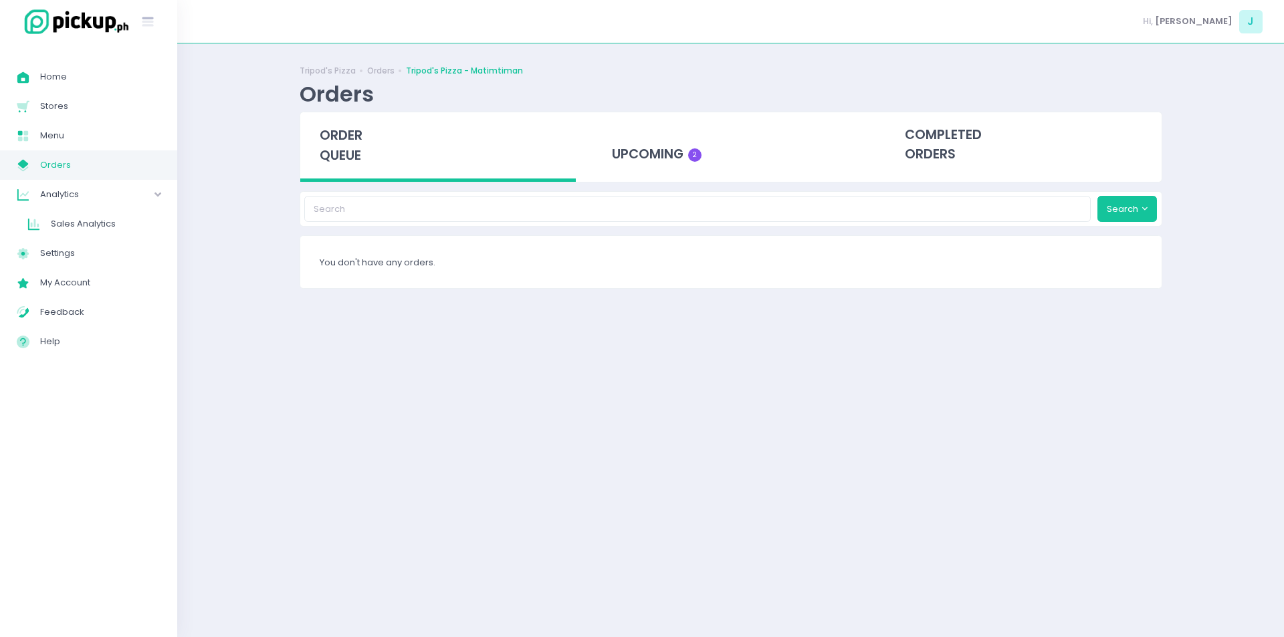
click at [336, 143] on span "order queue" at bounding box center [341, 145] width 43 height 38
click at [639, 118] on div "upcoming 2" at bounding box center [730, 145] width 276 height 66
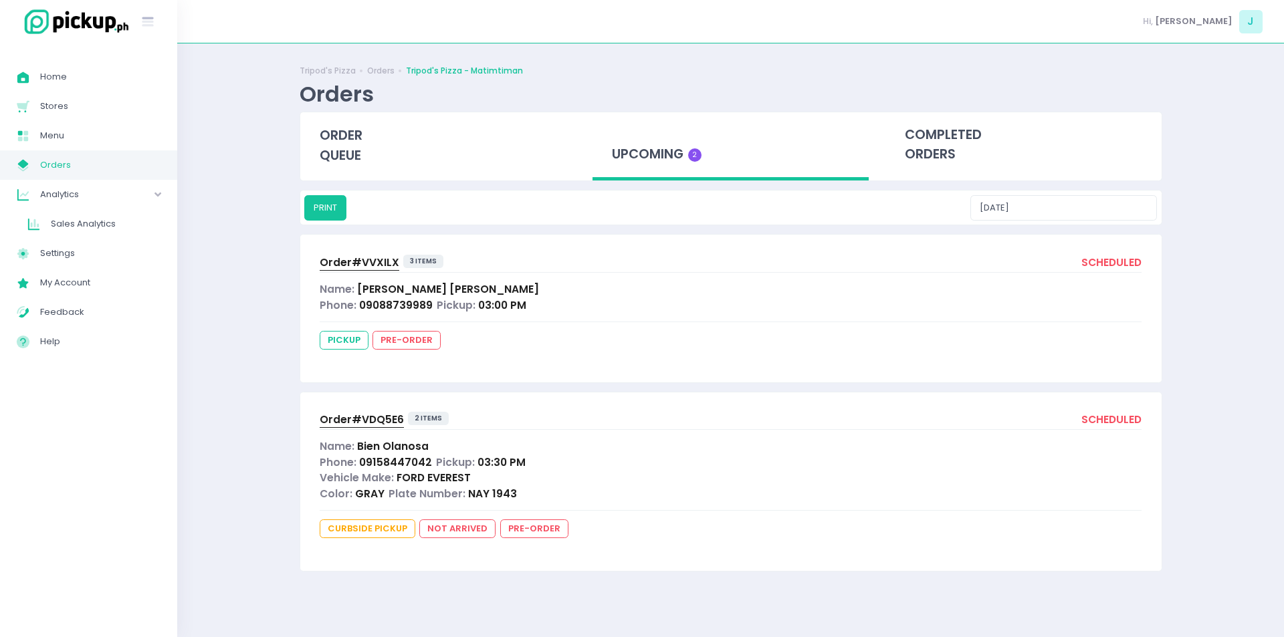
click at [368, 267] on span "Order# VVXILX" at bounding box center [360, 262] width 80 height 14
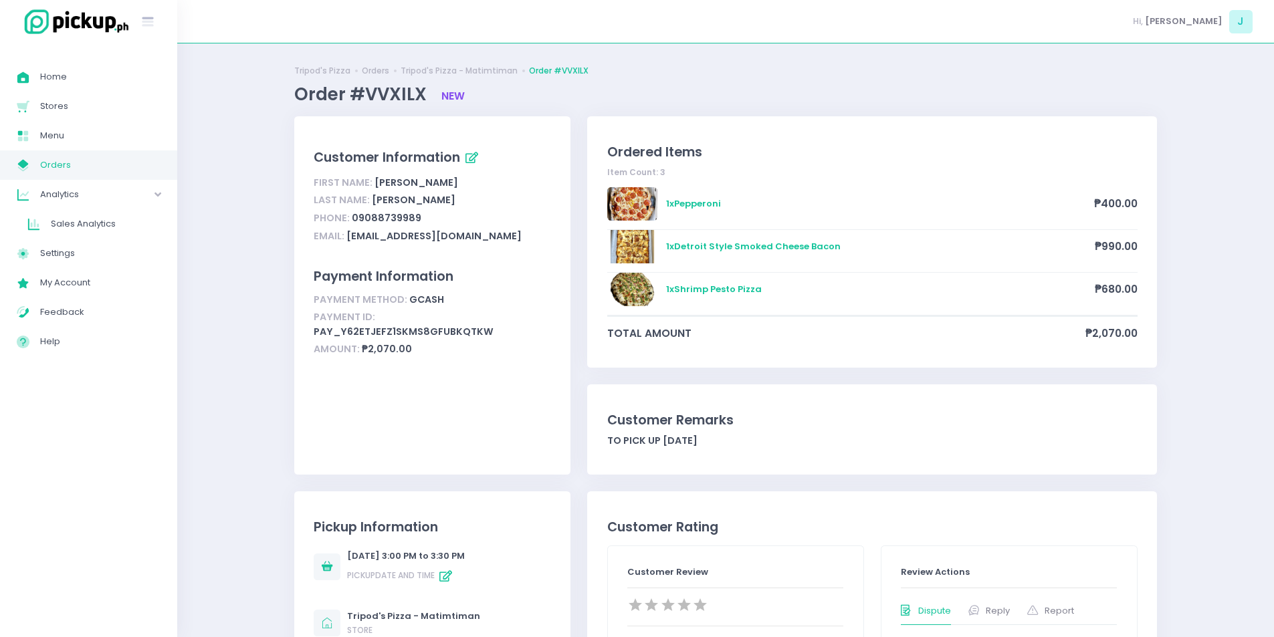
click at [120, 169] on span "Orders" at bounding box center [100, 164] width 120 height 17
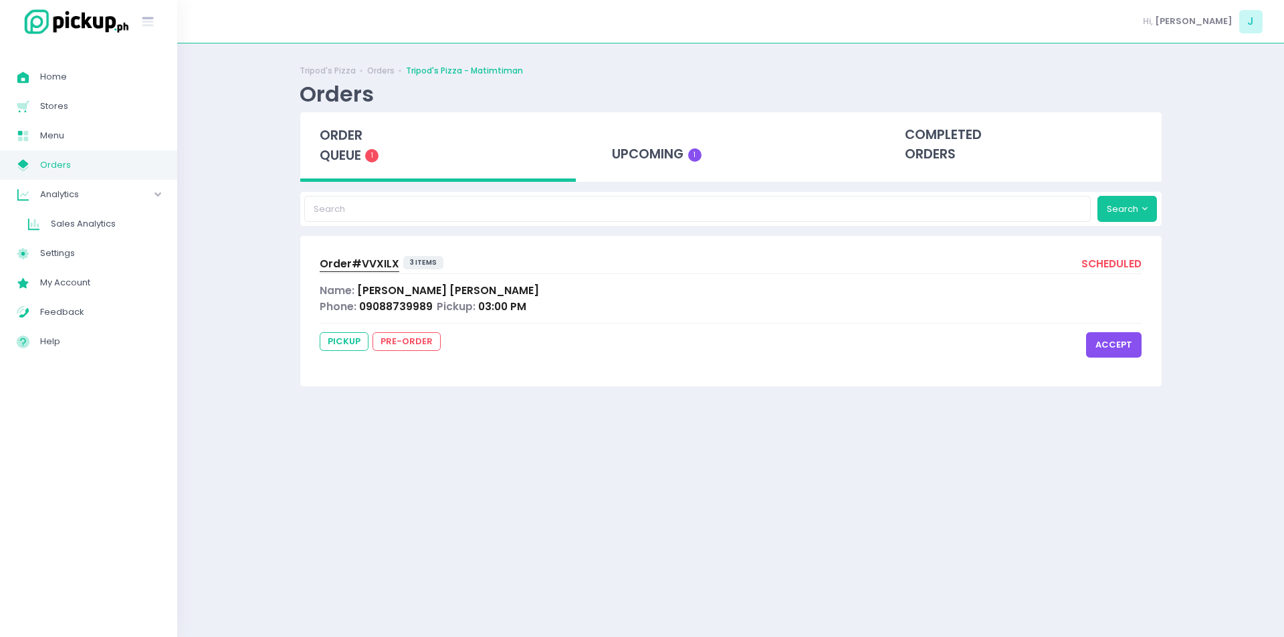
click at [1120, 342] on button "accept" at bounding box center [1114, 344] width 56 height 25
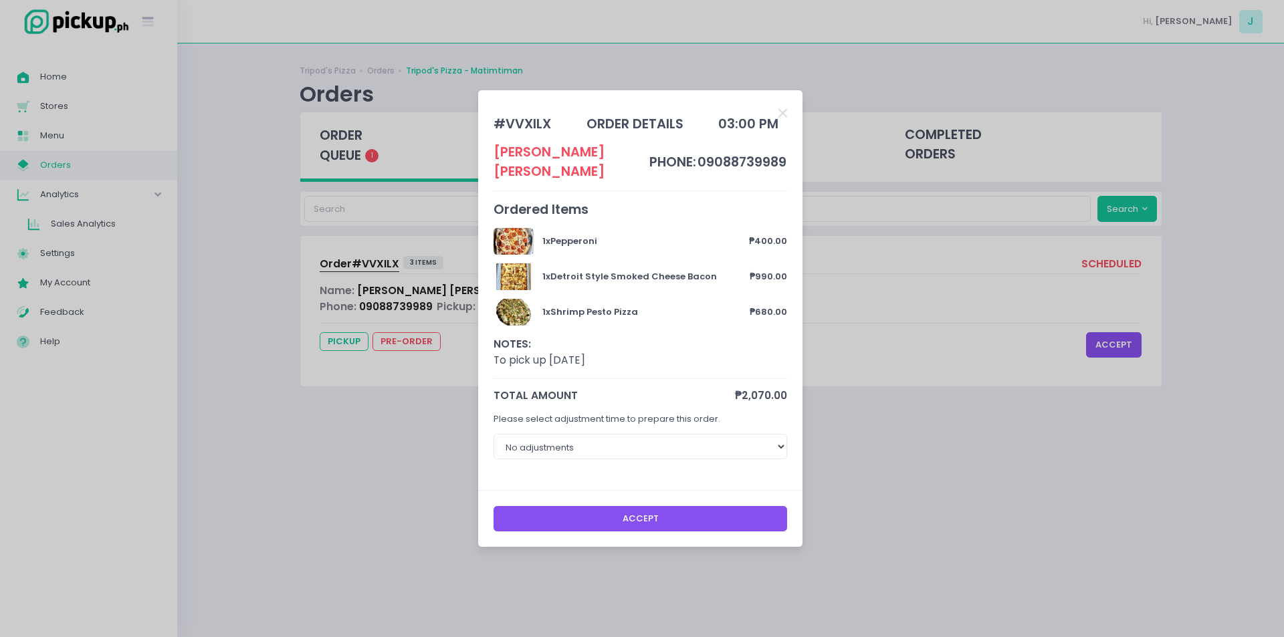
click at [574, 506] on button "Accept" at bounding box center [641, 518] width 294 height 25
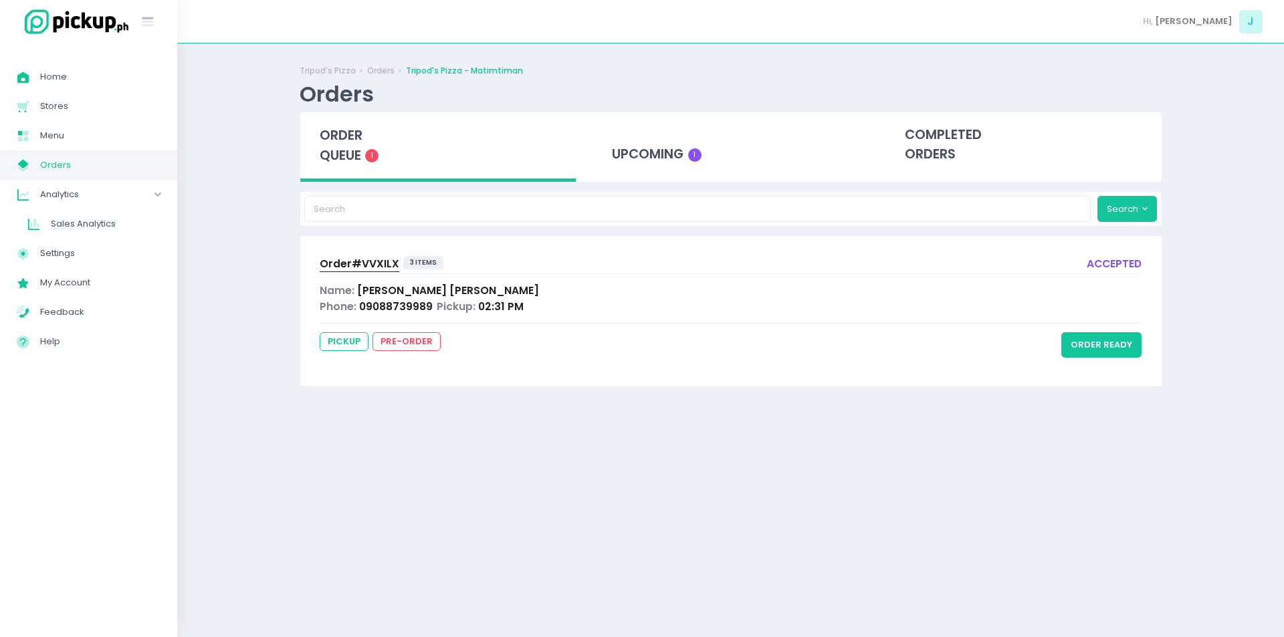
click at [368, 259] on span "Order# VVXILX" at bounding box center [360, 264] width 80 height 14
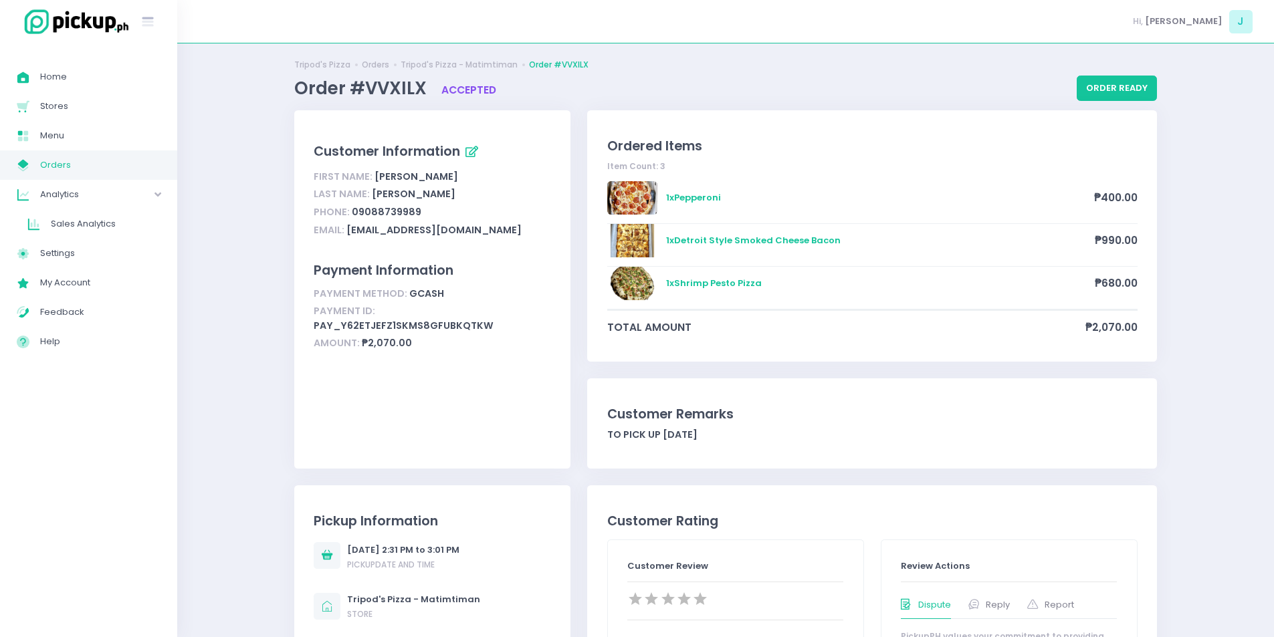
scroll to position [5, 0]
click at [108, 171] on span "Orders" at bounding box center [100, 164] width 120 height 17
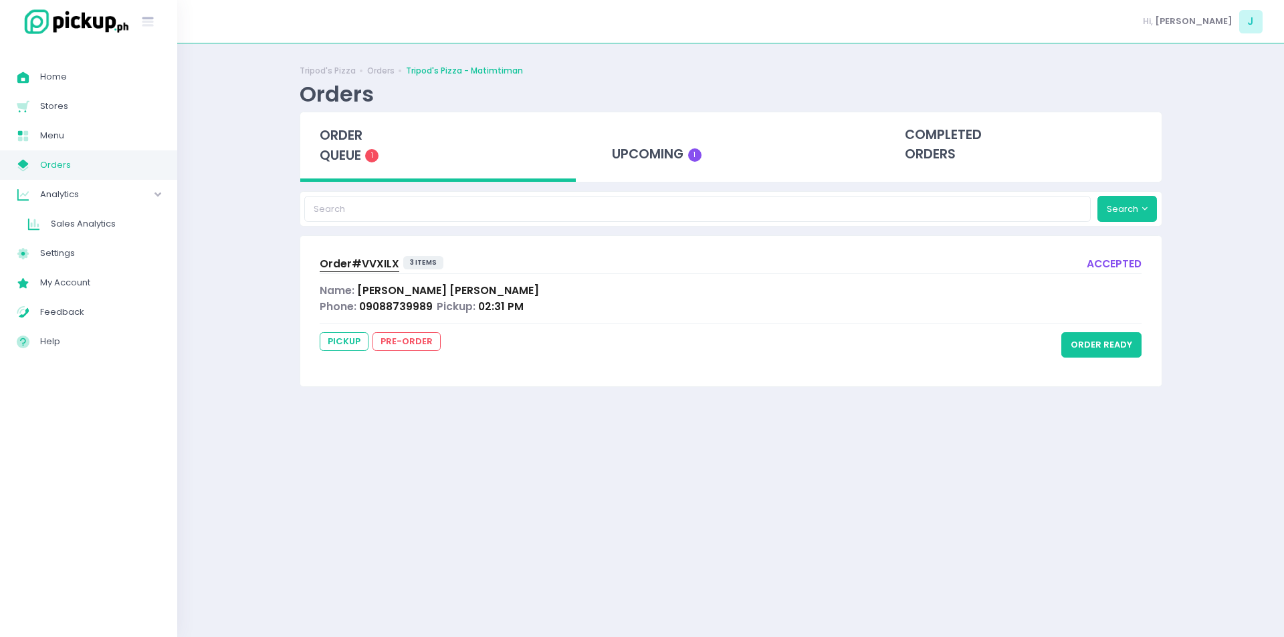
click at [361, 137] on span "order queue" at bounding box center [341, 145] width 43 height 38
click at [335, 166] on div "order queue 1" at bounding box center [438, 147] width 276 height 70
click at [343, 136] on span "order queue" at bounding box center [341, 145] width 43 height 38
click at [657, 162] on div "upcoming 1" at bounding box center [730, 145] width 276 height 66
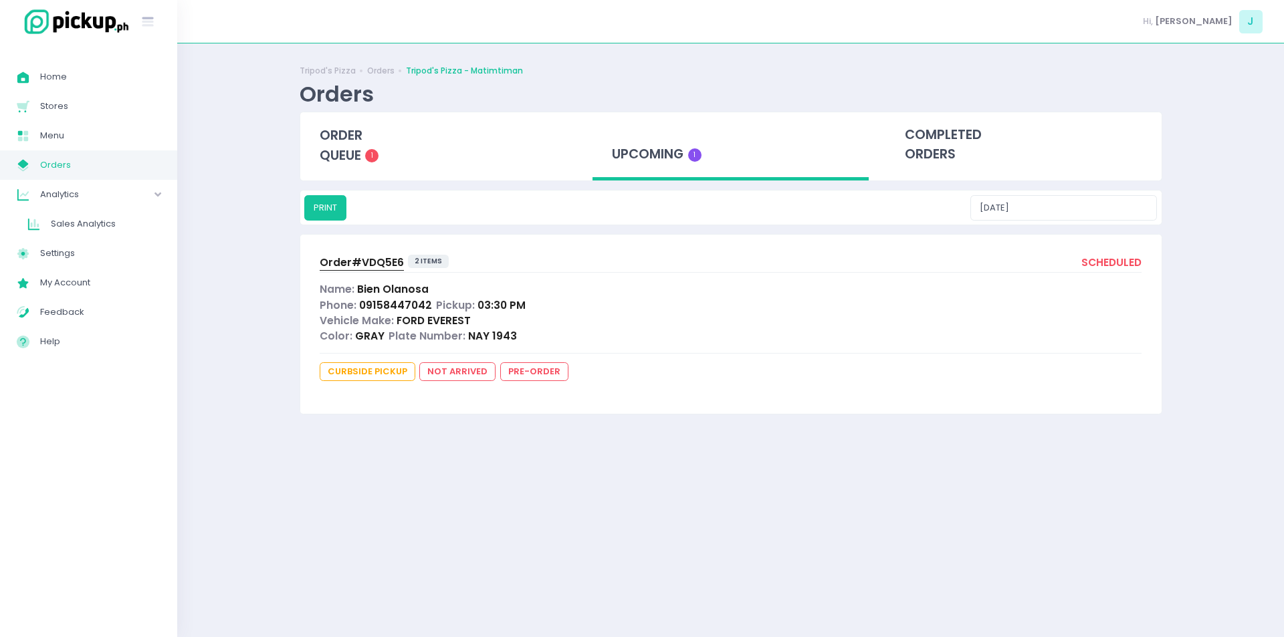
click at [379, 263] on span "Order# VDQ5E6" at bounding box center [362, 262] width 84 height 14
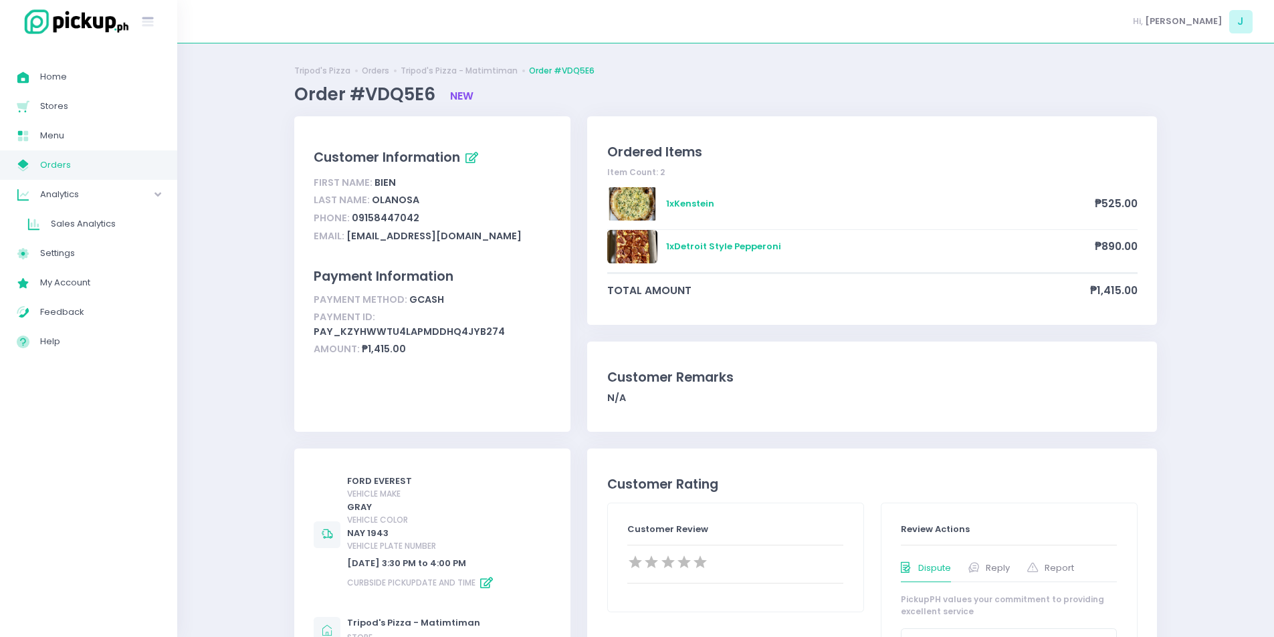
click at [74, 163] on span "Orders" at bounding box center [100, 164] width 120 height 17
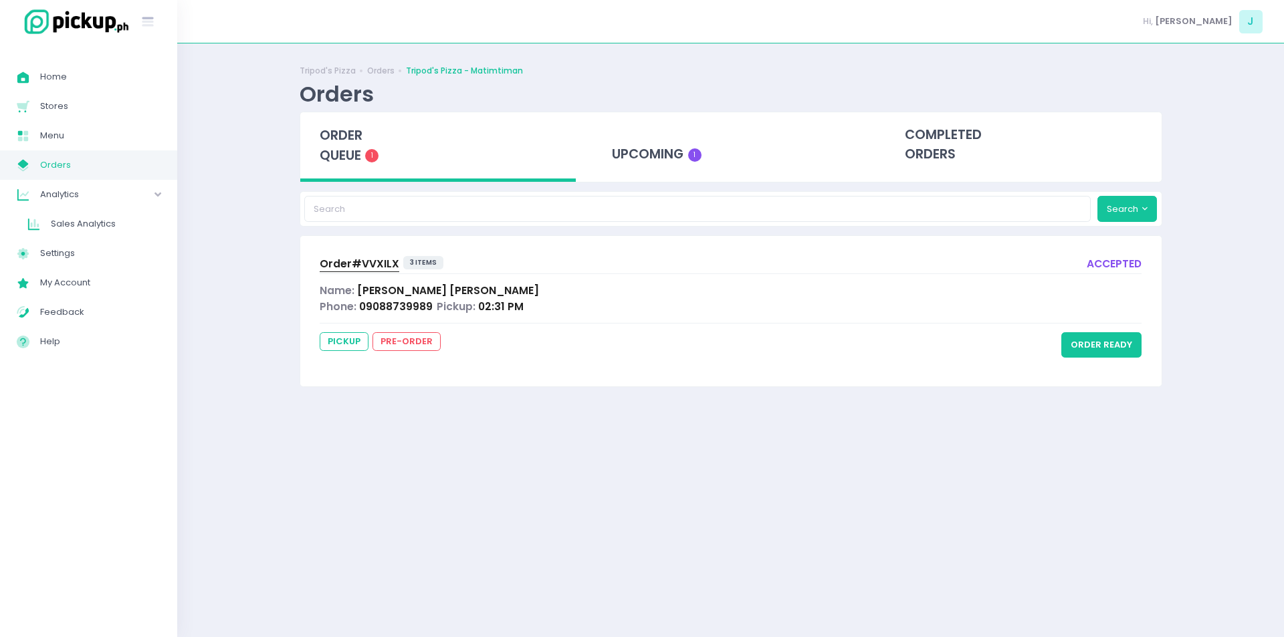
click at [236, 204] on div "Tripod's Pizza Orders Tripod's Pizza - Matimtiman Orders order queue 1 upcoming…" at bounding box center [730, 340] width 1107 height 560
click at [676, 158] on div "upcoming 1" at bounding box center [730, 145] width 276 height 66
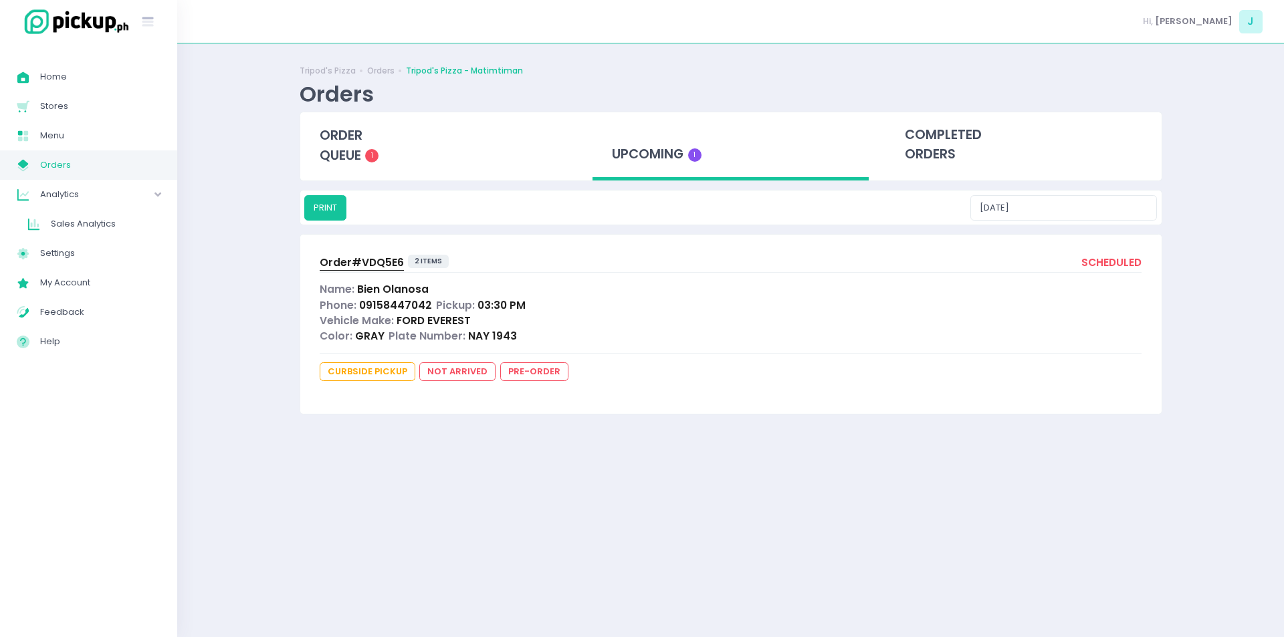
click at [400, 267] on span "Order# VDQ5E6" at bounding box center [362, 262] width 84 height 14
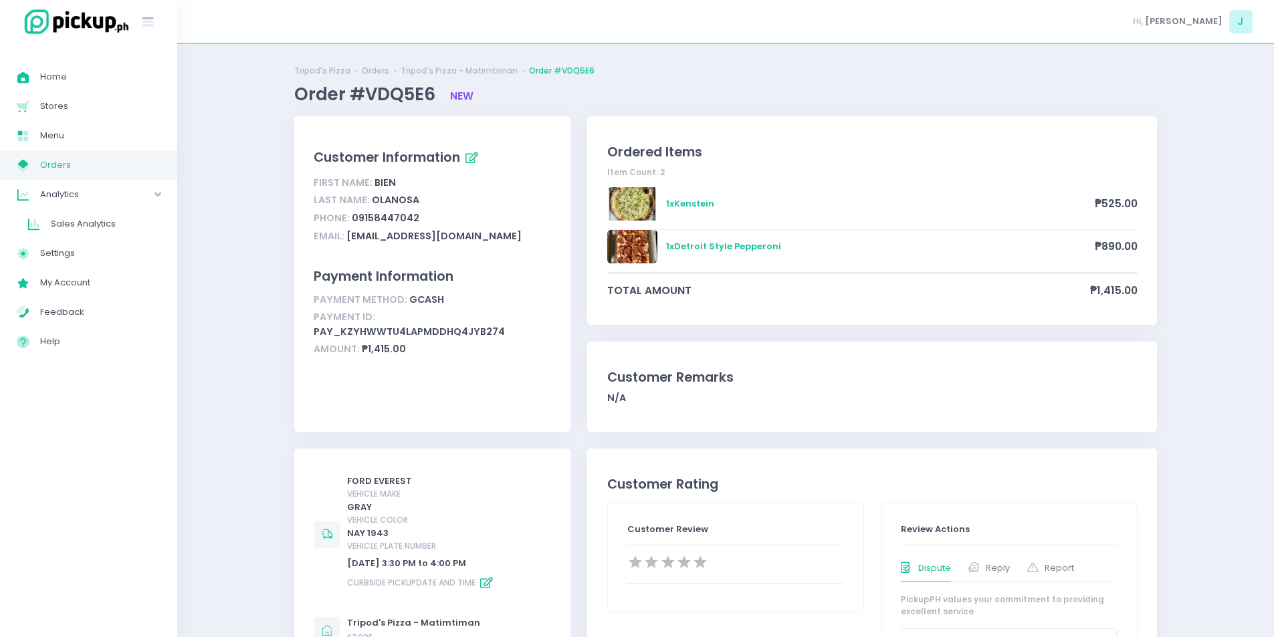
click at [96, 151] on link "My Store Created with Sketch. Orders" at bounding box center [88, 164] width 177 height 29
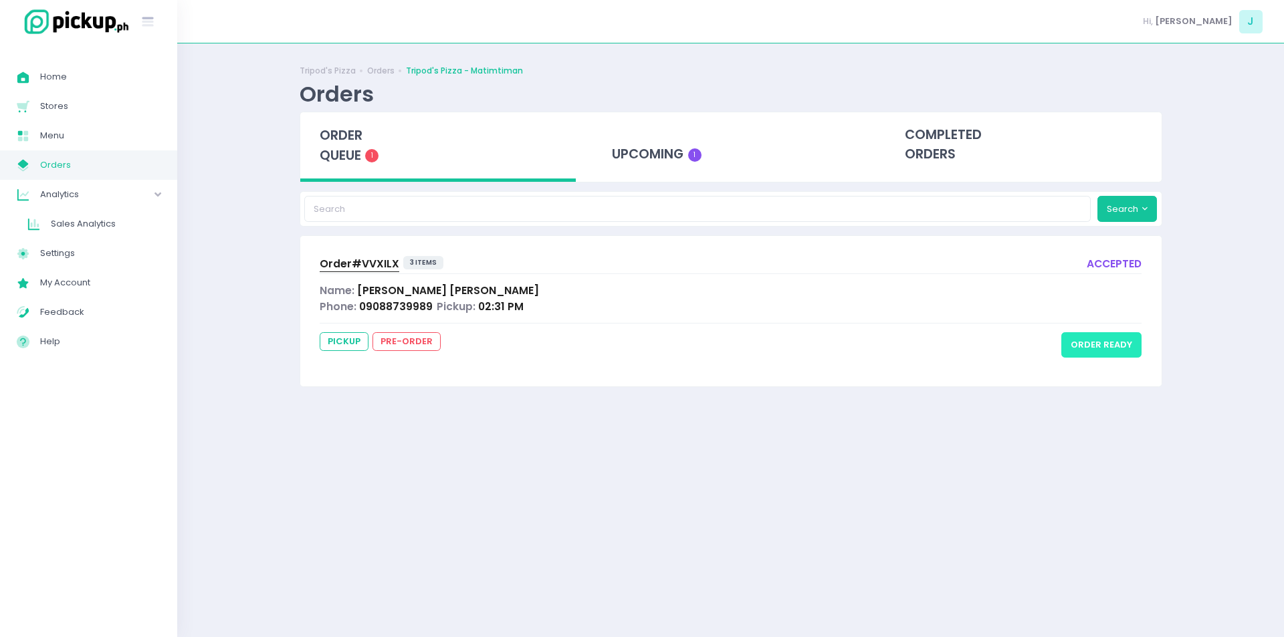
click at [1111, 350] on button "order ready" at bounding box center [1101, 344] width 80 height 25
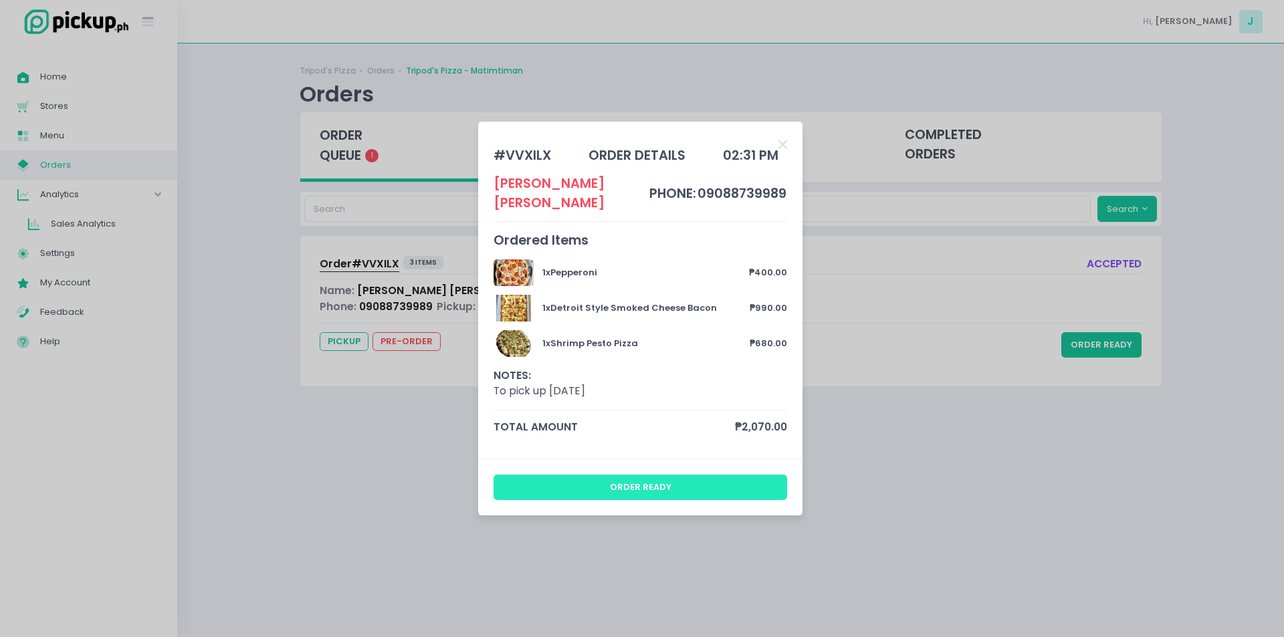
click at [636, 484] on button "order ready" at bounding box center [641, 487] width 294 height 25
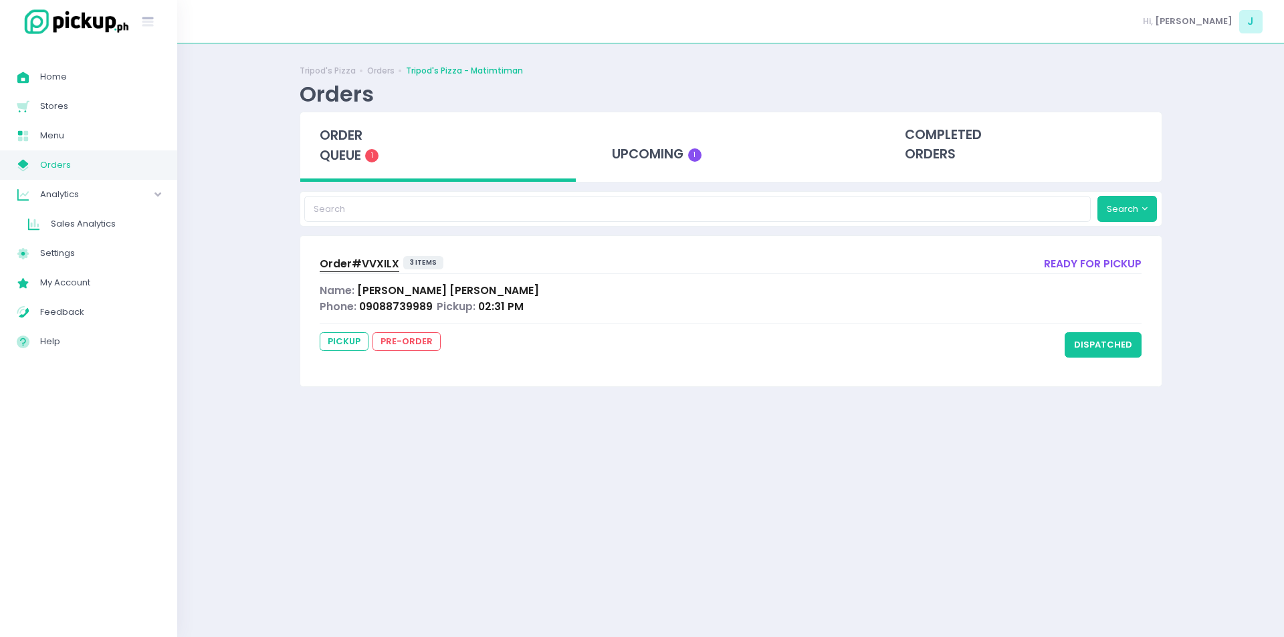
click at [237, 257] on div "Tripod's Pizza Orders Tripod's Pizza - Matimtiman Orders order queue 1 upcoming…" at bounding box center [730, 340] width 1107 height 560
click at [355, 148] on span "order queue" at bounding box center [341, 145] width 43 height 38
click at [266, 362] on div "Tripod's Pizza Orders Tripod's Pizza - Matimtiman Orders order queue 1 upcoming…" at bounding box center [730, 340] width 1107 height 560
click at [328, 175] on div "order queue 1" at bounding box center [438, 147] width 276 height 70
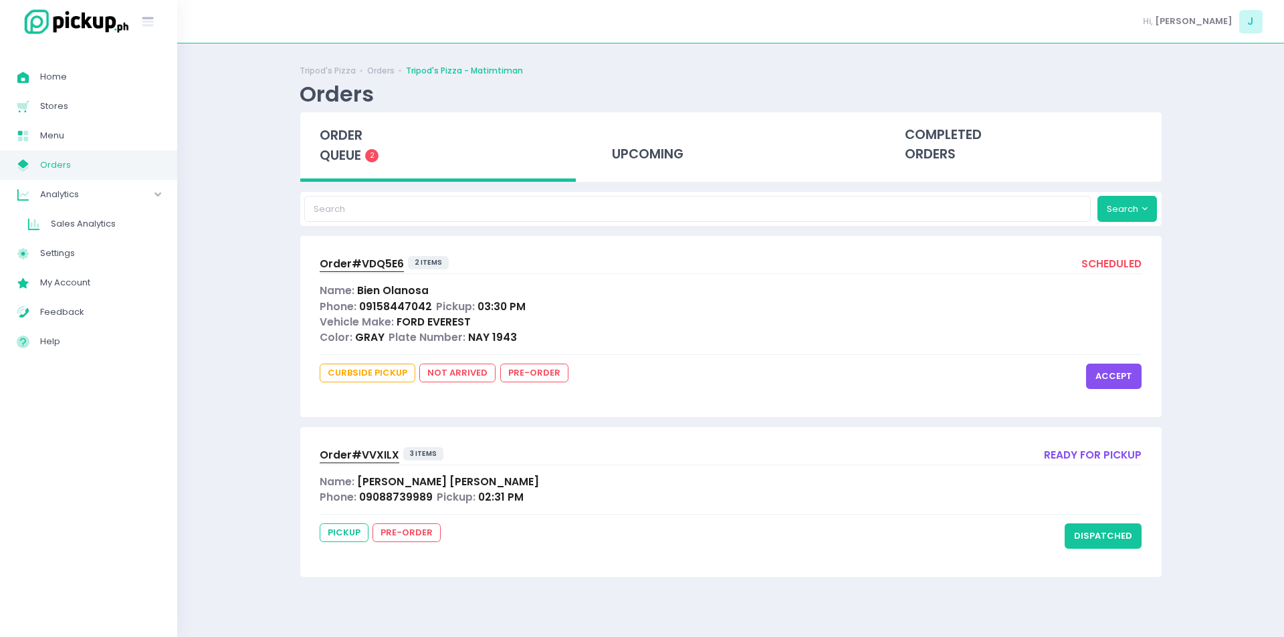
click at [1119, 385] on button "accept" at bounding box center [1114, 376] width 56 height 25
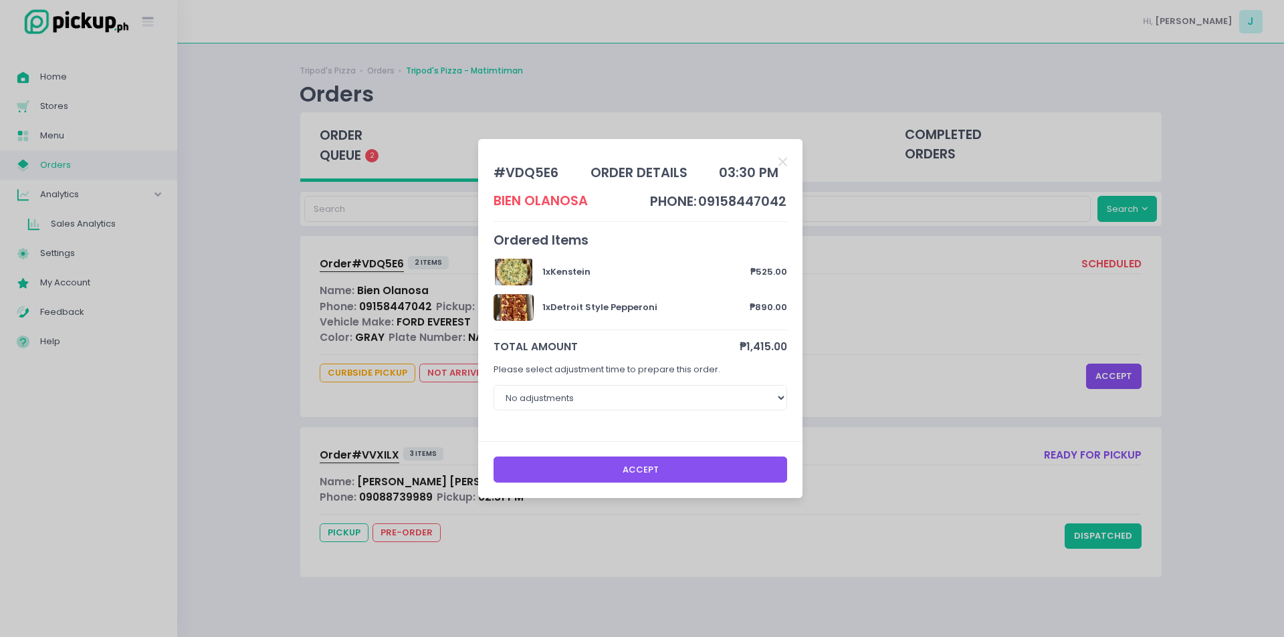
click at [659, 467] on button "Accept" at bounding box center [641, 469] width 294 height 25
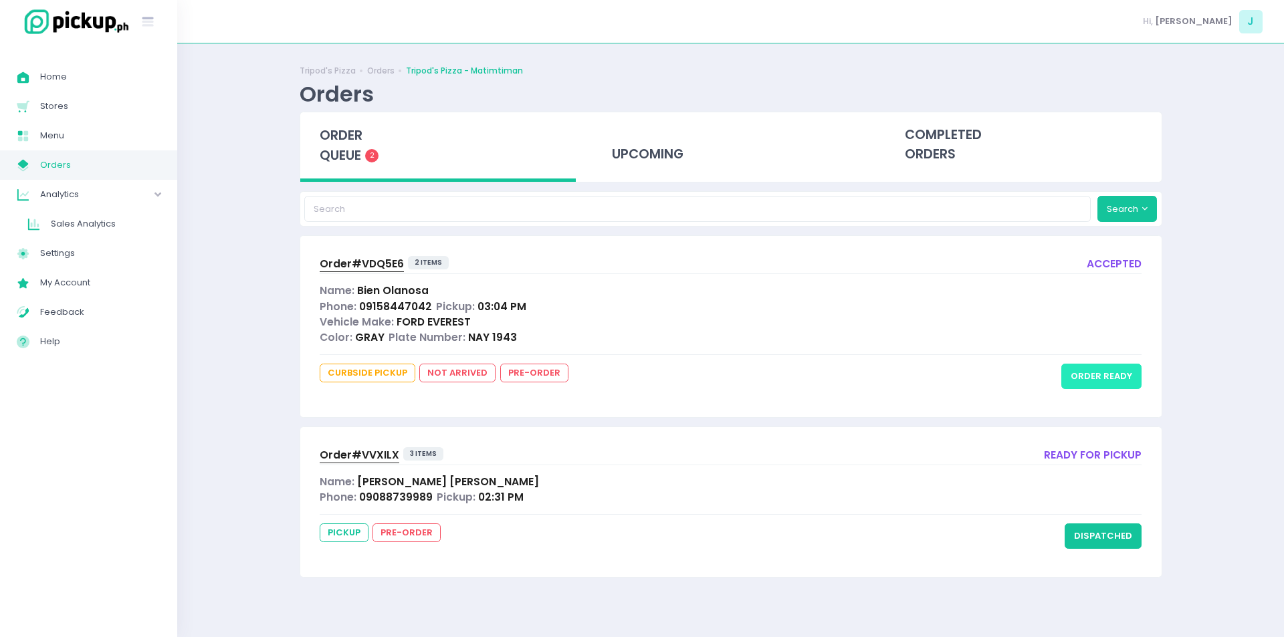
click at [1126, 368] on button "order ready" at bounding box center [1101, 376] width 80 height 25
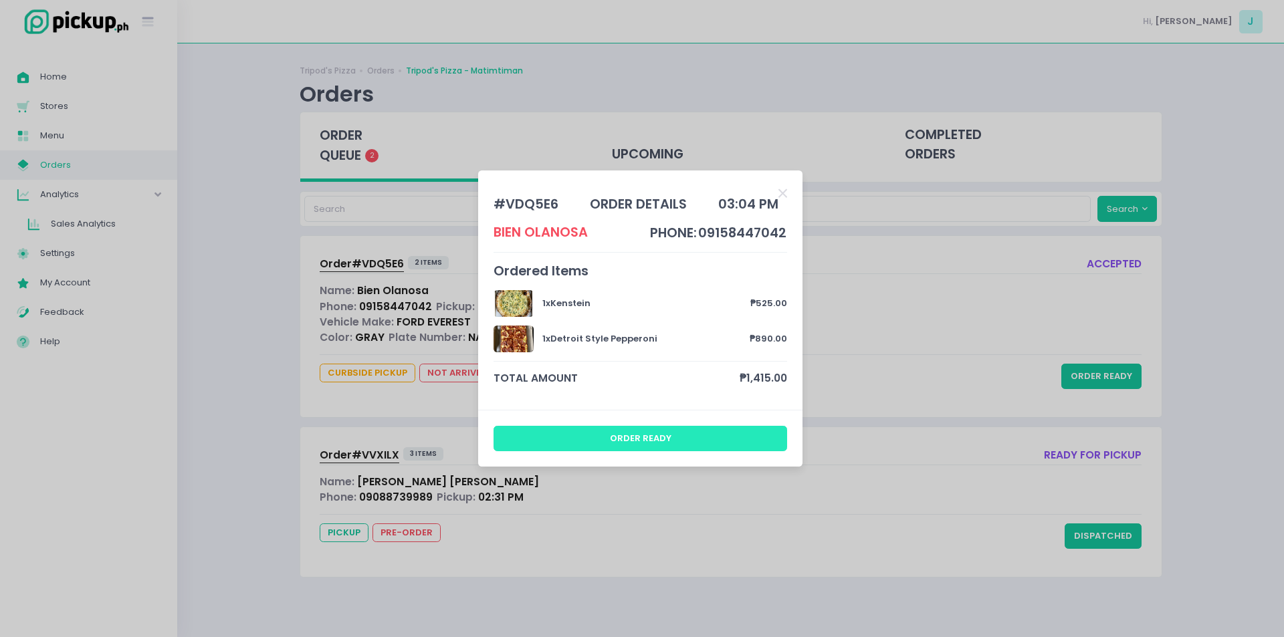
click at [699, 443] on button "order ready" at bounding box center [641, 438] width 294 height 25
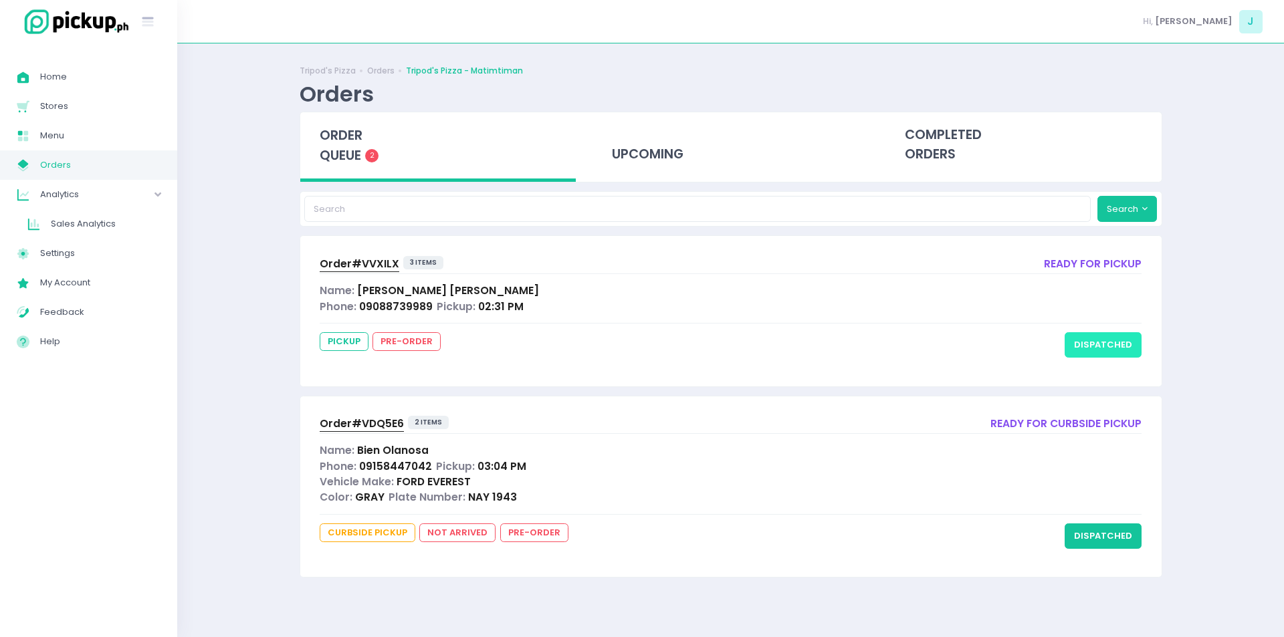
click at [1115, 354] on button "dispatched" at bounding box center [1103, 344] width 77 height 25
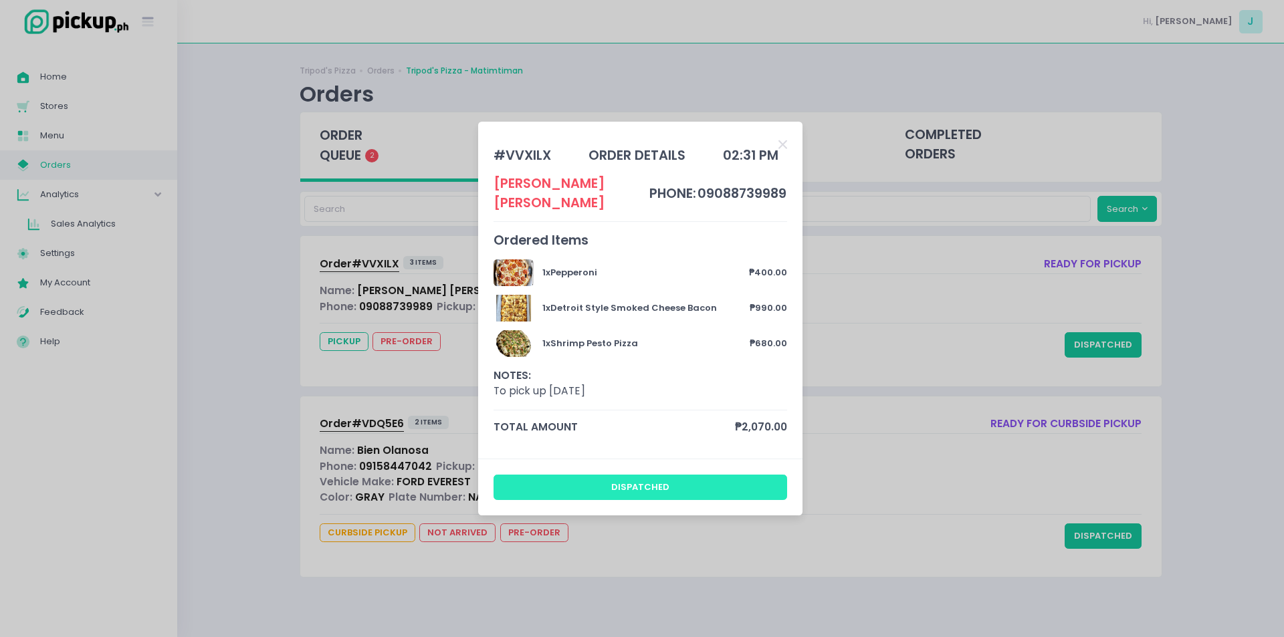
click at [699, 475] on button "dispatched" at bounding box center [641, 487] width 294 height 25
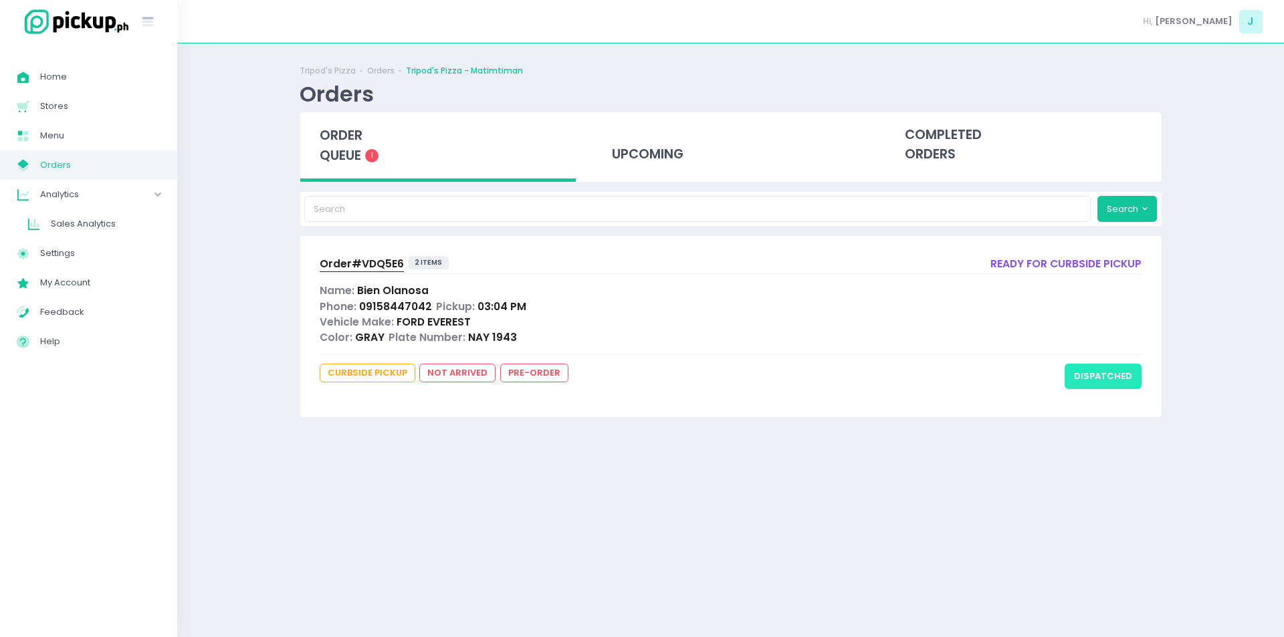
click at [1107, 375] on button "dispatched" at bounding box center [1103, 376] width 77 height 25
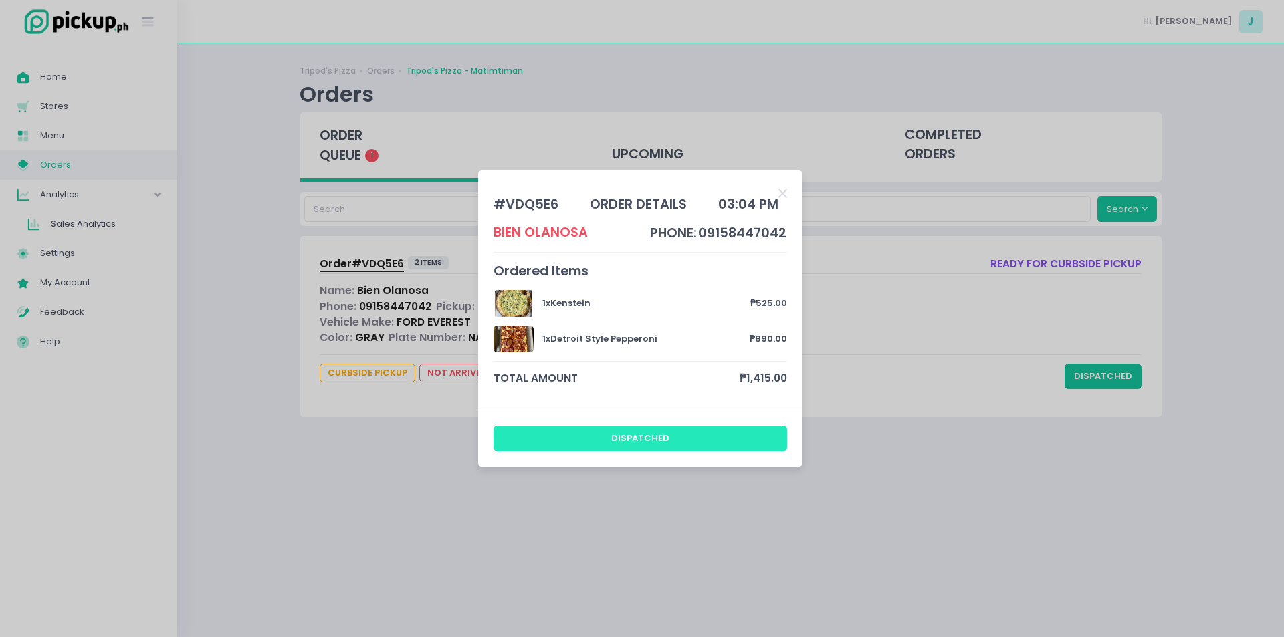
click at [679, 439] on button "dispatched" at bounding box center [641, 438] width 294 height 25
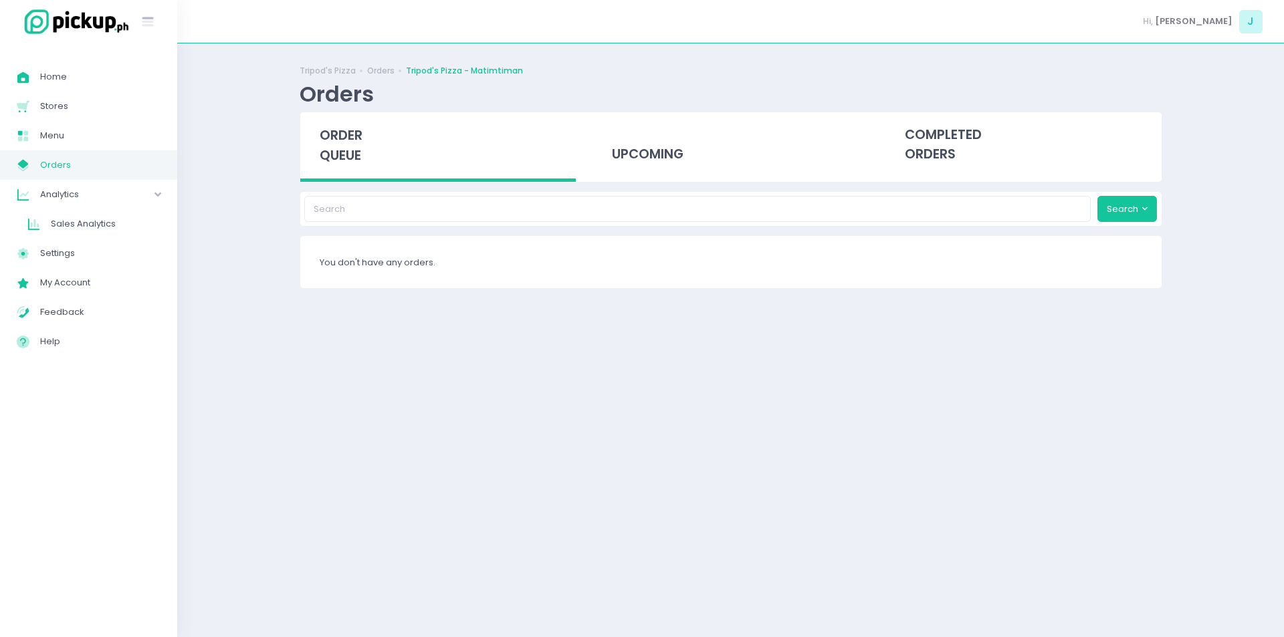
click at [358, 141] on span "order queue" at bounding box center [341, 145] width 43 height 38
click at [263, 457] on div "Tripod's Pizza Orders Tripod's Pizza - Matimtiman Orders order queue upcoming c…" at bounding box center [730, 340] width 1107 height 560
click at [318, 134] on div "order queue" at bounding box center [438, 147] width 276 height 70
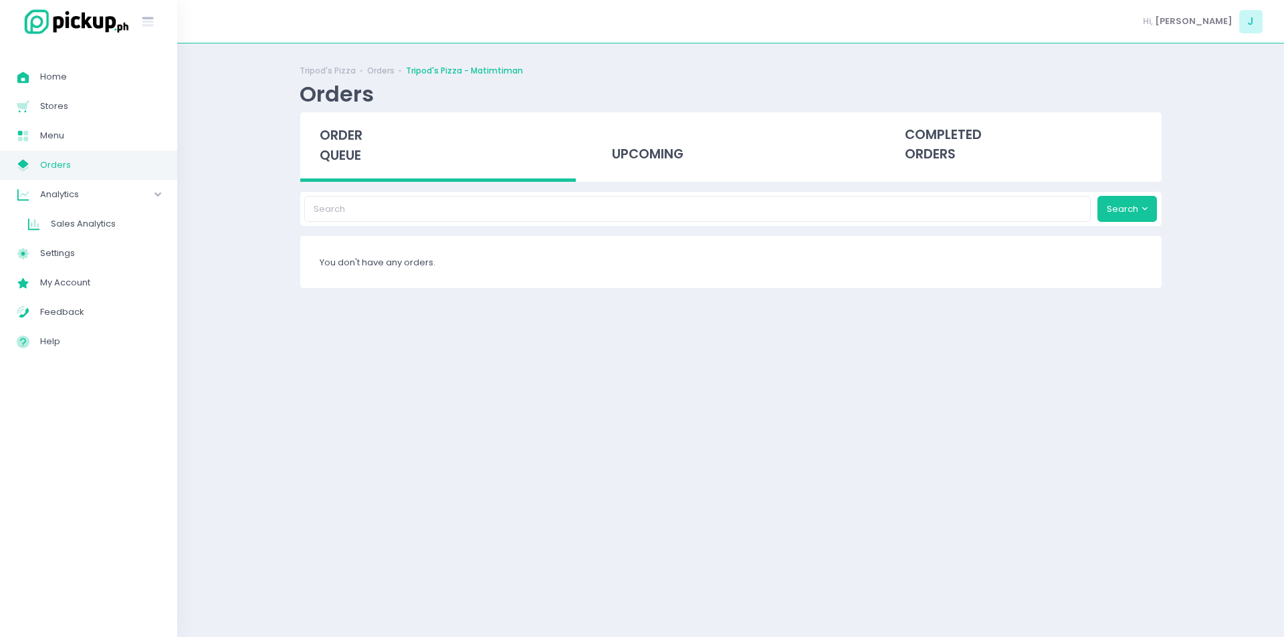
click at [257, 331] on div "Tripod's Pizza Orders Tripod's Pizza - Matimtiman Orders order queue upcoming c…" at bounding box center [730, 340] width 1107 height 560
click at [342, 167] on div "order queue" at bounding box center [438, 147] width 276 height 70
click at [274, 288] on div "Tripod's Pizza Orders Tripod's Pizza - Matimtiman Orders order queue upcoming c…" at bounding box center [730, 340] width 1107 height 560
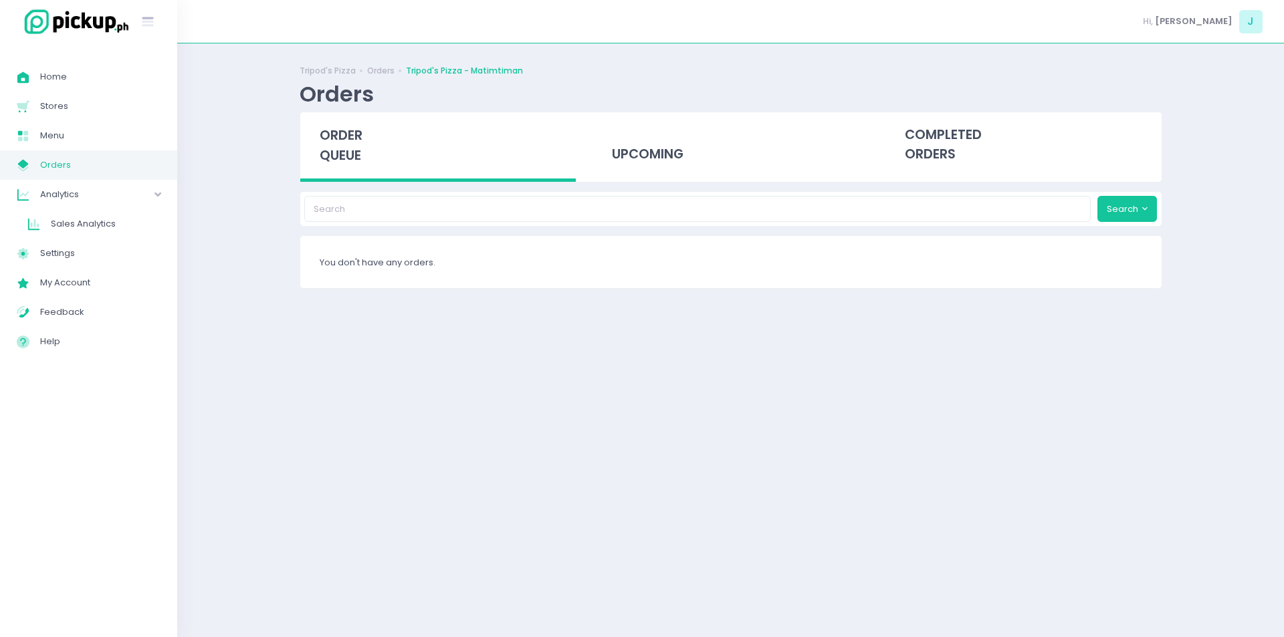
click at [358, 125] on div "order queue" at bounding box center [438, 147] width 276 height 70
click at [352, 157] on span "order queue" at bounding box center [341, 145] width 43 height 38
click at [339, 144] on span "order queue" at bounding box center [341, 145] width 43 height 38
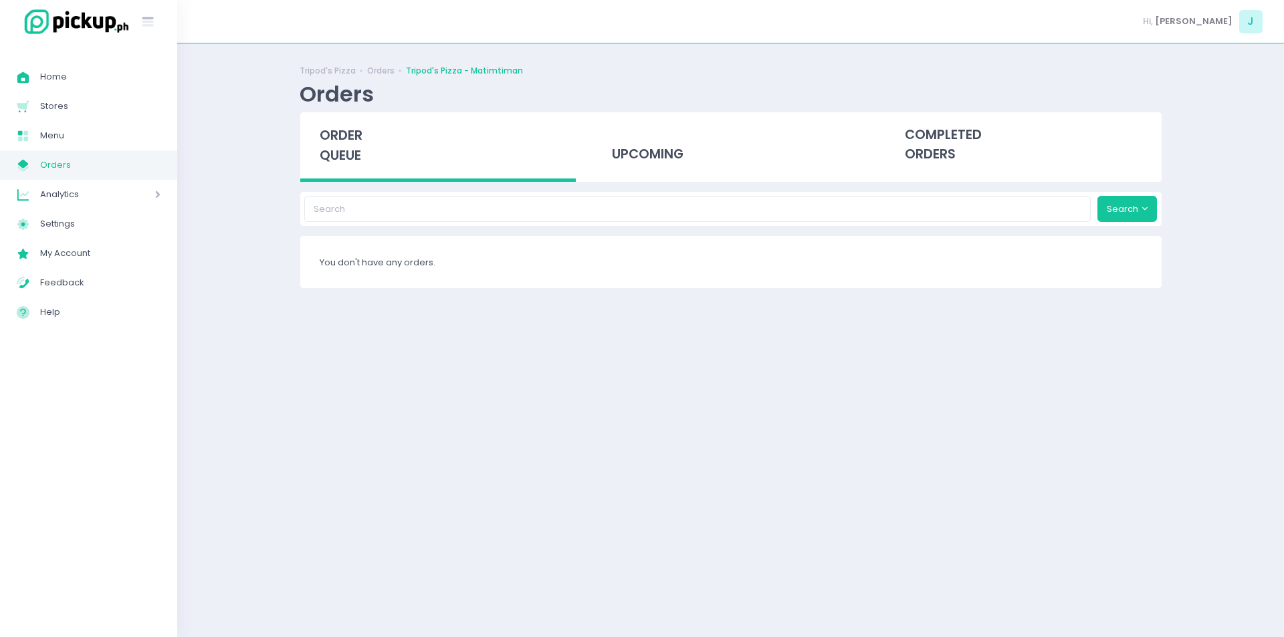
click at [339, 144] on span "order queue" at bounding box center [341, 145] width 43 height 38
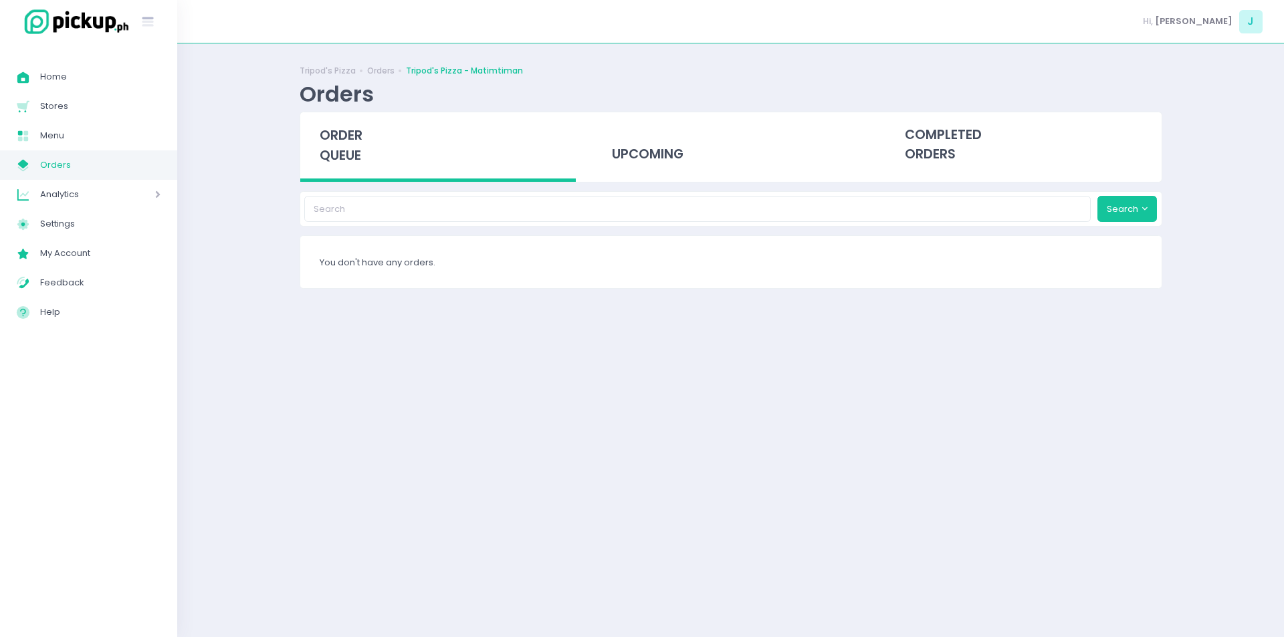
click at [339, 144] on span "order queue" at bounding box center [341, 145] width 43 height 38
click at [349, 130] on span "order queue" at bounding box center [341, 145] width 43 height 38
click at [347, 132] on span "order queue" at bounding box center [341, 145] width 43 height 38
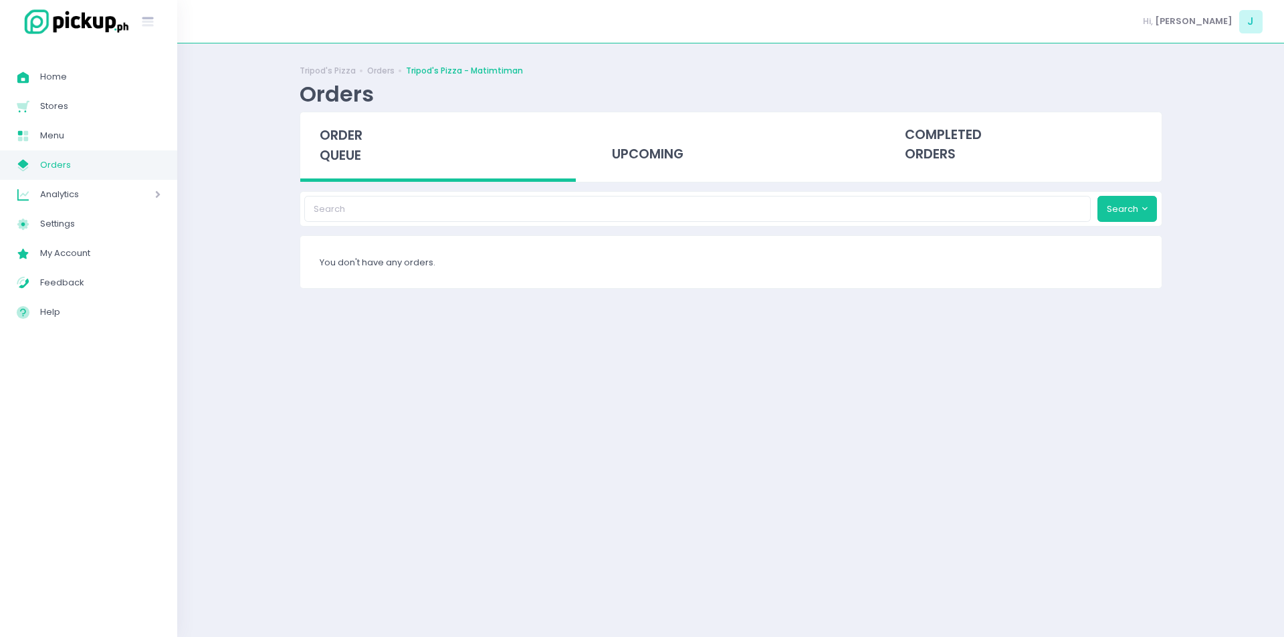
click at [347, 132] on span "order queue" at bounding box center [341, 145] width 43 height 38
click at [348, 148] on span "order queue" at bounding box center [341, 145] width 43 height 38
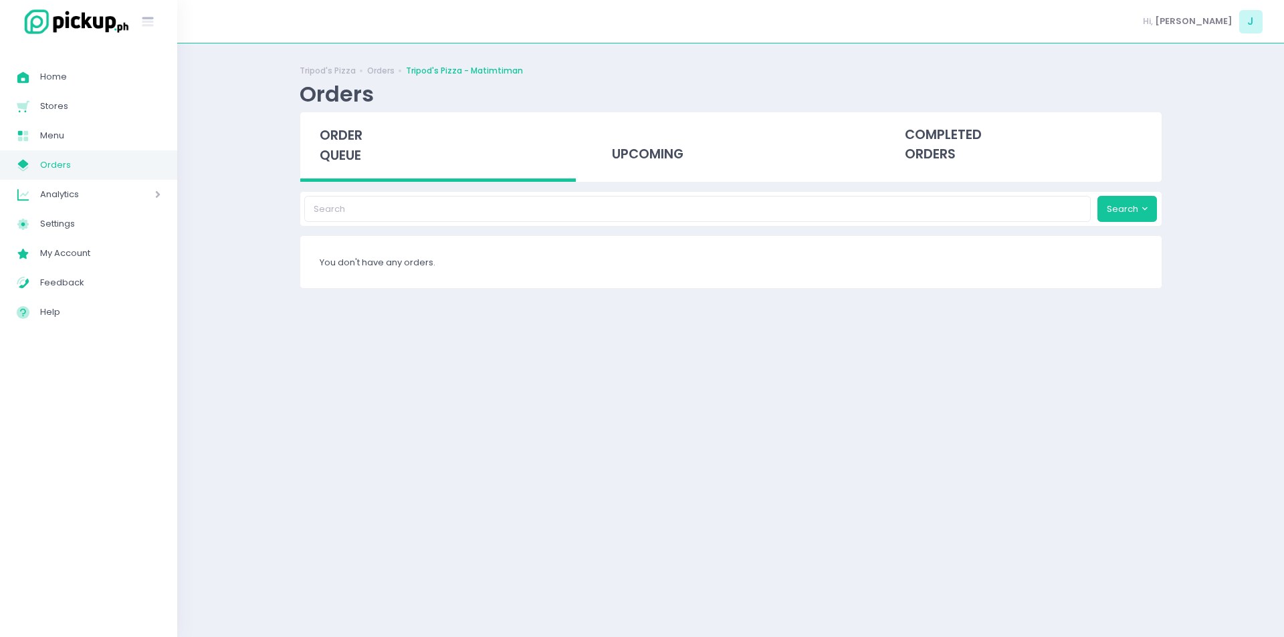
click at [335, 137] on span "order queue" at bounding box center [341, 145] width 43 height 38
click at [267, 249] on div "Tripod's Pizza Orders Tripod's Pizza - Matimtiman Orders order queue upcoming c…" at bounding box center [730, 340] width 1107 height 560
click at [353, 154] on span "order queue" at bounding box center [341, 145] width 43 height 38
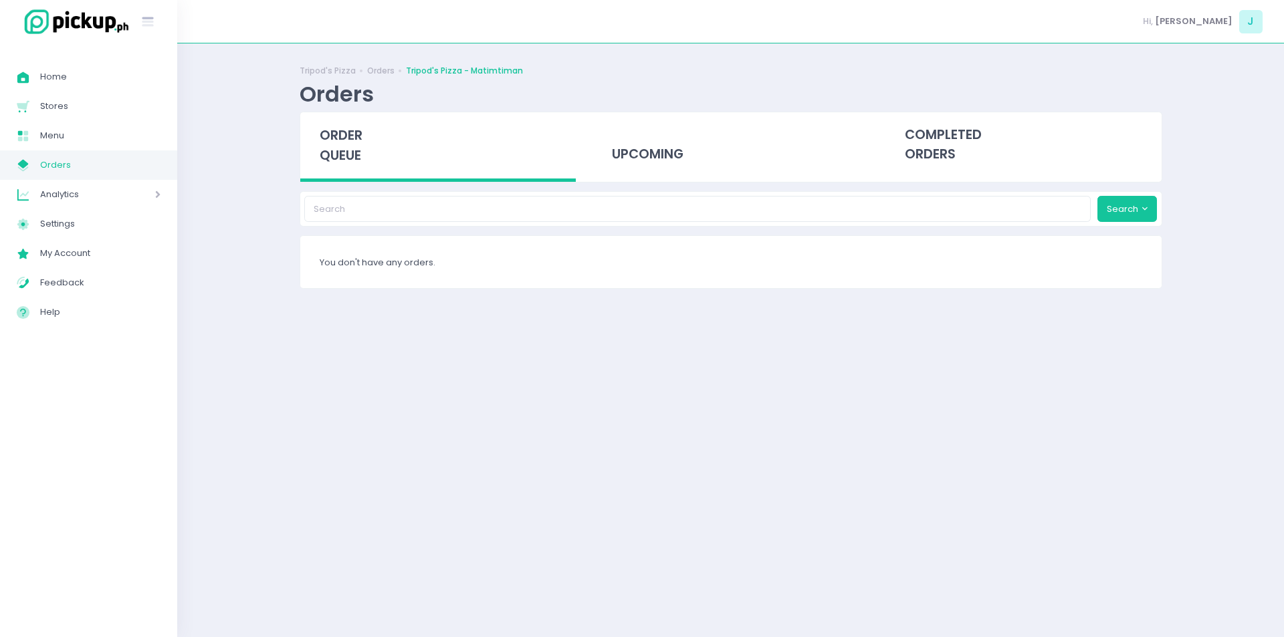
click at [346, 138] on span "order queue" at bounding box center [341, 145] width 43 height 38
